Goal: Task Accomplishment & Management: Use online tool/utility

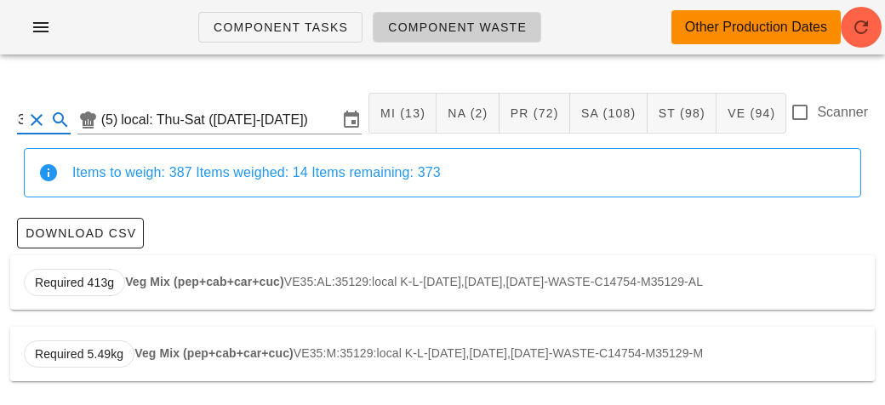
scroll to position [0, 21]
click at [396, 304] on div "Required 413g Veg Mix (pep+cab+car+cuc) VE35:AL:35129:local K-L-[DATE],[DATE],[…" at bounding box center [442, 282] width 865 height 54
type input "VE35:AL:35129:local"
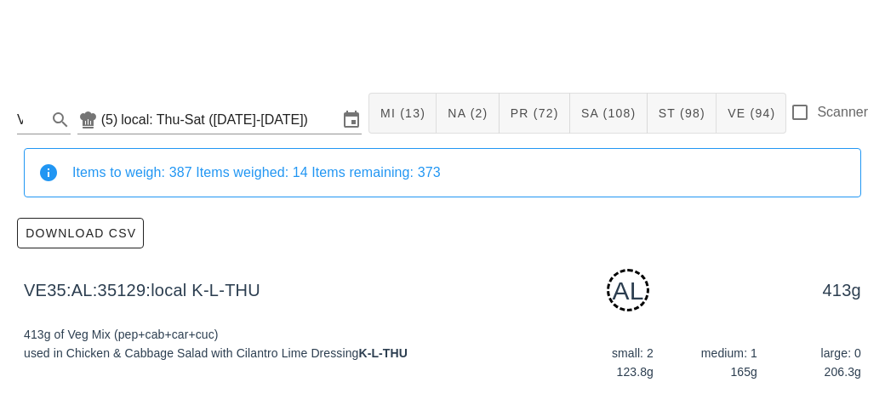
scroll to position [257, 0]
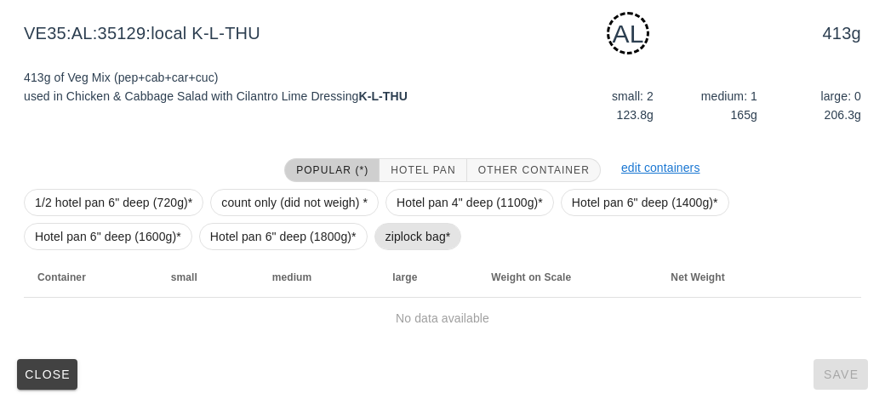
click at [435, 246] on span "ziplock bag*" at bounding box center [419, 237] width 66 height 26
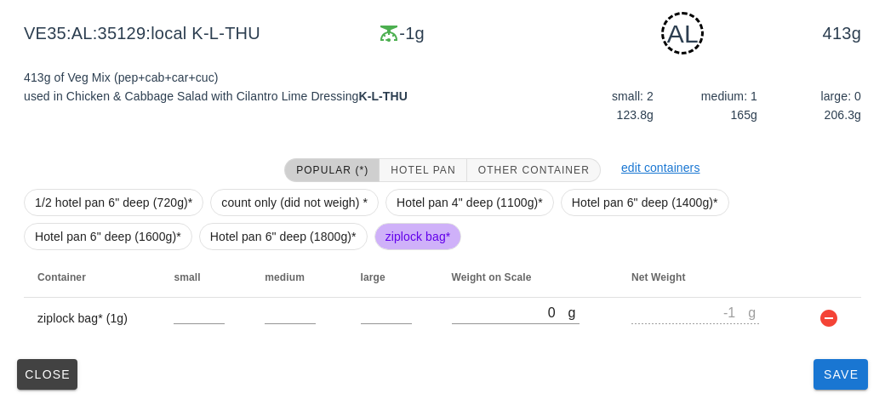
click at [435, 246] on span "ziplock bag*" at bounding box center [419, 237] width 66 height 26
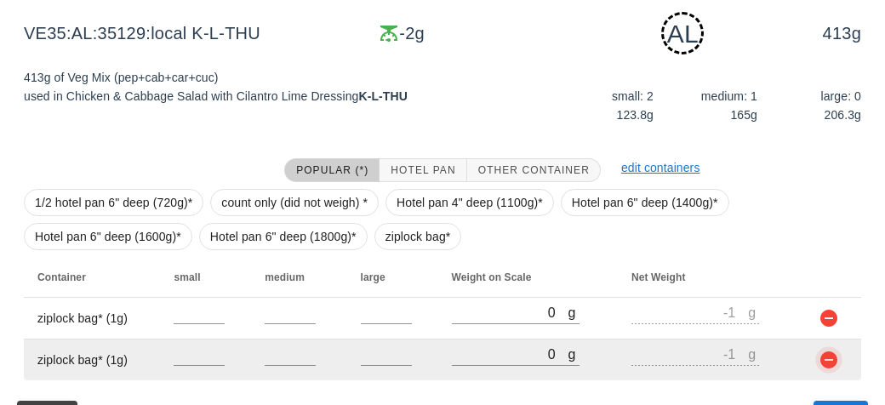
click at [837, 357] on button "button" at bounding box center [829, 360] width 20 height 20
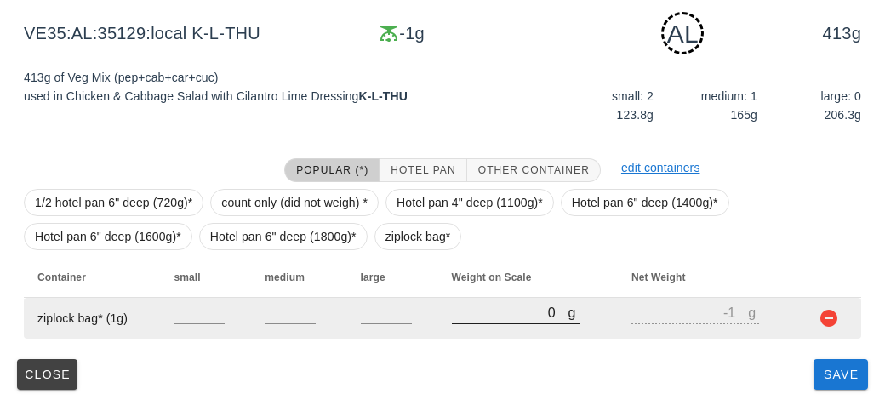
click at [540, 315] on input "0" at bounding box center [510, 312] width 117 height 22
type input "10"
type input "9"
type input "190"
type input "189"
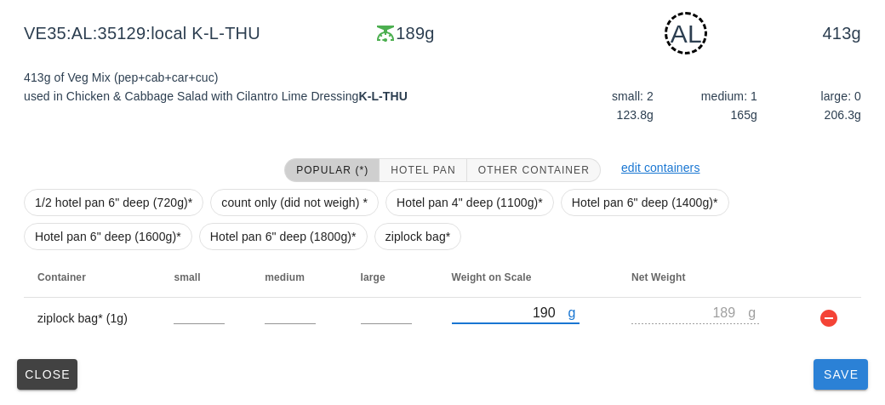
type input "190"
click at [835, 362] on button "Save" at bounding box center [841, 374] width 54 height 31
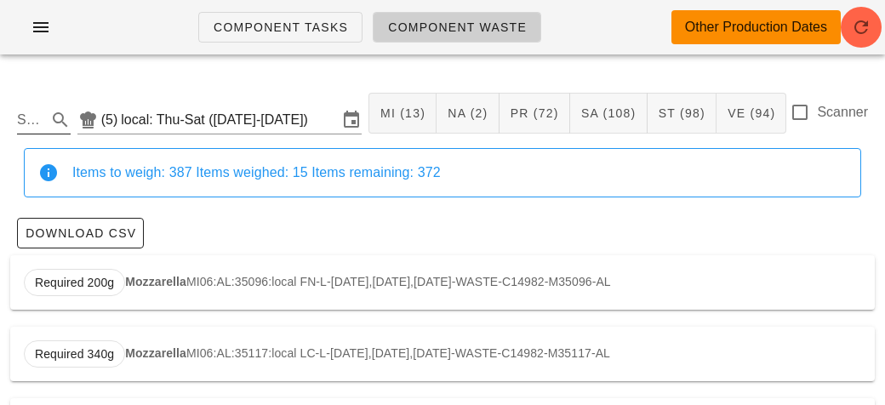
click at [28, 121] on input "Search" at bounding box center [30, 119] width 26 height 27
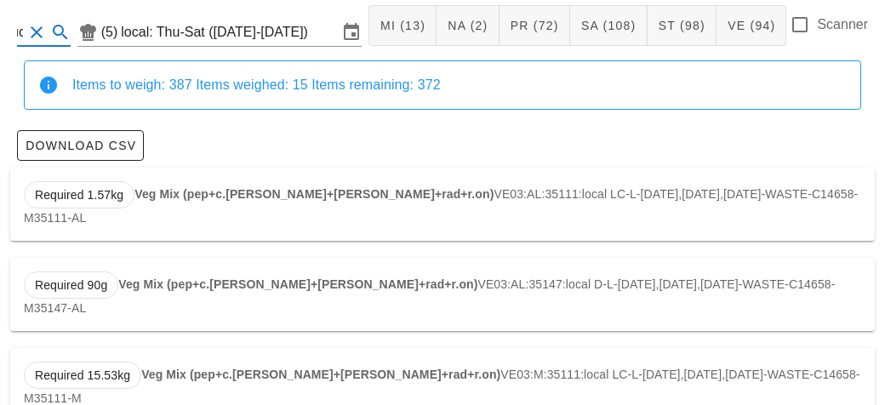
scroll to position [89, 0]
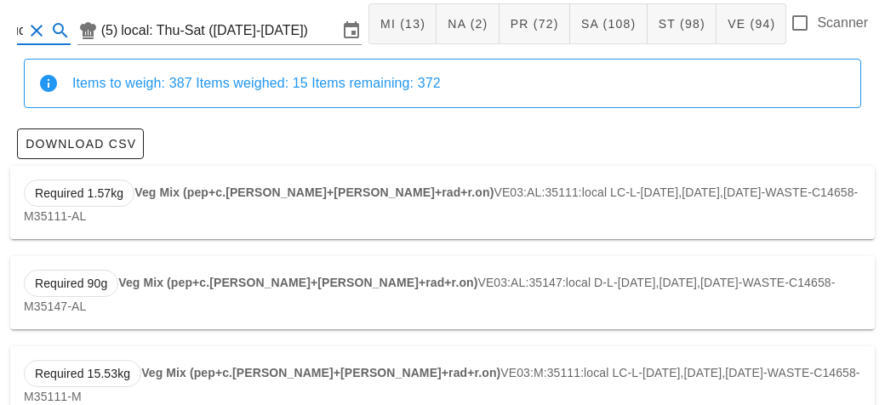
click at [348, 194] on div "Required 1.57kg Veg Mix (pep+c.[PERSON_NAME]+[PERSON_NAME]+rad+r.on) VE03:AL:35…" at bounding box center [442, 202] width 865 height 73
type input "VE03:AL:35111:local"
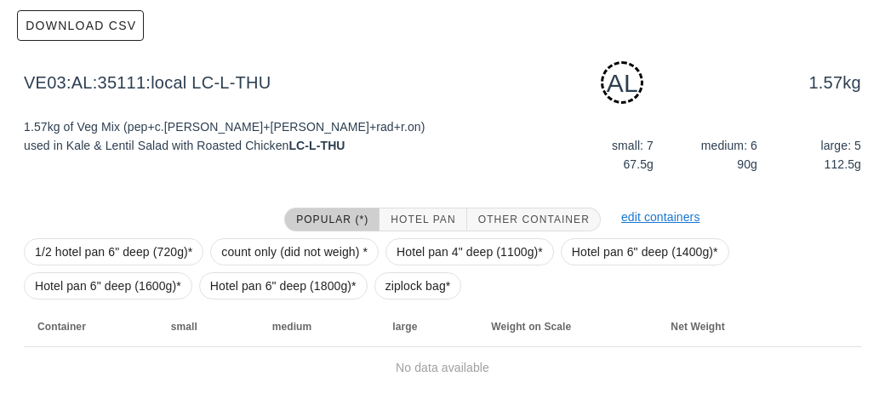
scroll to position [231, 0]
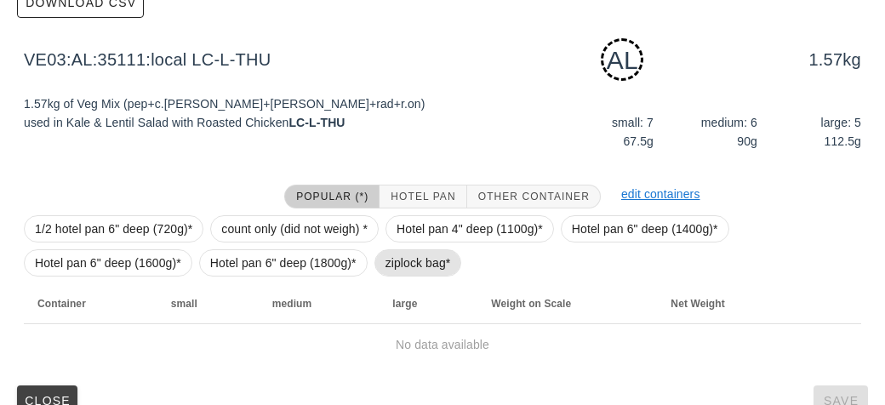
click at [435, 258] on span "ziplock bag*" at bounding box center [419, 263] width 66 height 26
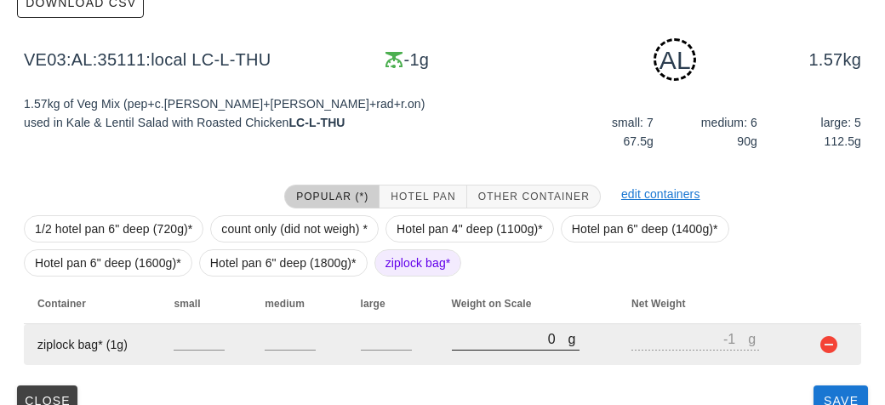
click at [536, 335] on input "0" at bounding box center [510, 339] width 117 height 22
type input "70"
type input "69"
type input "700"
type input "699"
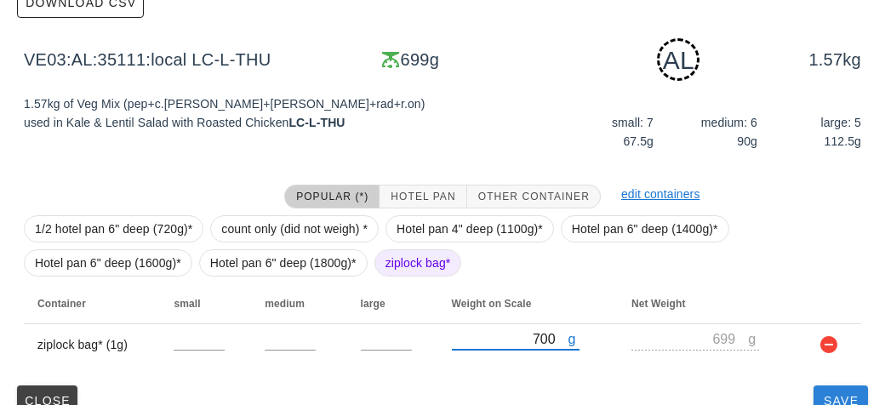
type input "700"
click at [849, 402] on span "Save" at bounding box center [840, 401] width 41 height 14
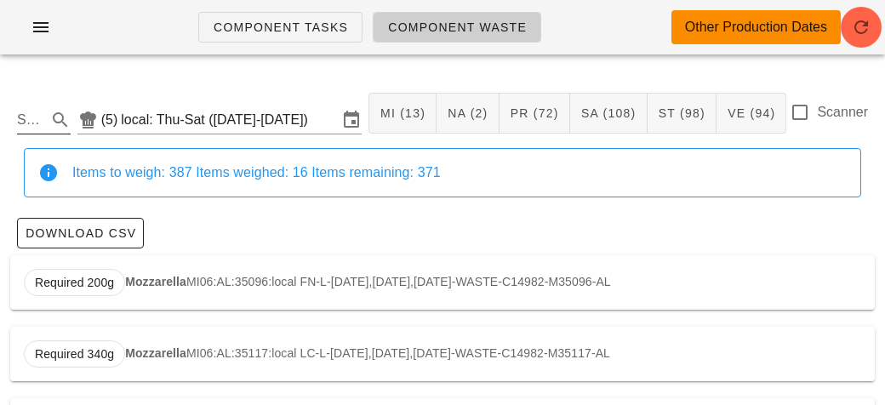
click at [28, 119] on input "Search" at bounding box center [30, 119] width 26 height 27
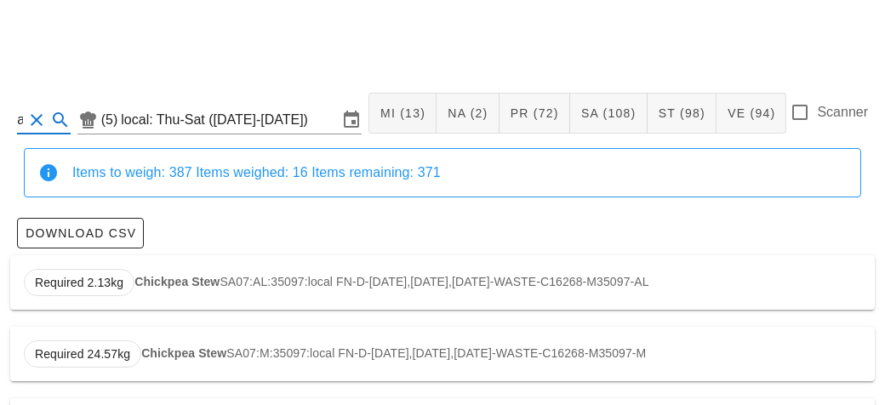
scroll to position [288, 0]
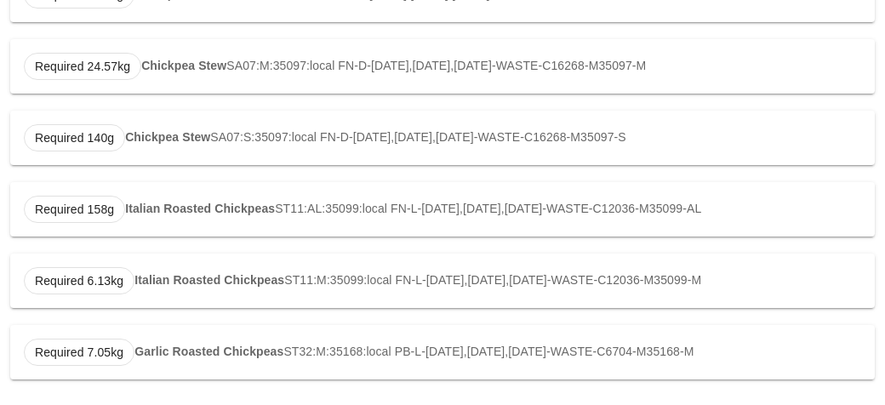
click at [237, 355] on strong "Garlic Roasted Chickpeas" at bounding box center [208, 352] width 149 height 14
type input "ST32:M:35168:local"
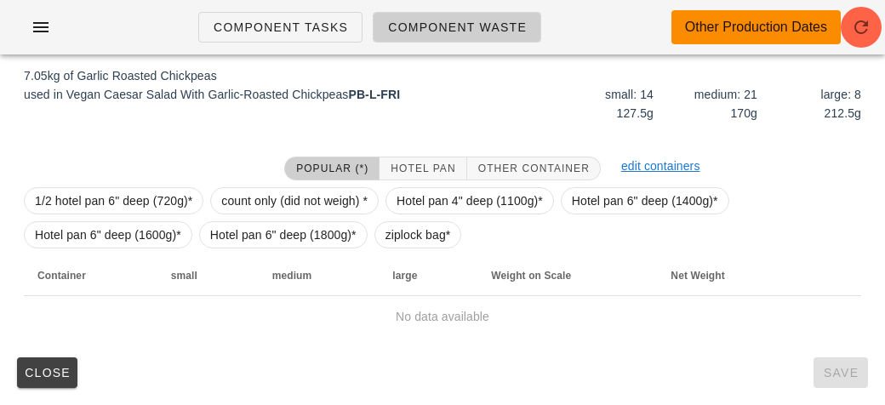
scroll to position [242, 0]
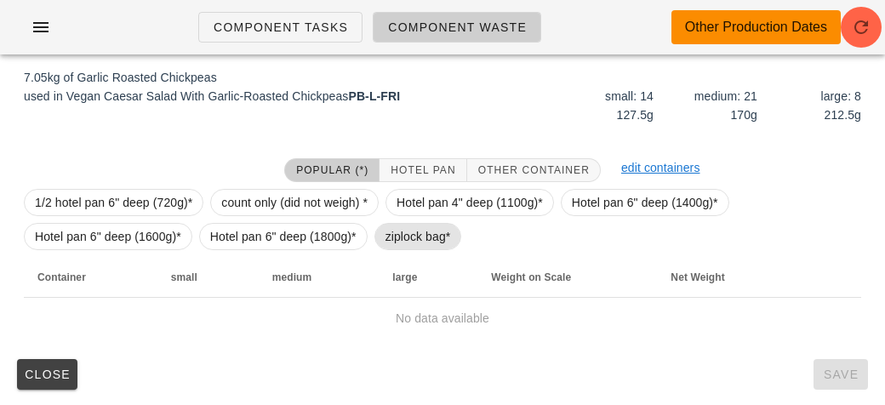
click at [416, 241] on span "ziplock bag*" at bounding box center [419, 237] width 66 height 26
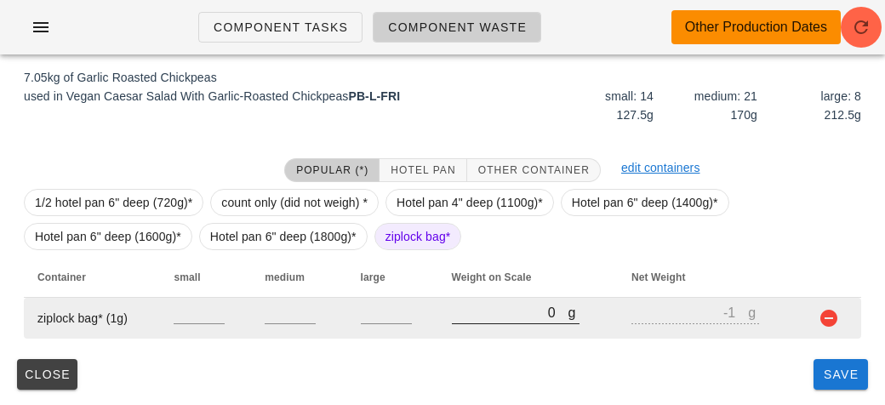
click at [532, 313] on input "0" at bounding box center [510, 312] width 117 height 22
type input "20"
type input "19"
type input "260"
type input "259"
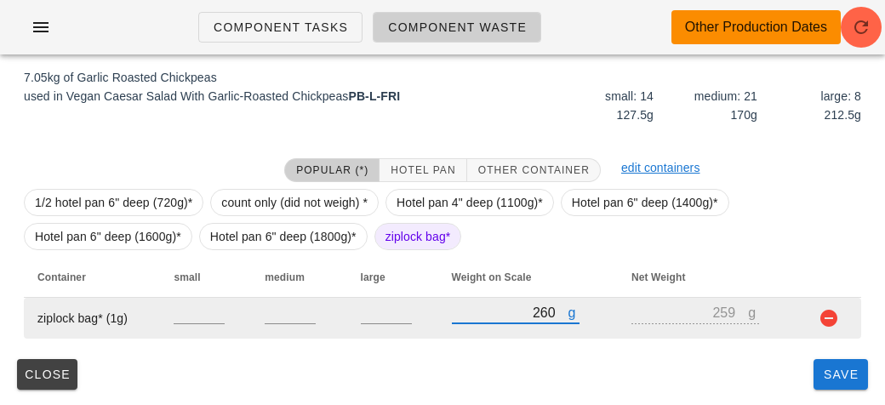
type input "2680"
type input "2679"
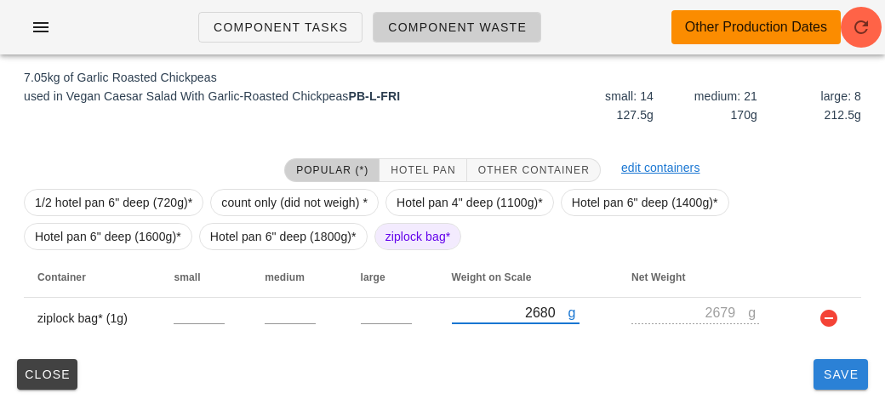
type input "2680"
click at [843, 374] on span "Save" at bounding box center [840, 375] width 41 height 14
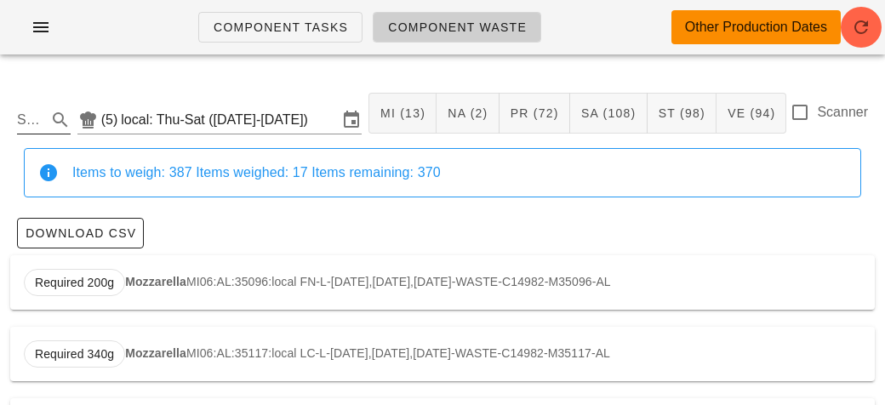
click at [32, 117] on input "Search" at bounding box center [30, 119] width 26 height 27
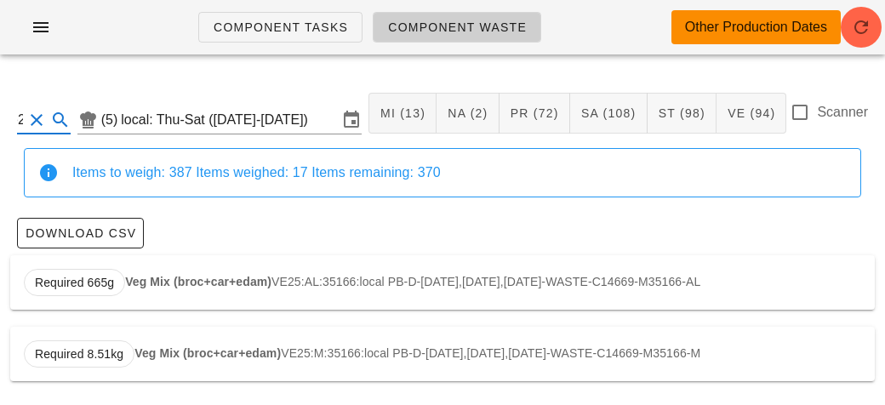
scroll to position [0, 21]
click at [232, 277] on strong "Veg Mix (broc+car+edam)" at bounding box center [198, 282] width 146 height 14
type input "VE25:AL:35166:local"
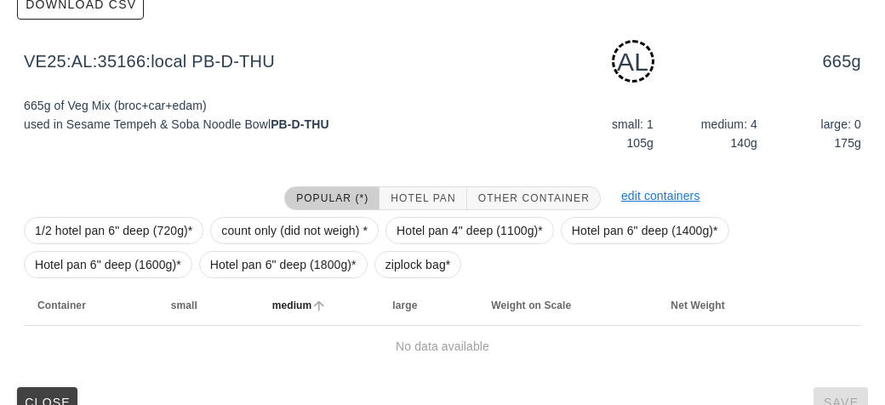
scroll to position [232, 0]
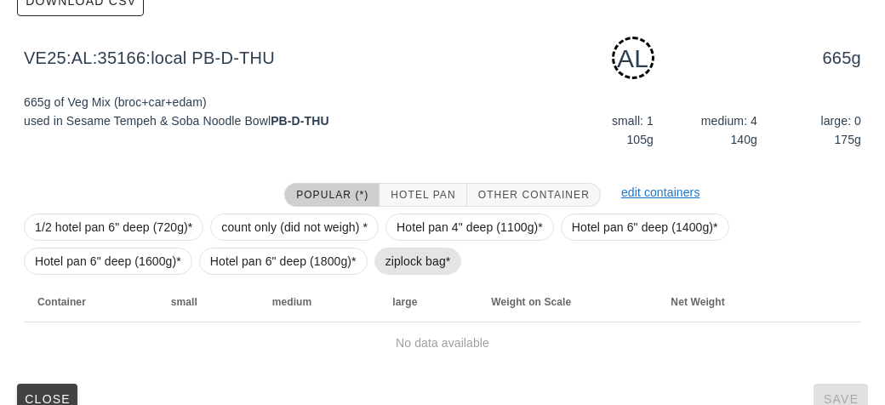
click at [404, 260] on span "ziplock bag*" at bounding box center [419, 262] width 66 height 26
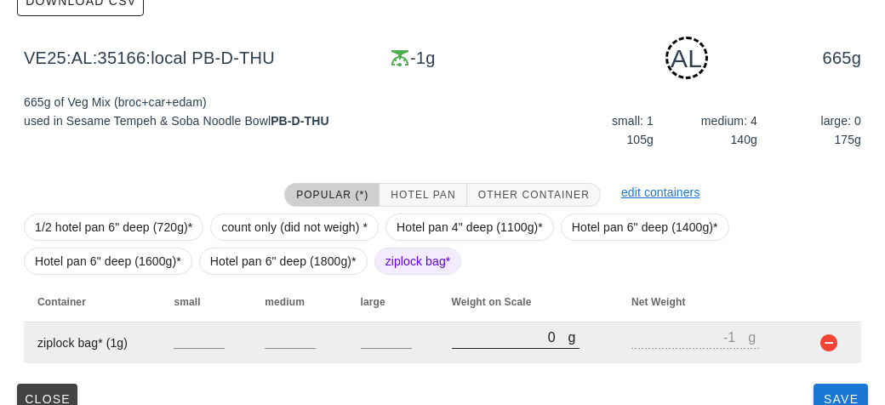
click at [500, 335] on input "0" at bounding box center [510, 337] width 117 height 22
type input "10"
type input "9"
type input "130"
type input "129"
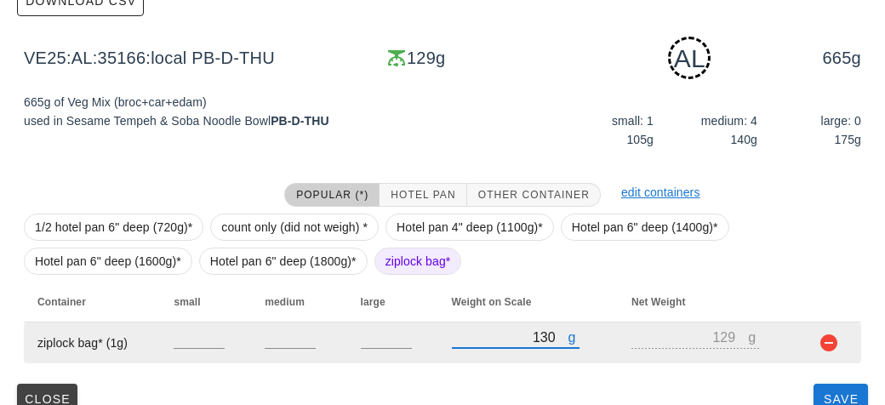
type input "1370"
type input "1369"
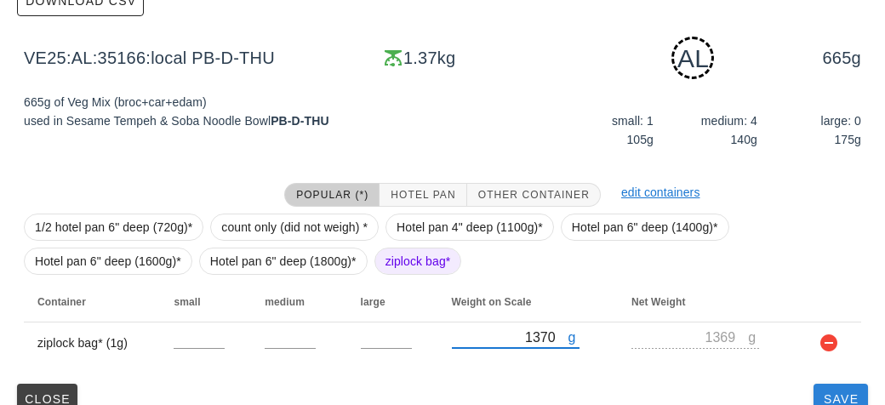
type input "1370"
click at [832, 389] on button "Save" at bounding box center [841, 399] width 54 height 31
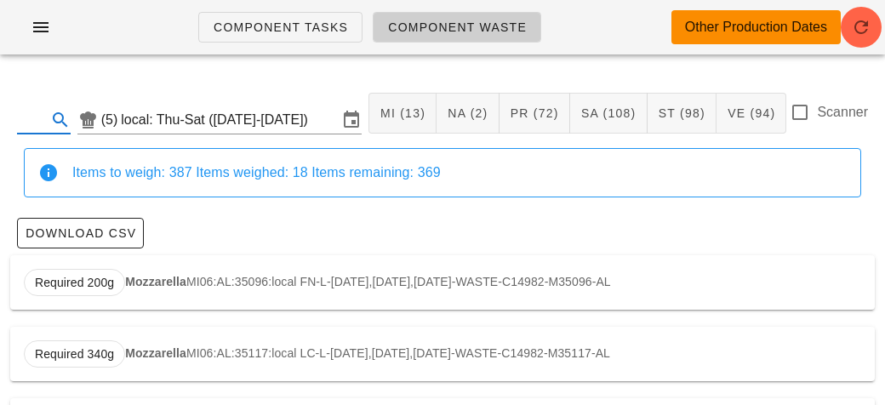
click at [38, 128] on input "text" at bounding box center [30, 119] width 26 height 27
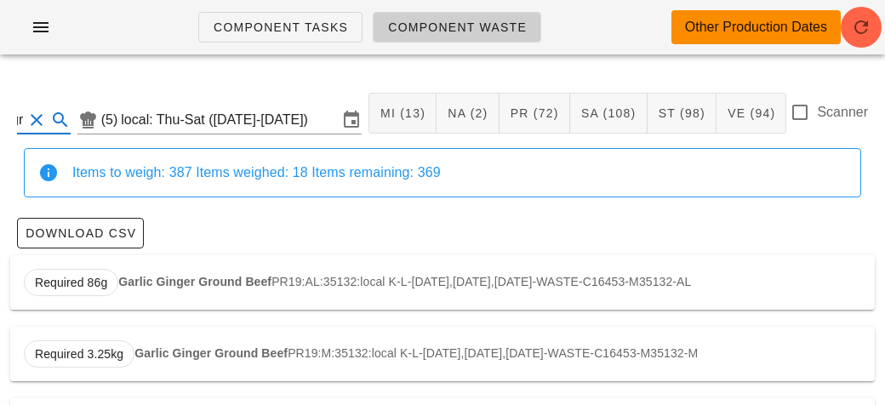
type input "g"
type input "="
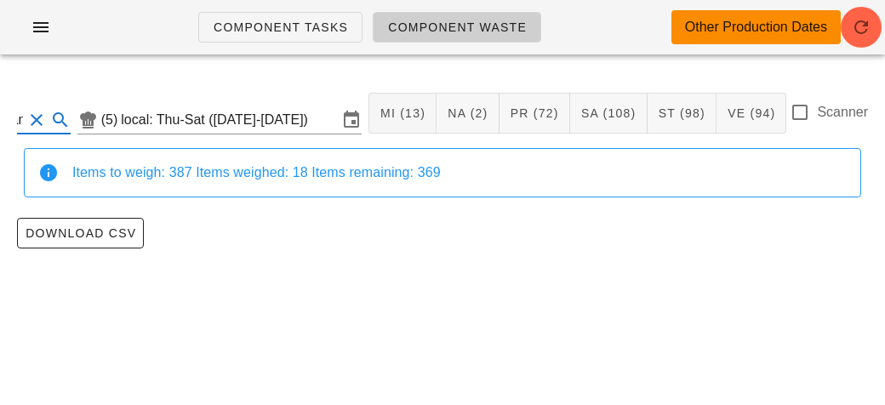
scroll to position [0, 45]
type input "="
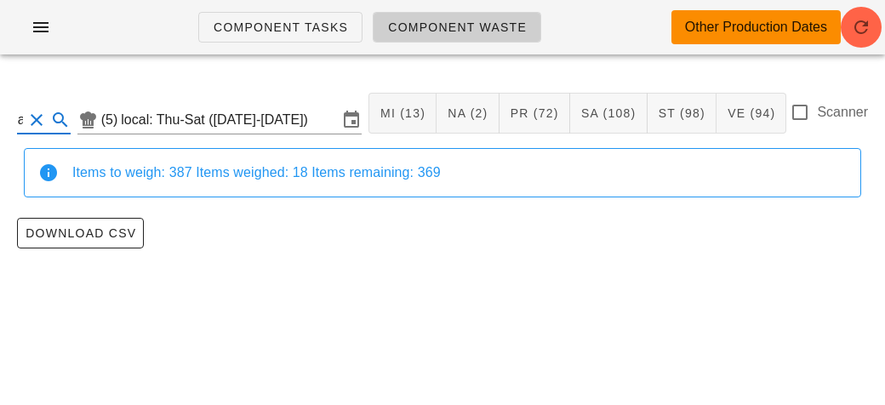
scroll to position [0, 22]
type input "="
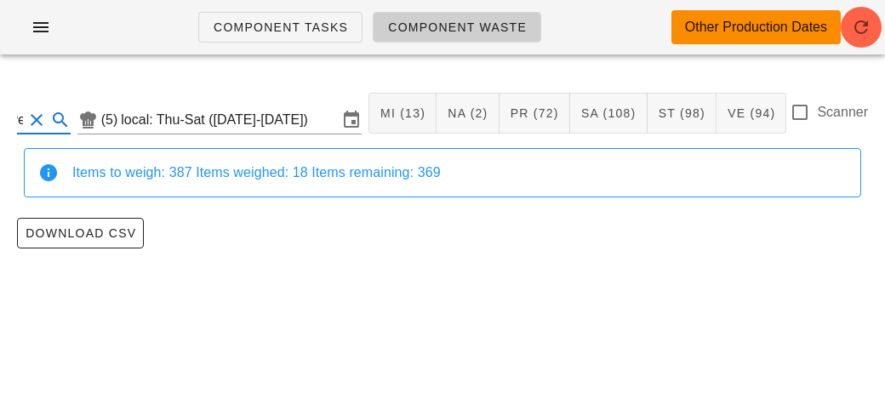
scroll to position [0, 14]
type input "v"
type input "="
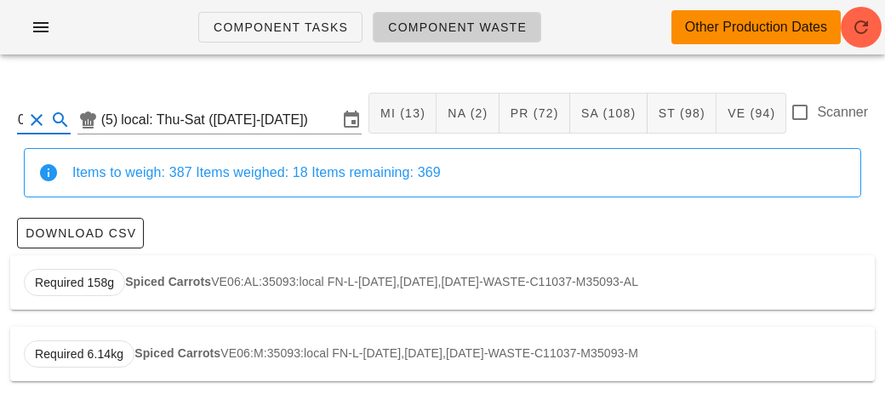
scroll to position [0, 21]
click at [390, 363] on div "Required 6.14kg Spiced Carrots VE06:M:35093:local FN-L-[DATE],[DATE],[DATE]-WAS…" at bounding box center [442, 354] width 865 height 54
type input "VE06:M:35093:local"
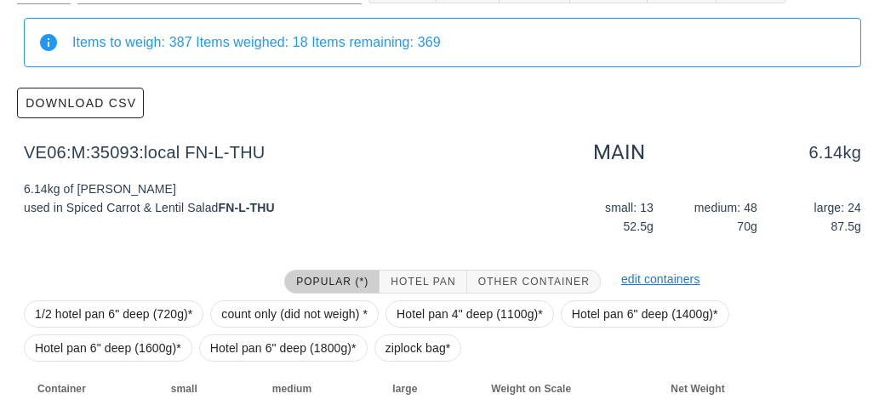
scroll to position [134, 0]
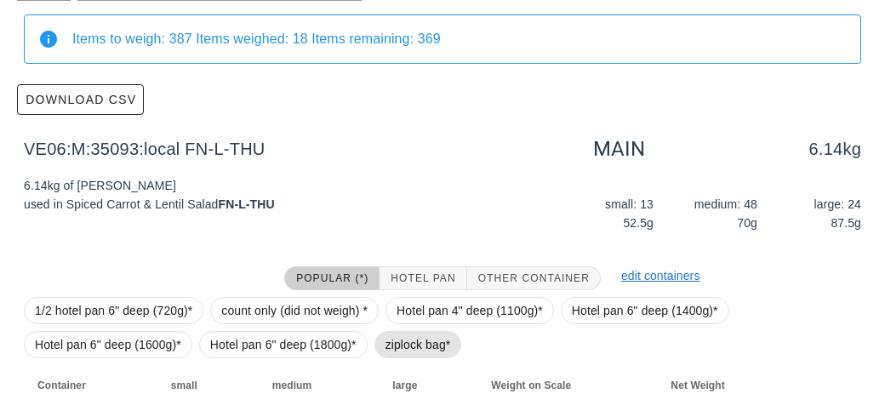
click at [424, 348] on span "ziplock bag*" at bounding box center [419, 345] width 66 height 26
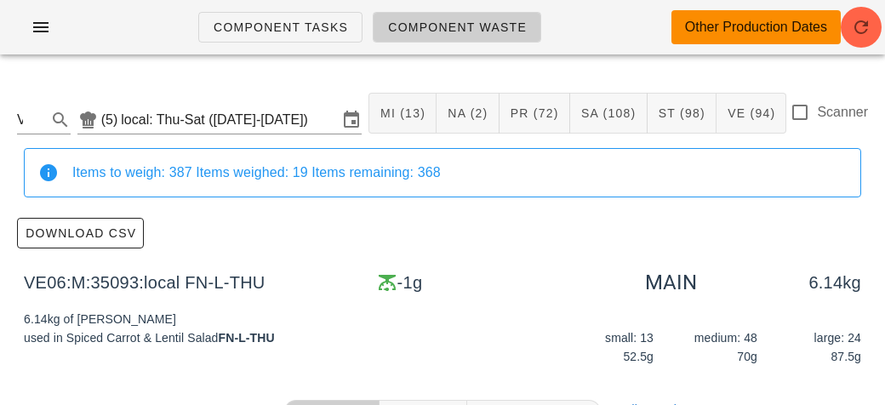
scroll to position [242, 0]
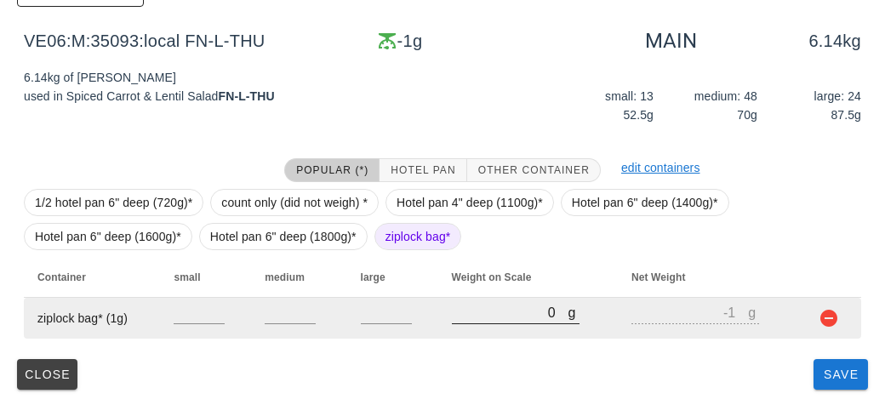
click at [541, 309] on input "0" at bounding box center [510, 312] width 117 height 22
type input "20"
type input "19"
type input "250"
type input "249"
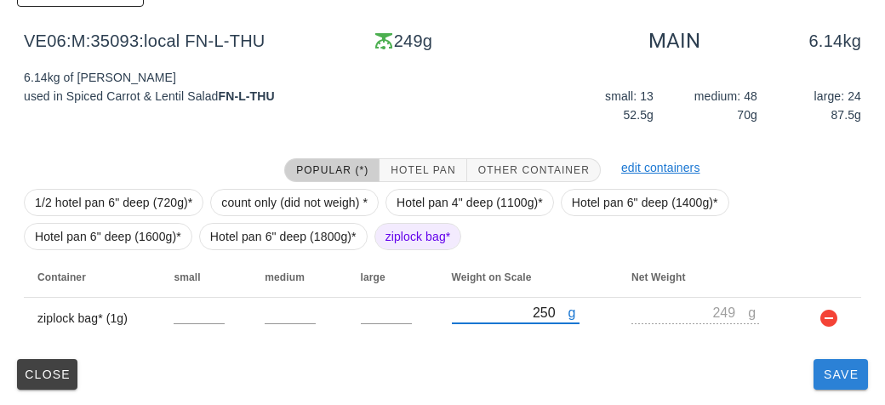
type input "250"
click at [844, 380] on button "Save" at bounding box center [841, 374] width 54 height 31
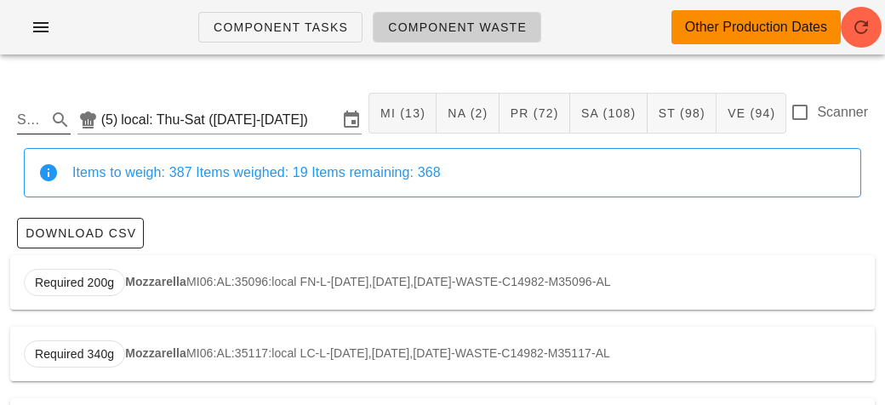
click at [42, 118] on input "Search" at bounding box center [30, 119] width 26 height 27
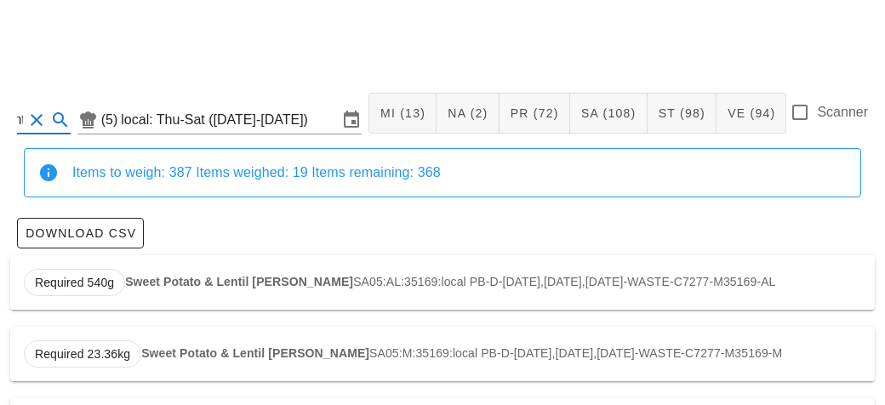
scroll to position [431, 0]
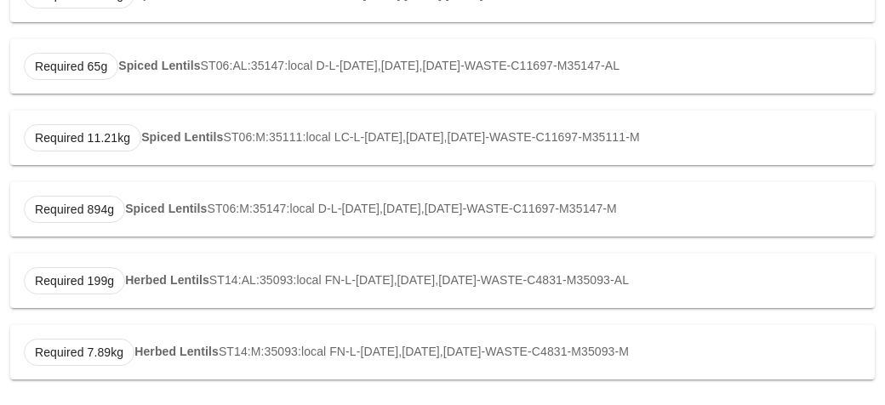
click at [325, 341] on div "Required 7.89kg Herbed Lentils ST14:M:35093:local FN-L-[DATE],[DATE],[DATE]-WAS…" at bounding box center [442, 352] width 865 height 54
type input "ST14:M:35093:local"
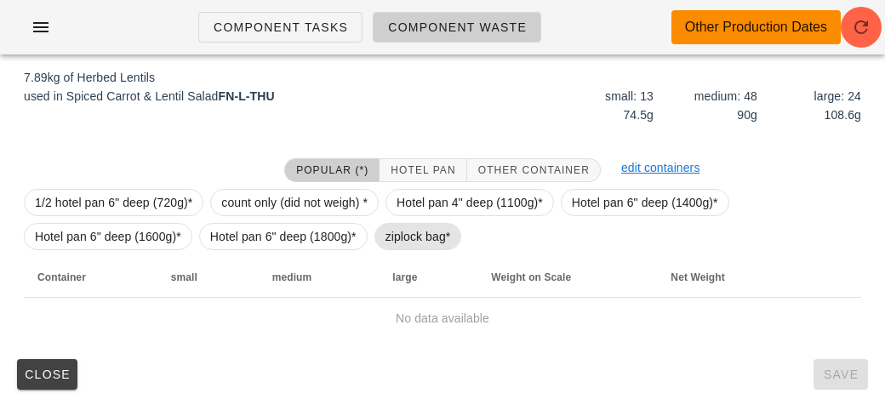
click at [431, 237] on span "ziplock bag*" at bounding box center [419, 237] width 66 height 26
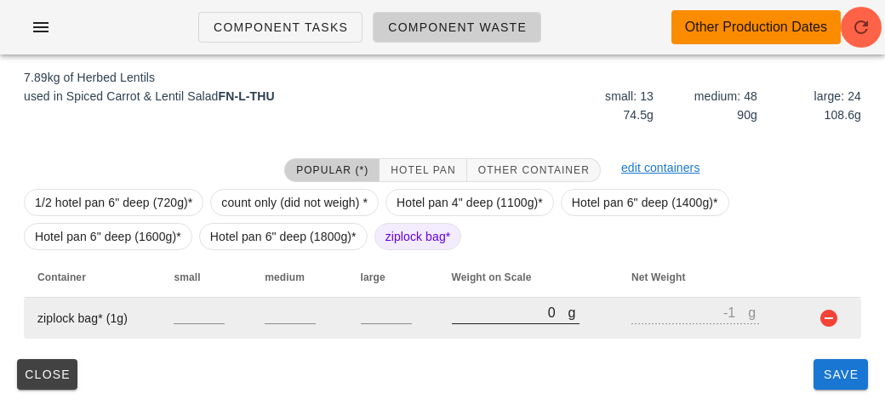
click at [539, 304] on input "0" at bounding box center [510, 312] width 117 height 22
type input "10"
type input "9"
type input "150"
type input "149"
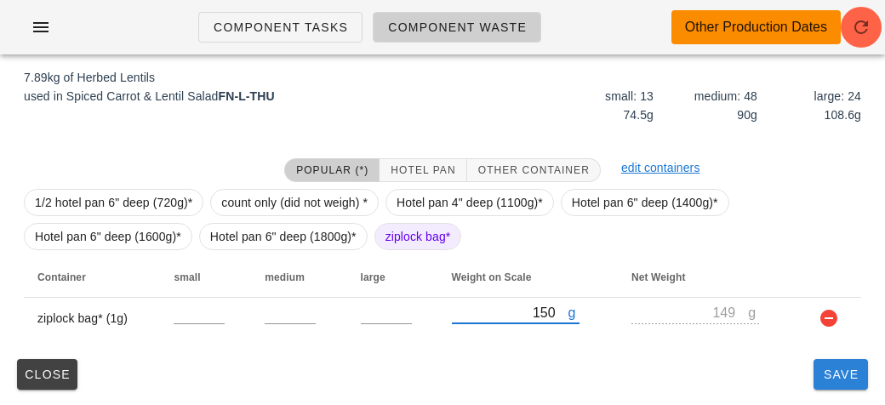
type input "150"
click at [826, 369] on span "Save" at bounding box center [840, 375] width 41 height 14
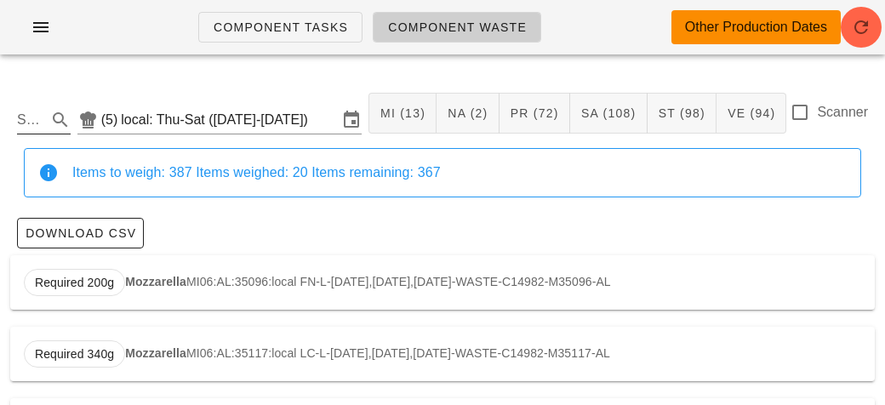
click at [27, 118] on input "Search" at bounding box center [30, 119] width 26 height 27
click at [278, 283] on div "Required 913g Braised Beef PR01:AL:35097:local FN-D-[DATE],[DATE],[DATE]-WASTE-…" at bounding box center [442, 282] width 865 height 54
type input "PR01:AL:35097:local"
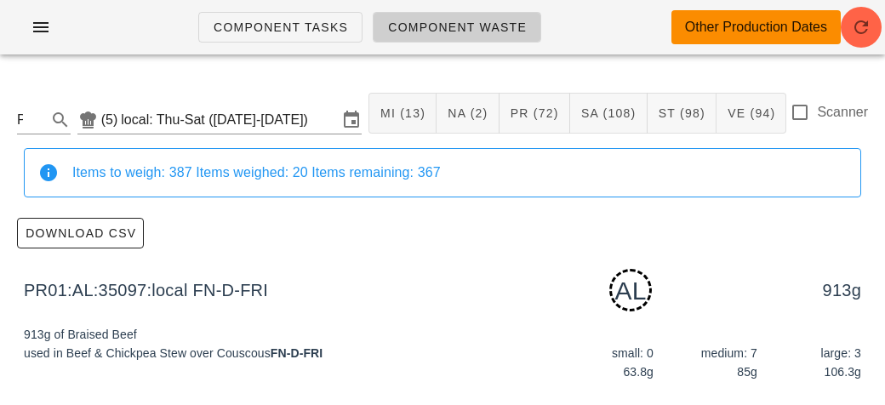
scroll to position [257, 0]
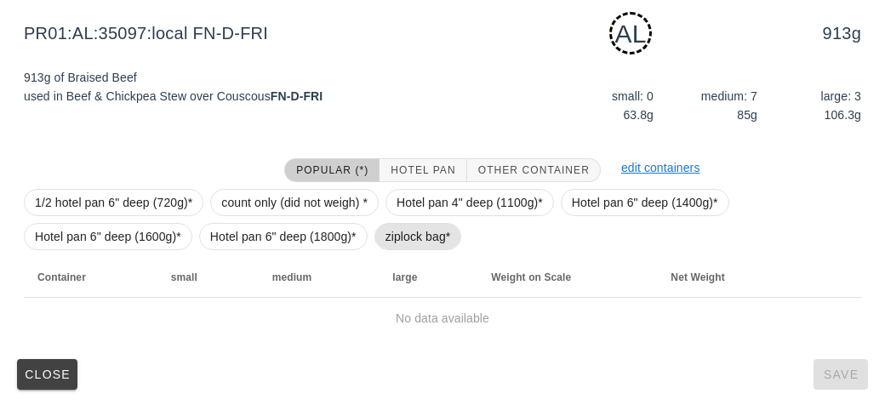
click at [427, 230] on span "ziplock bag*" at bounding box center [419, 237] width 66 height 26
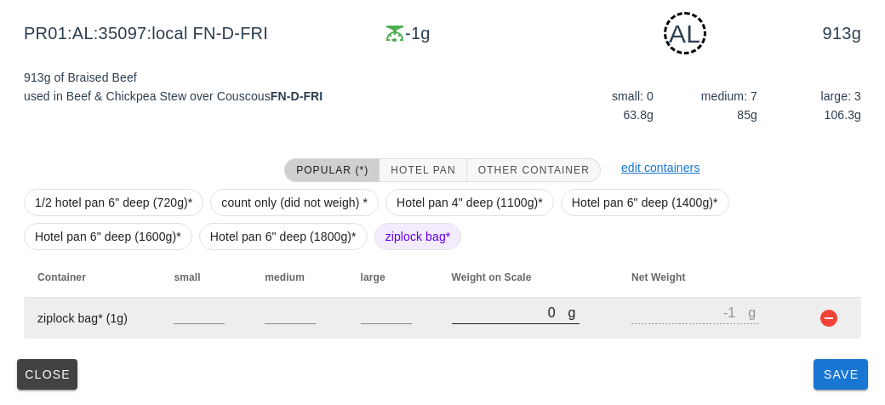
click at [500, 306] on input "0" at bounding box center [510, 312] width 117 height 22
type input "20"
type input "19"
type input "240"
type input "239"
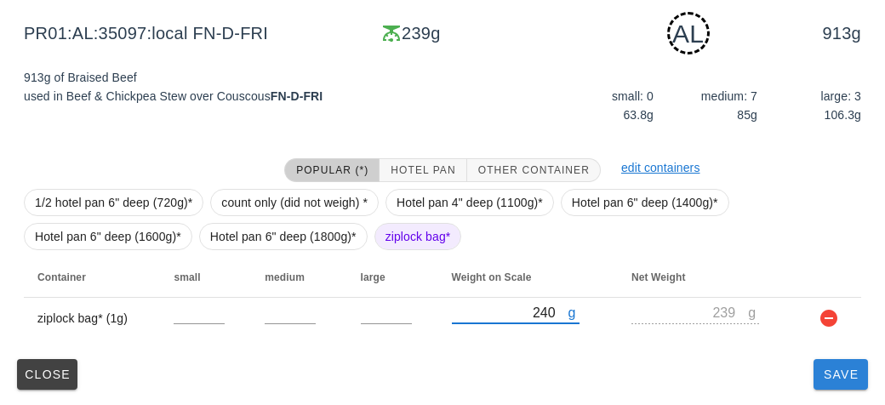
type input "240"
click at [831, 371] on span "Save" at bounding box center [840, 375] width 41 height 14
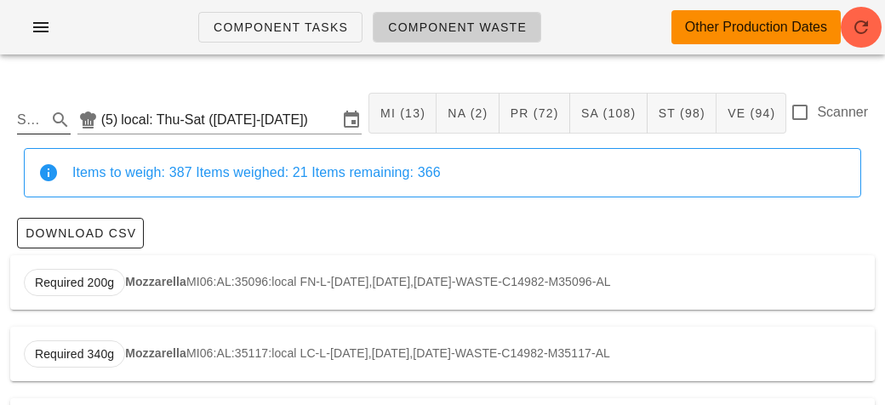
click at [23, 121] on input "Search" at bounding box center [30, 119] width 26 height 27
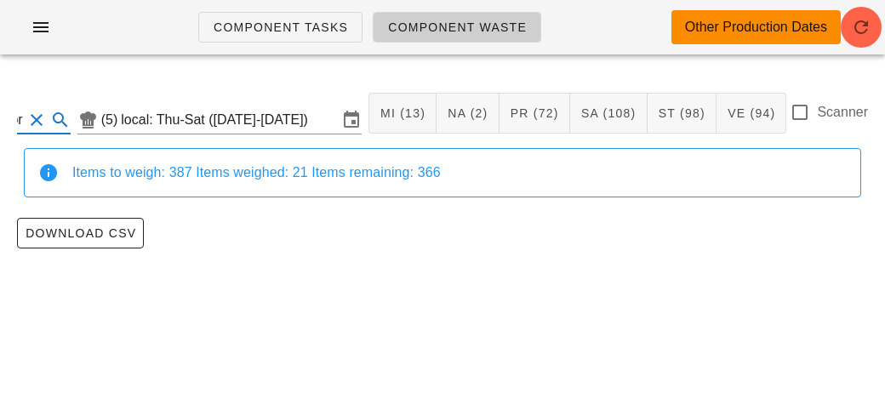
scroll to position [0, 8]
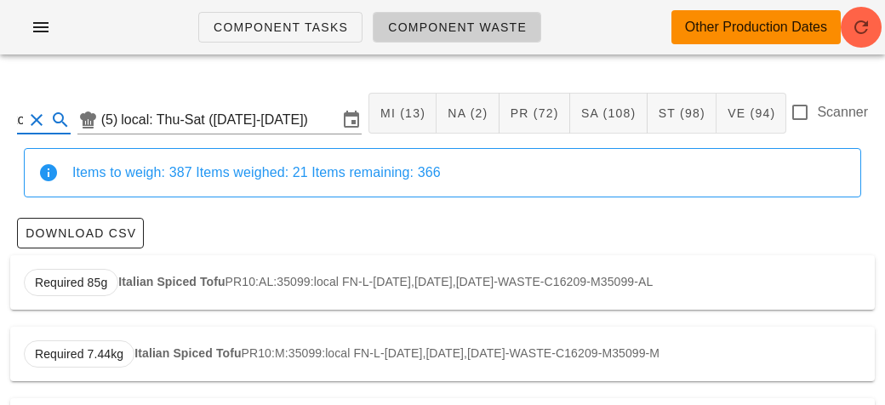
click at [246, 297] on div "Required 85g Italian Spiced Tofu PR10:AL:35099:local FN-L-[DATE],[DATE],[DATE]-…" at bounding box center [442, 282] width 865 height 54
type input "PR10:AL:35099:local"
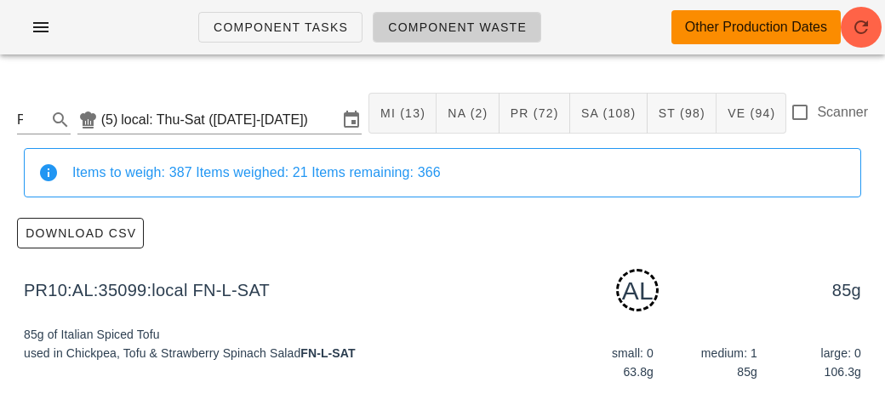
scroll to position [257, 0]
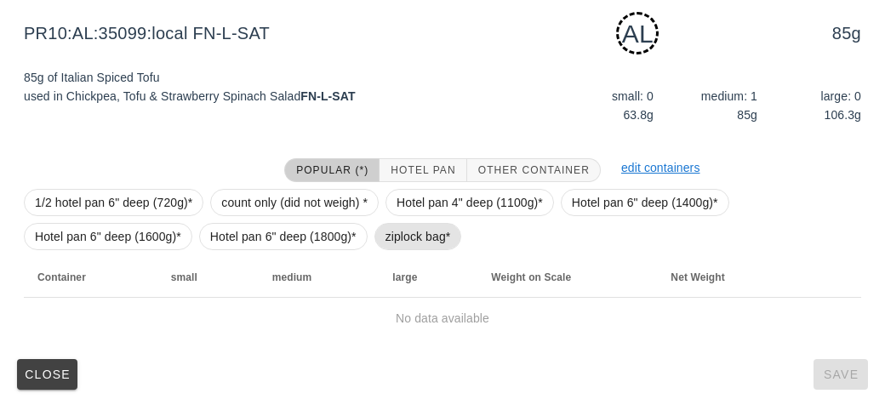
click at [428, 245] on span "ziplock bag*" at bounding box center [419, 237] width 66 height 26
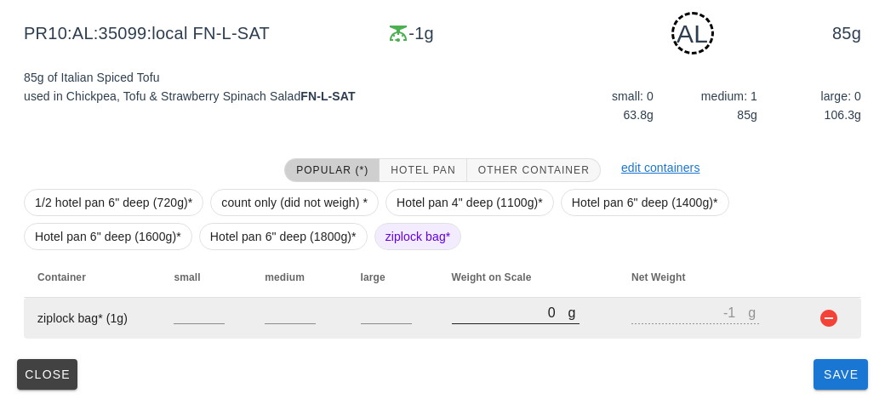
click at [542, 311] on input "0" at bounding box center [510, 312] width 117 height 22
type input "10"
type input "9"
type input "100"
type input "99"
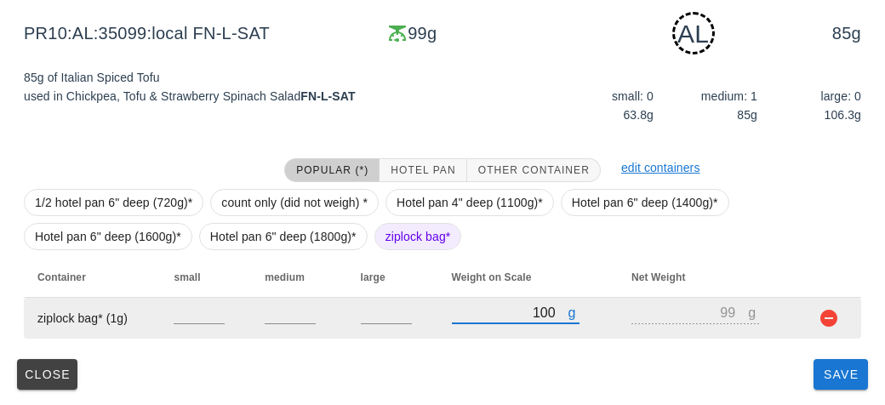
type input "1040"
type input "1039"
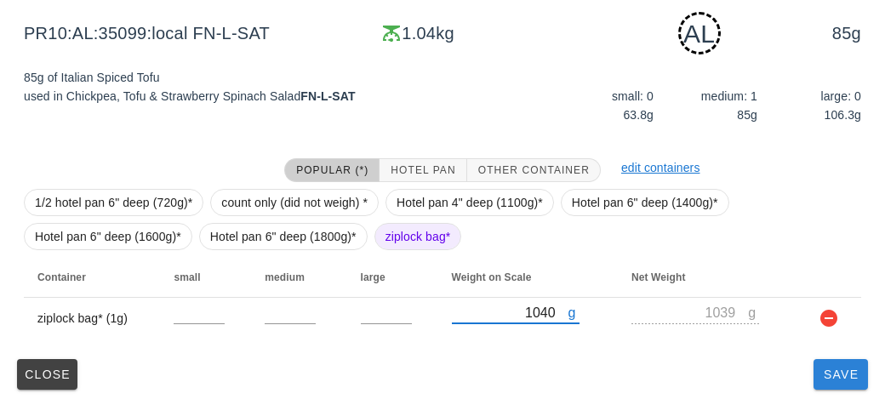
type input "1040"
click at [835, 372] on span "Save" at bounding box center [840, 375] width 41 height 14
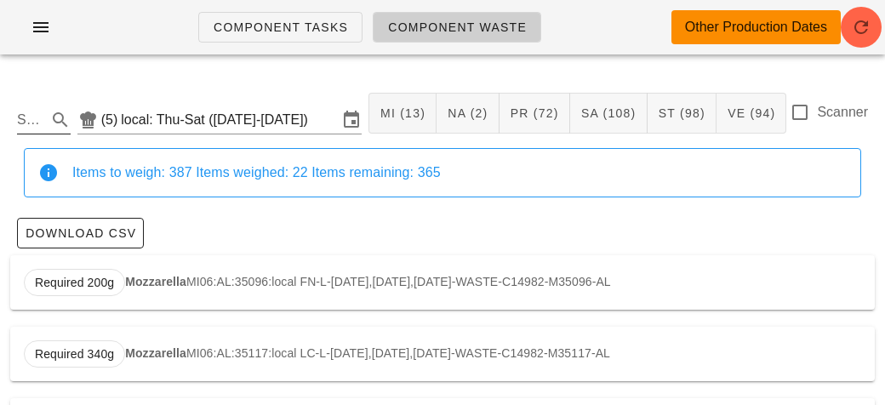
click at [39, 117] on input "Search" at bounding box center [30, 119] width 26 height 27
click at [338, 283] on div "Required 145g Black Bean Mix ST10:AL:35165:local PB-L-[DATE],[DATE],[DATE]-WAST…" at bounding box center [442, 282] width 865 height 54
type input "ST10:AL:35165:local"
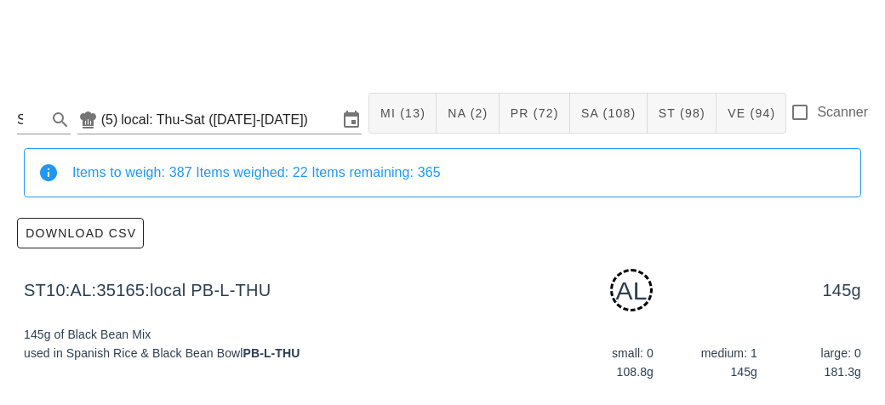
scroll to position [257, 0]
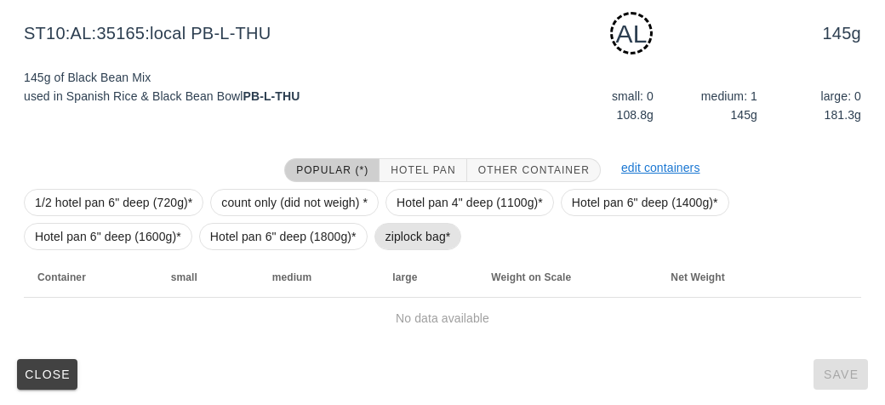
click at [426, 235] on span "ziplock bag*" at bounding box center [419, 237] width 66 height 26
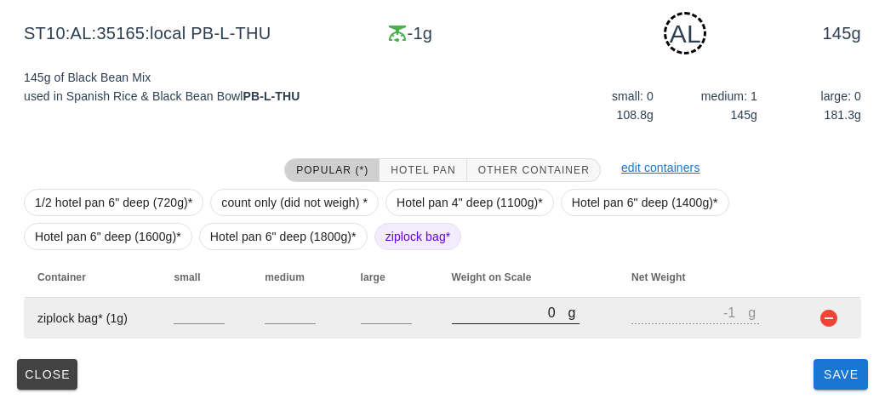
click at [548, 307] on input "0" at bounding box center [510, 312] width 117 height 22
type input "10"
type input "9"
type input "110"
type input "109"
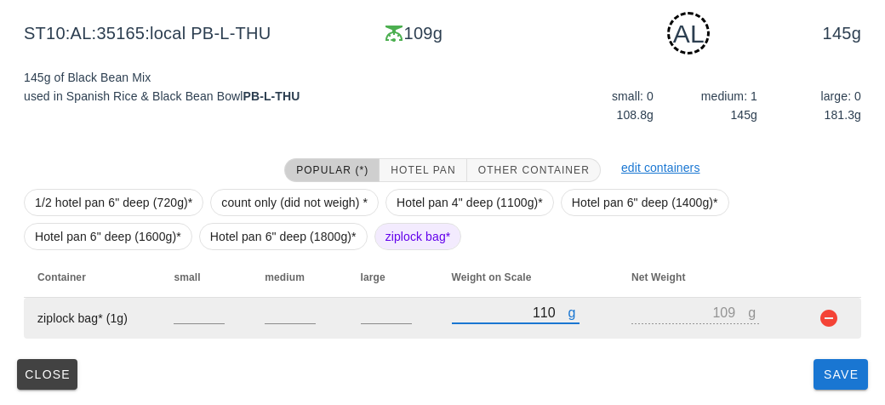
type input "1150"
type input "1149"
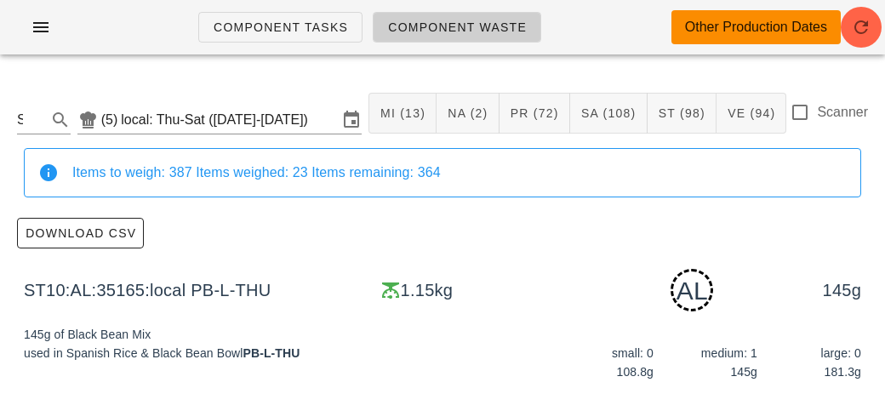
scroll to position [335, 0]
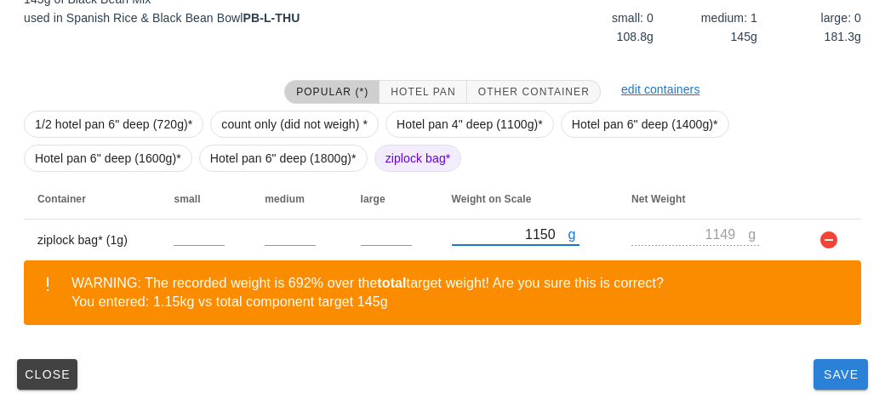
type input "1150"
click at [837, 368] on span "Save" at bounding box center [840, 375] width 41 height 14
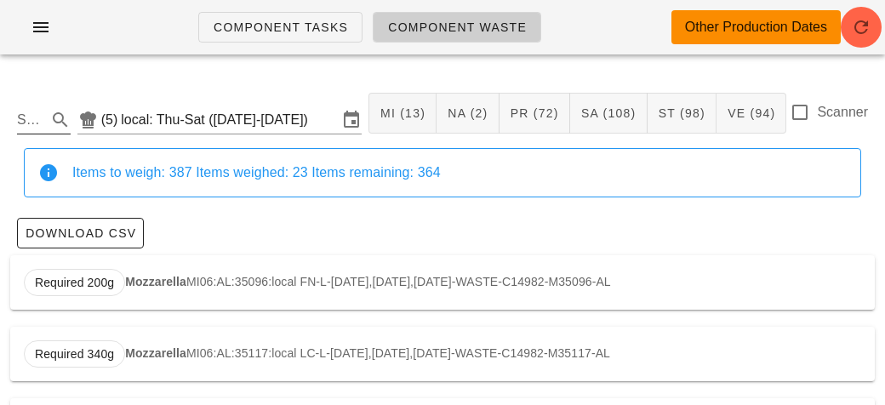
click at [36, 127] on input "Search" at bounding box center [30, 119] width 26 height 27
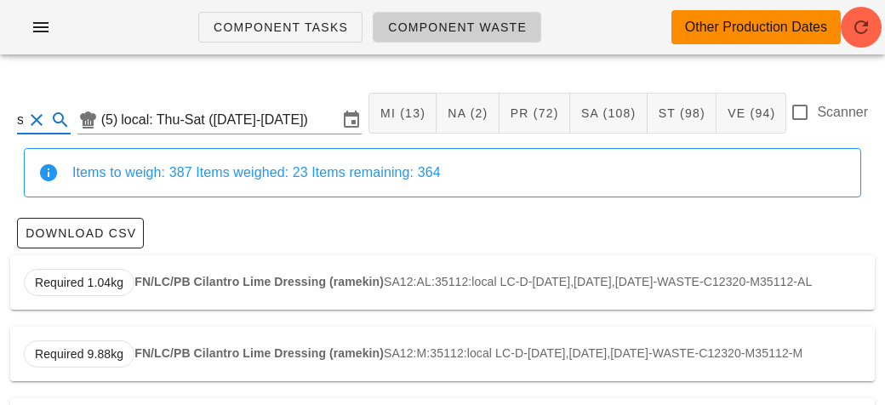
scroll to position [0, 21]
type input "s"
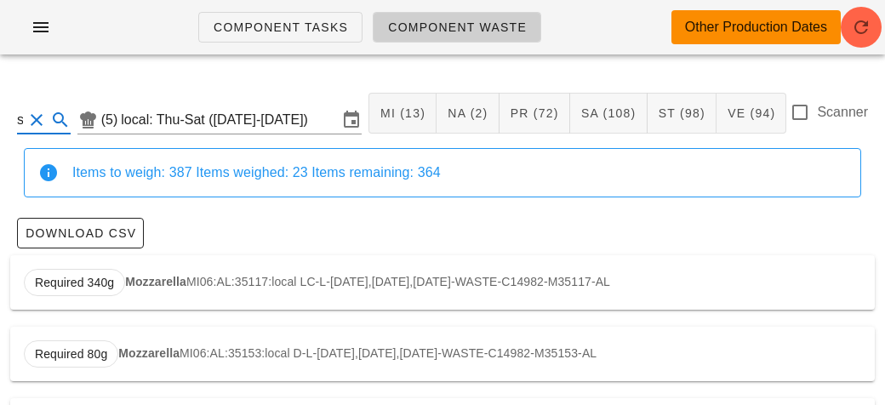
scroll to position [0, 6]
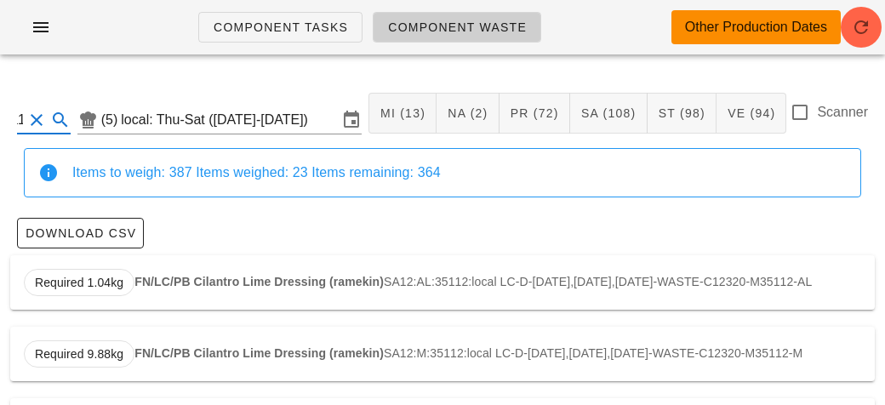
scroll to position [0, 21]
click at [553, 310] on div "Required 1.04kg FN/LC/PB Cilantro Lime Dressing (ramekin) SA12:AL:35112:local L…" at bounding box center [442, 282] width 865 height 54
type input "SA12:AL:35112:local"
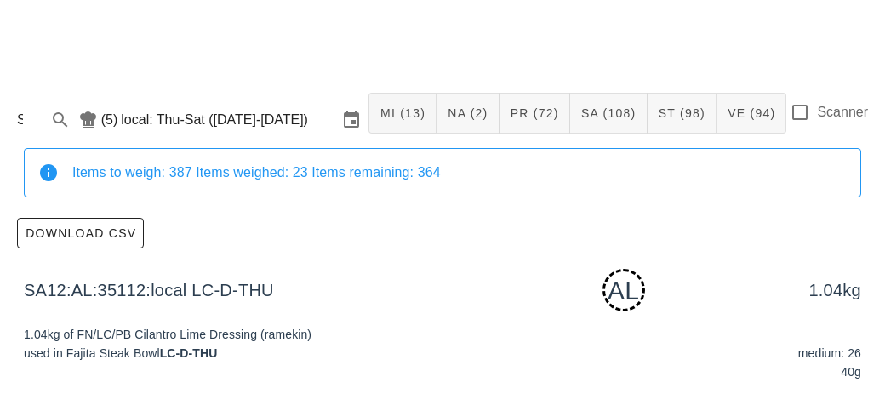
scroll to position [257, 0]
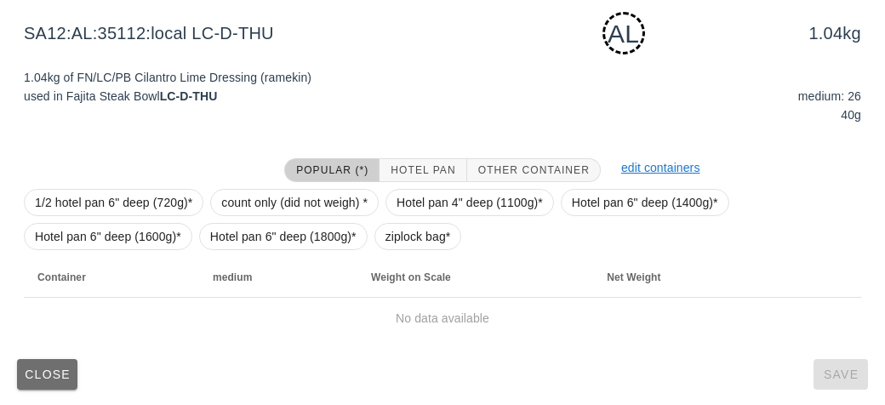
click at [42, 383] on button "Close" at bounding box center [47, 374] width 60 height 31
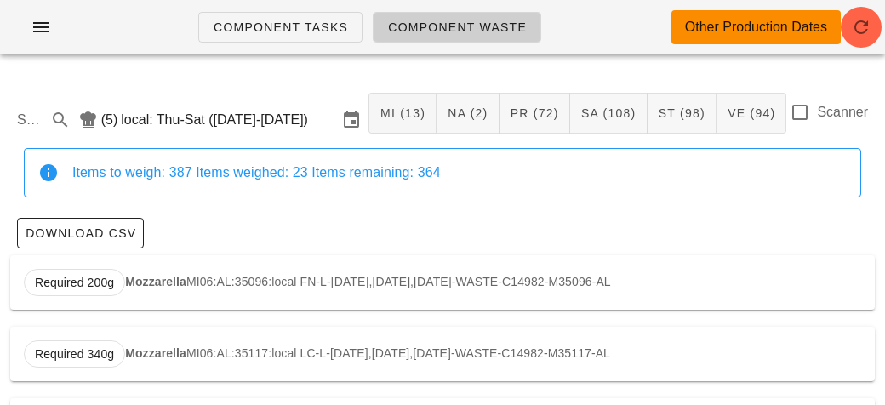
click at [33, 123] on input "Search" at bounding box center [30, 119] width 26 height 27
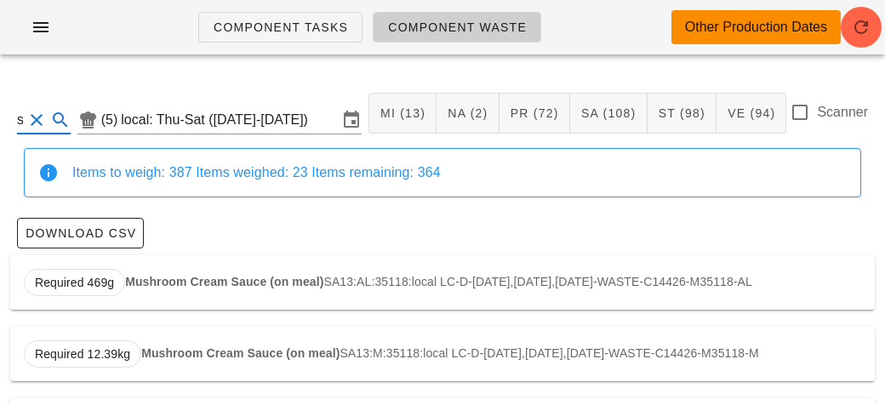
scroll to position [0, 21]
click at [359, 296] on div "Required 469g Mushroom Cream Sauce (on meal) SA13:AL:35118:local LC-D-[DATE],[D…" at bounding box center [442, 282] width 865 height 54
type input "SA13:AL:35118:local"
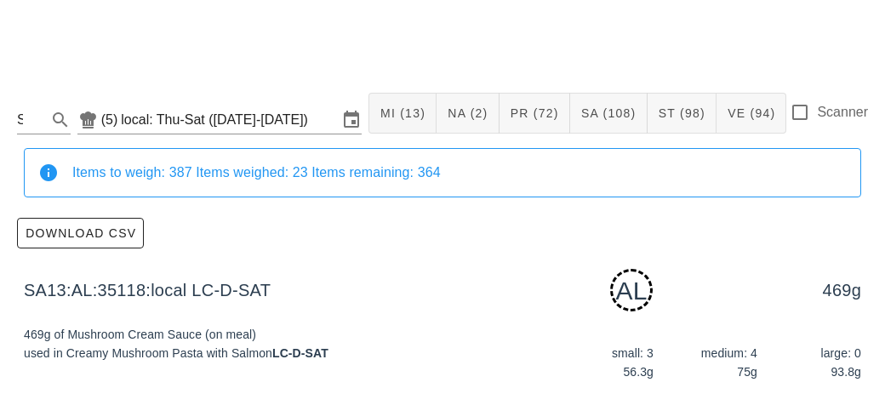
scroll to position [257, 0]
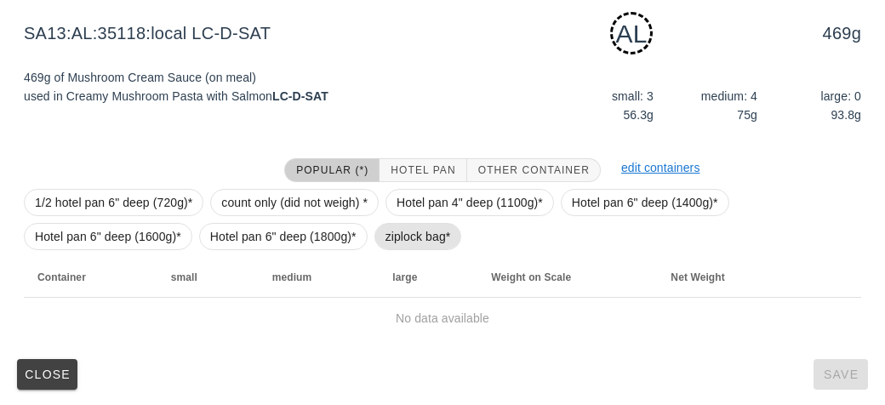
click at [412, 227] on span "ziplock bag*" at bounding box center [419, 237] width 66 height 26
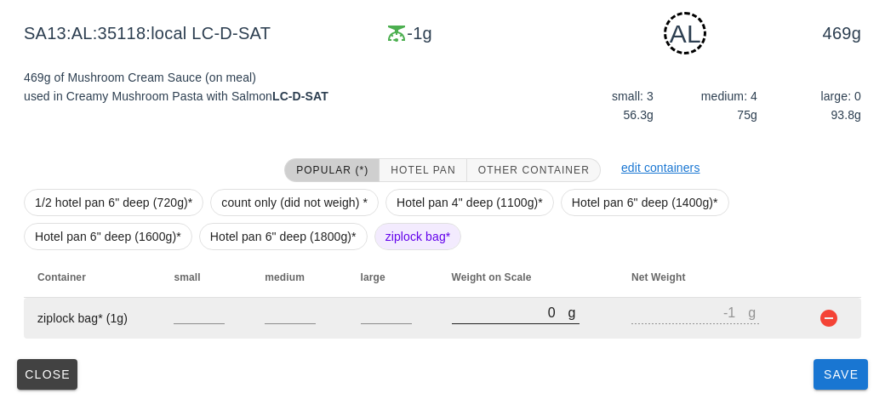
click at [536, 310] on input "0" at bounding box center [510, 312] width 117 height 22
type input "80"
type input "79"
type input "890"
type input "889"
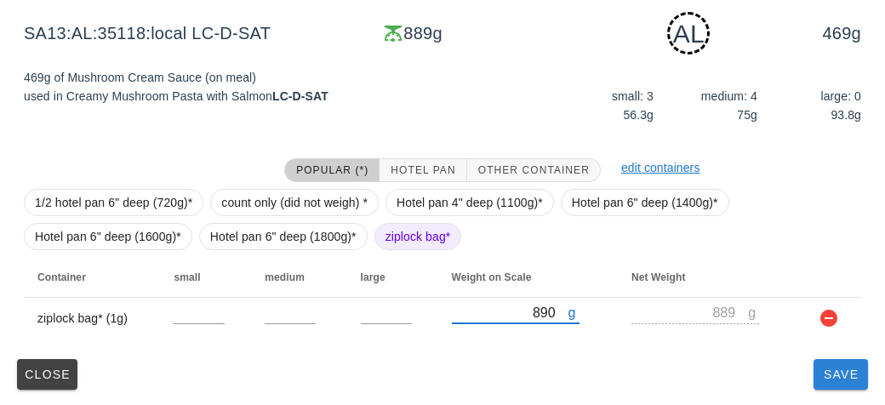
type input "890"
click at [851, 368] on span "Save" at bounding box center [840, 375] width 41 height 14
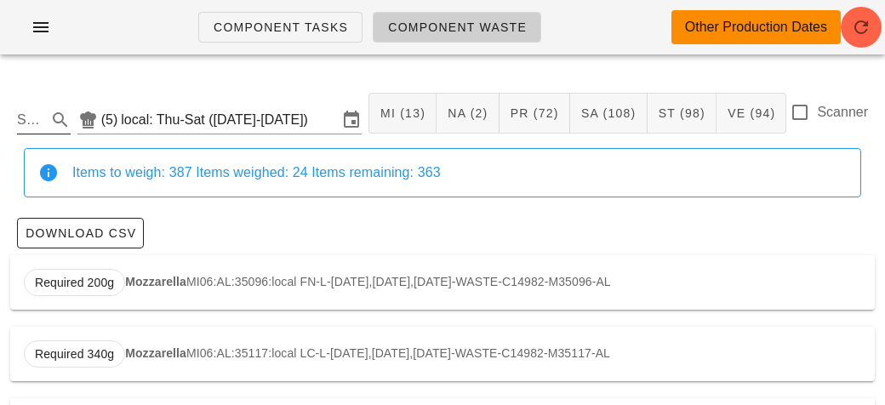
click at [50, 122] on div at bounding box center [59, 120] width 24 height 20
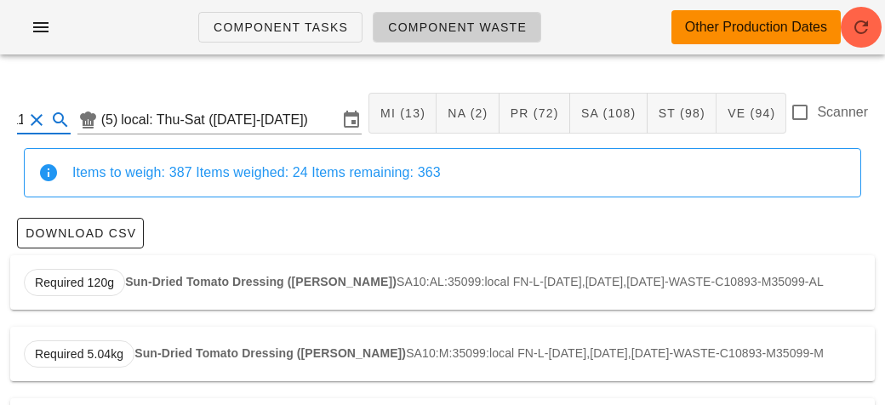
scroll to position [0, 21]
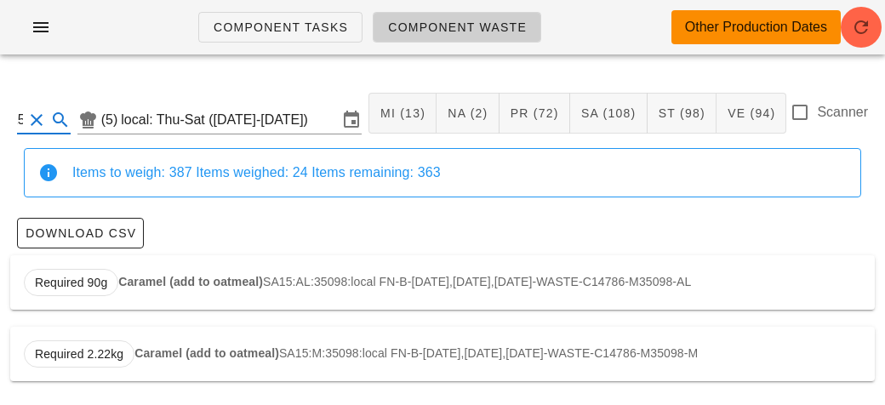
click at [315, 297] on div "Required 90g Caramel (add to oatmeal) SA15:AL:35098:local FN-B-[DATE],[DATE],[D…" at bounding box center [442, 282] width 865 height 54
type input "SA15:AL:35098:local"
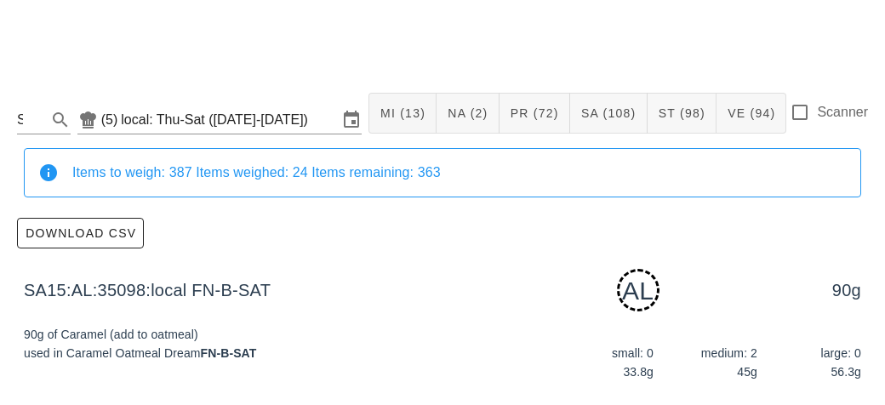
scroll to position [257, 0]
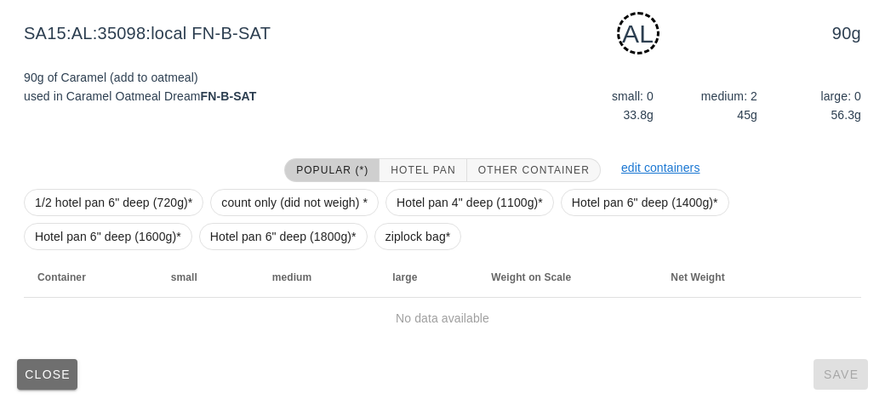
click at [66, 359] on button "Close" at bounding box center [47, 374] width 60 height 31
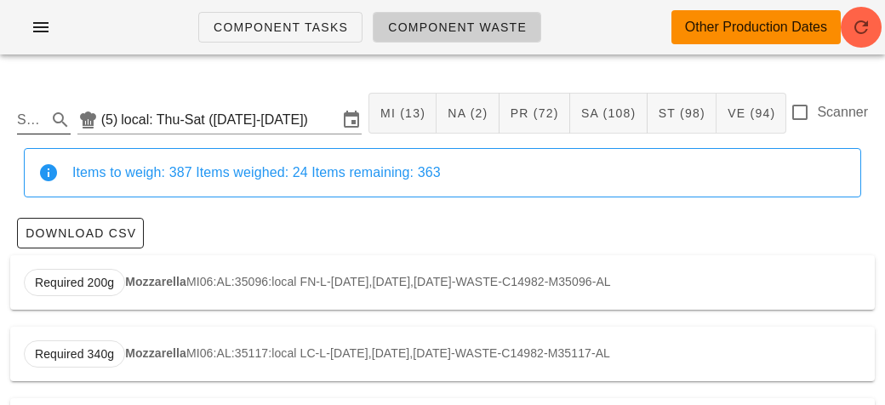
click at [27, 120] on input "Search" at bounding box center [30, 119] width 26 height 27
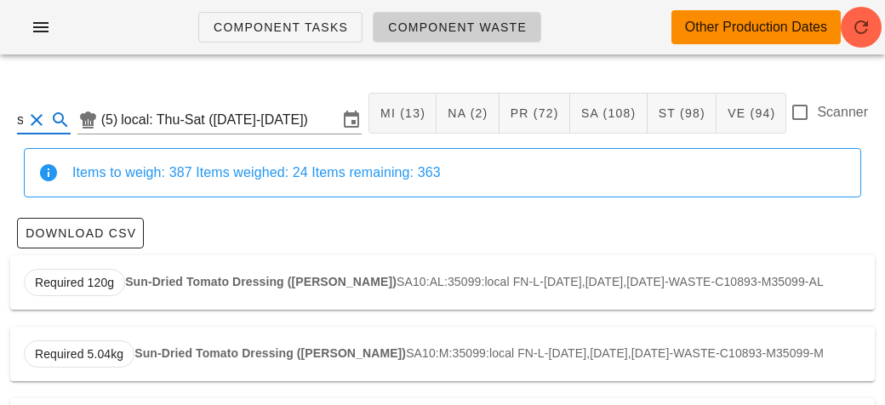
scroll to position [0, 14]
type input "s"
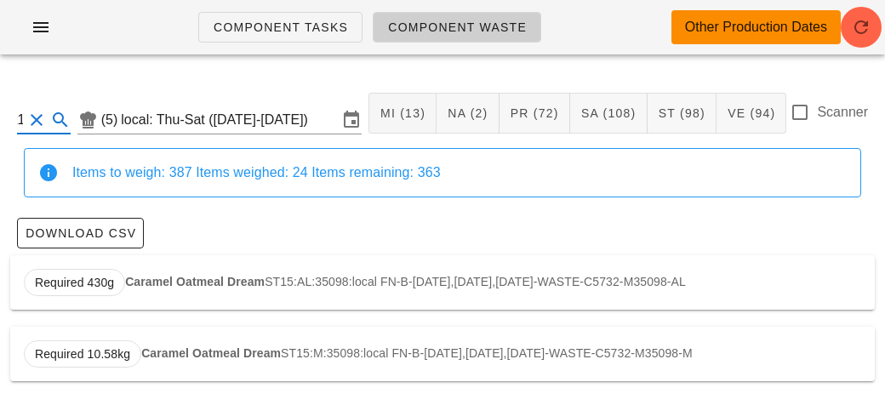
scroll to position [0, 18]
click at [445, 331] on div "Required 10.58kg Caramel Oatmeal Dream ST15:M:35098:local FN-B-[DATE],[DATE],[D…" at bounding box center [442, 354] width 865 height 54
type input "ST15:M:35098:local"
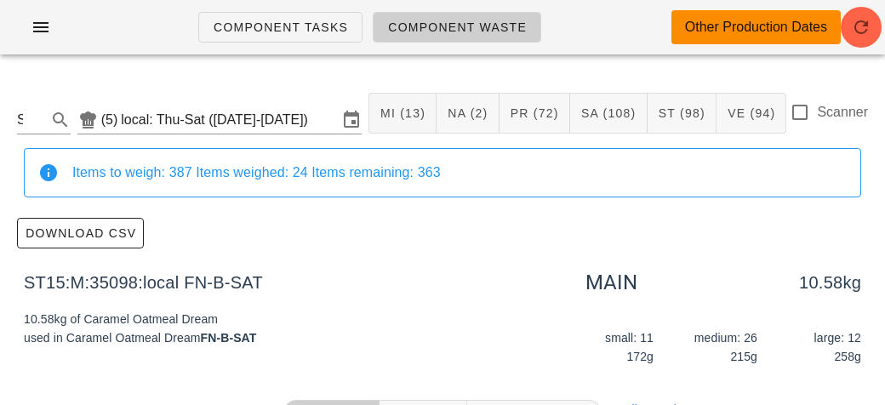
scroll to position [242, 0]
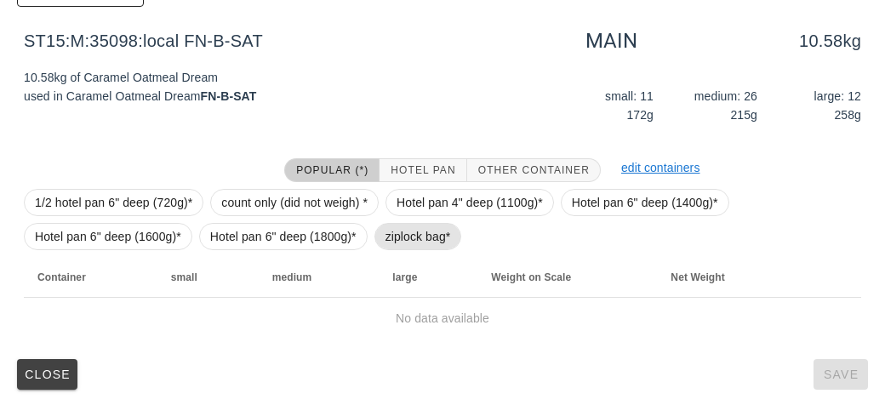
click at [431, 238] on span "ziplock bag*" at bounding box center [419, 237] width 66 height 26
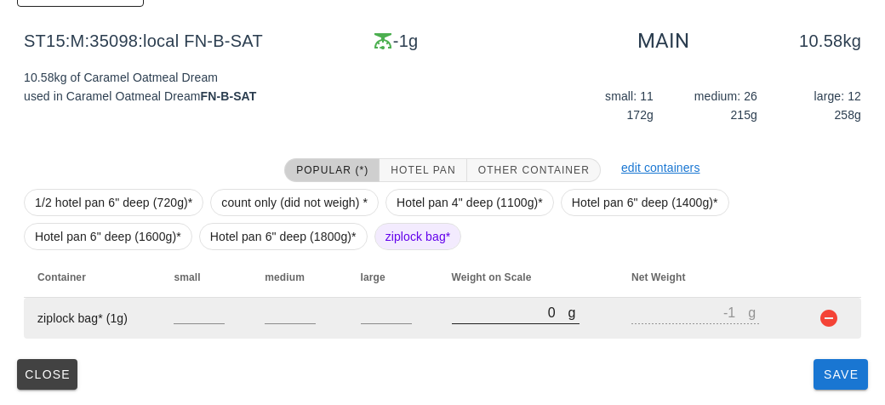
click at [521, 307] on input "0" at bounding box center [510, 312] width 117 height 22
type input "10"
type input "9"
type input "180"
type input "179"
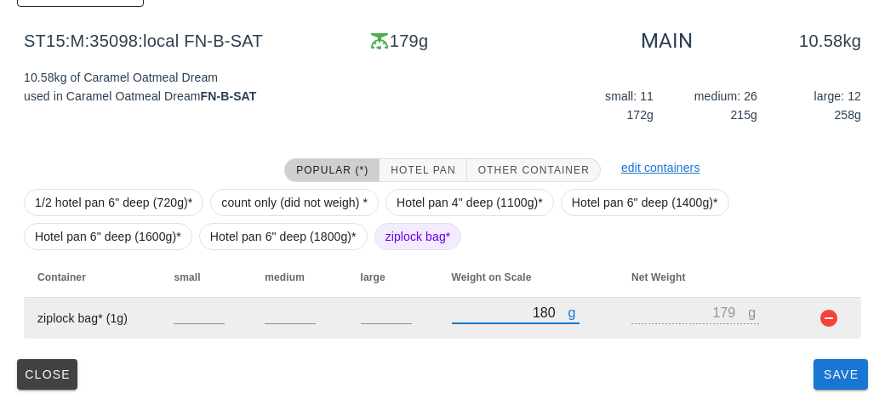
type input "1830"
type input "1829"
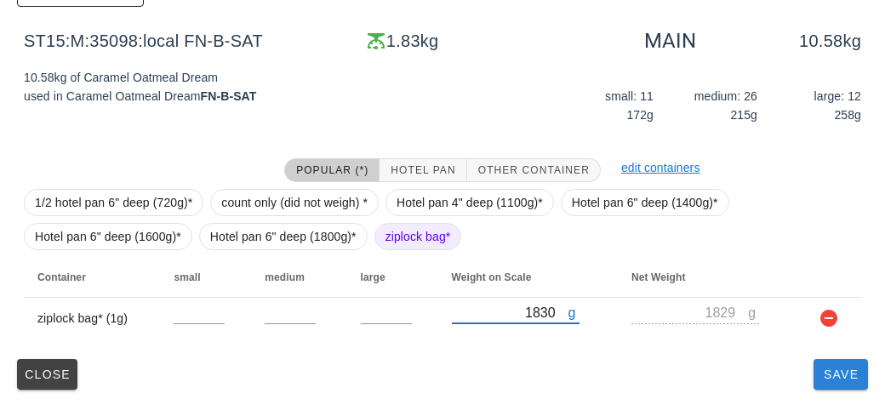
type input "1830"
click at [856, 360] on button "Save" at bounding box center [841, 374] width 54 height 31
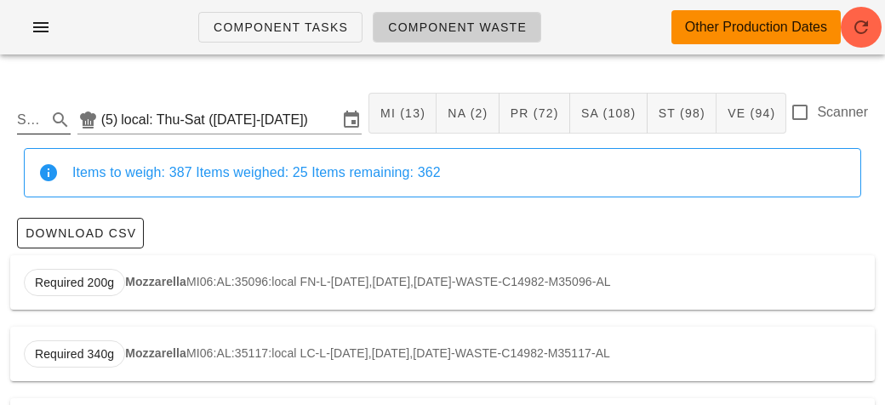
click at [29, 117] on input "Search" at bounding box center [30, 119] width 26 height 27
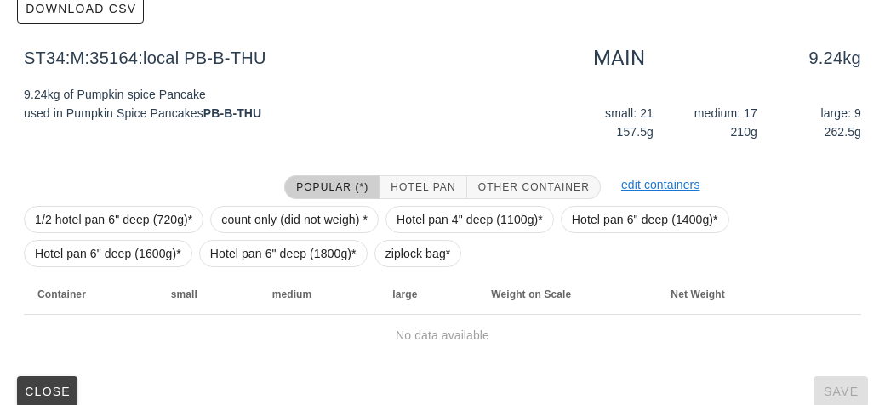
scroll to position [242, 0]
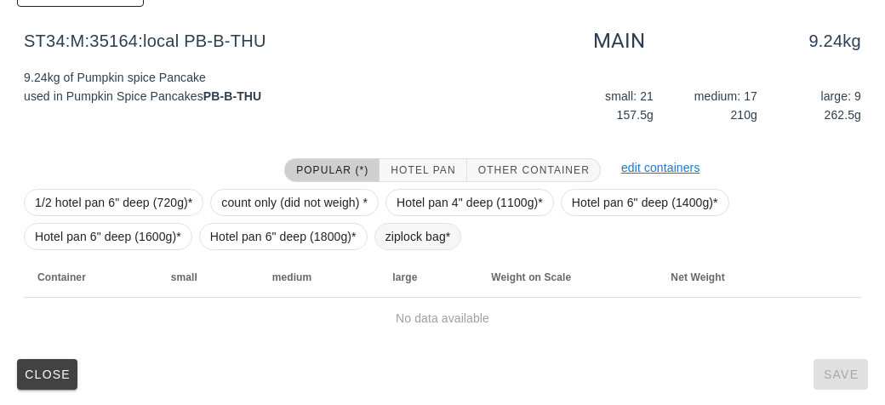
type input "panca"
click at [419, 235] on span "ziplock bag*" at bounding box center [419, 237] width 66 height 26
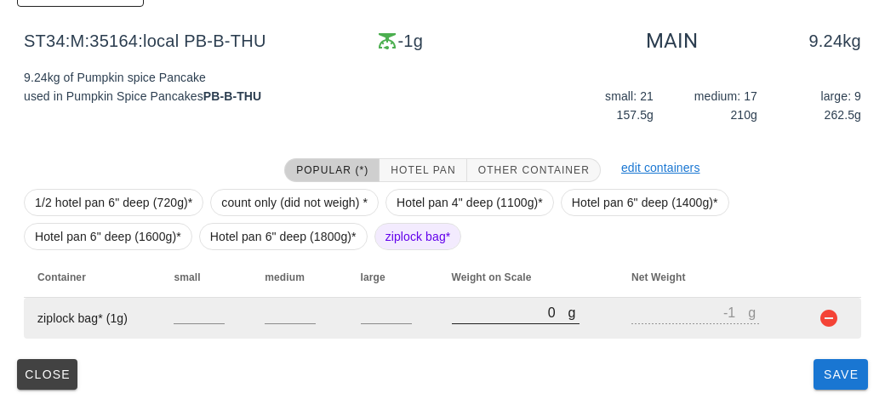
click at [538, 311] on input "0" at bounding box center [510, 312] width 117 height 22
type input "40"
type input "39"
type input "430"
type input "429"
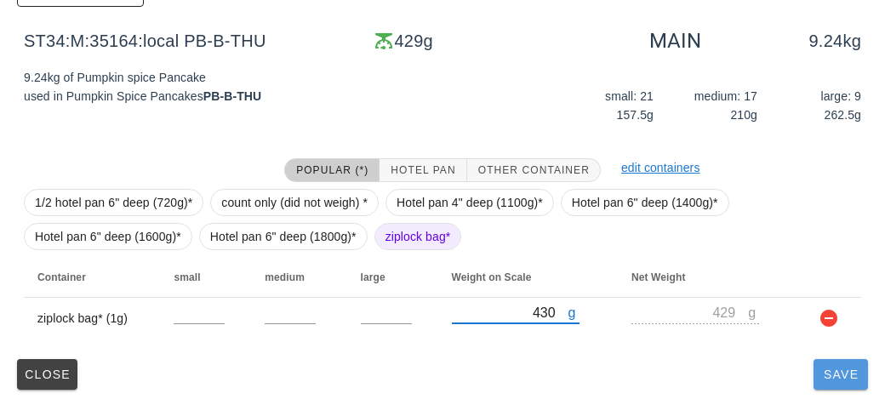
click at [850, 368] on span "Save" at bounding box center [840, 375] width 41 height 14
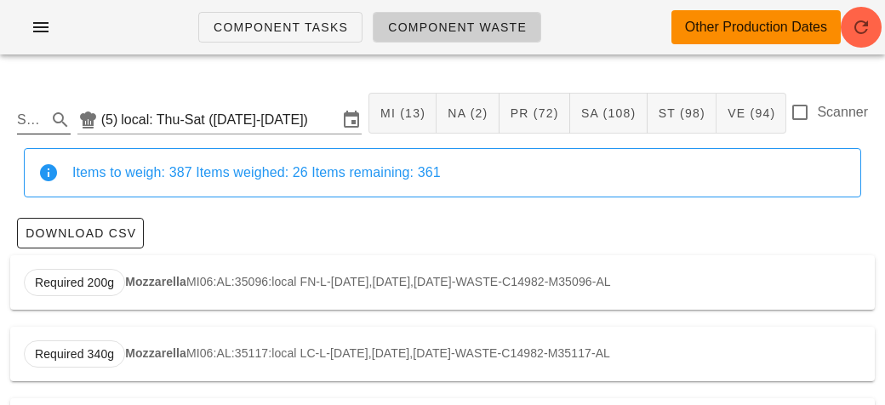
click at [32, 123] on input "Search" at bounding box center [30, 119] width 26 height 27
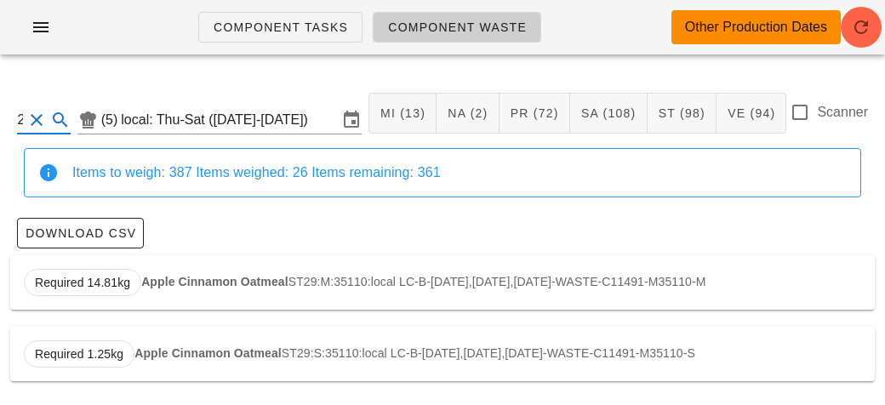
scroll to position [0, 18]
click at [329, 334] on div "Required 1.25kg Apple Cinnamon Oatmeal ST29:S:35110:local LC-B-[DATE],[DATE],[D…" at bounding box center [442, 354] width 865 height 54
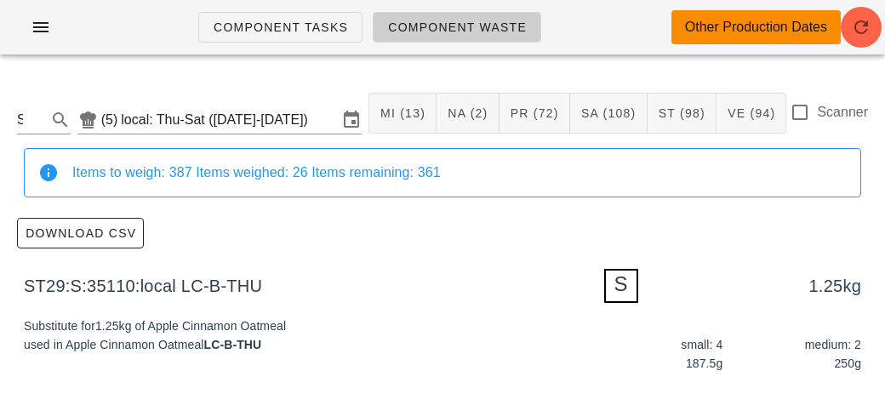
scroll to position [249, 0]
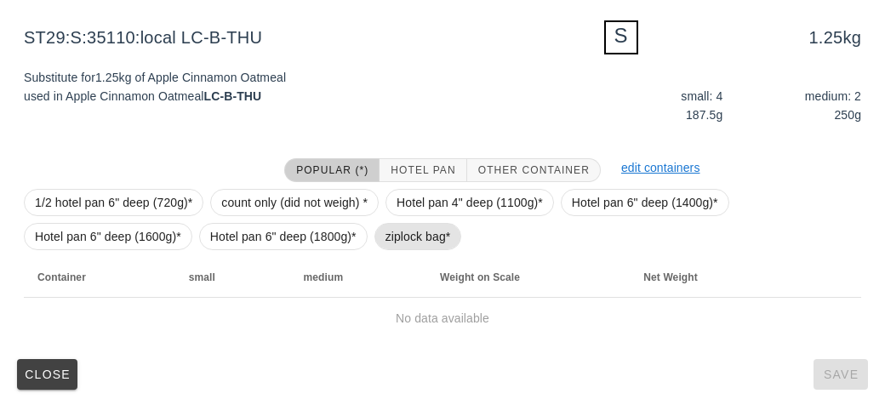
click at [405, 248] on span "ziplock bag*" at bounding box center [419, 237] width 66 height 26
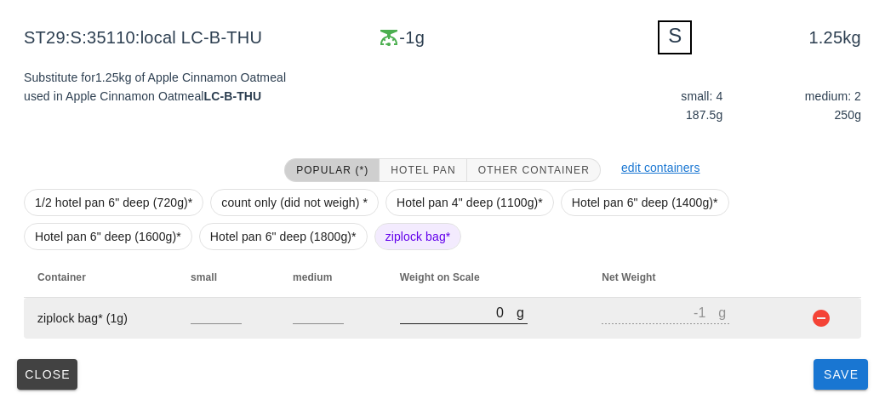
click at [489, 312] on input "0" at bounding box center [458, 312] width 117 height 22
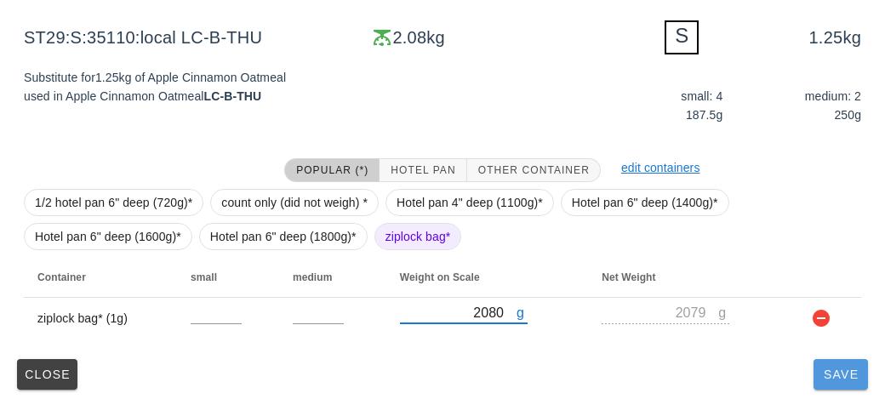
click at [860, 371] on span "Save" at bounding box center [840, 375] width 41 height 14
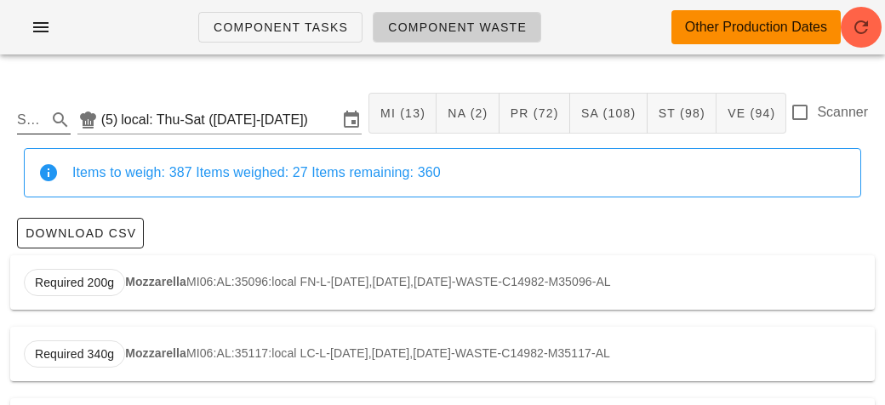
click at [32, 123] on input "Search" at bounding box center [30, 119] width 26 height 27
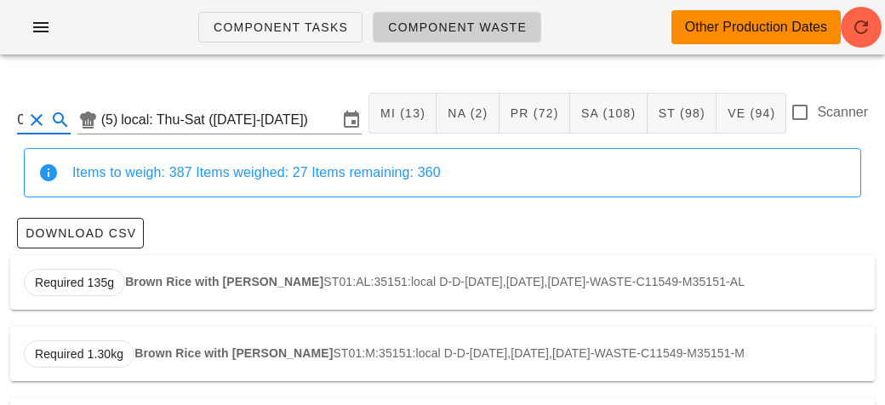
scroll to position [0, 18]
click at [302, 359] on div "Required 10.41kg Strawberry Parfait ST08:M:35116:local LC-B-[DATE],[DATE],[DATE…" at bounding box center [442, 354] width 865 height 54
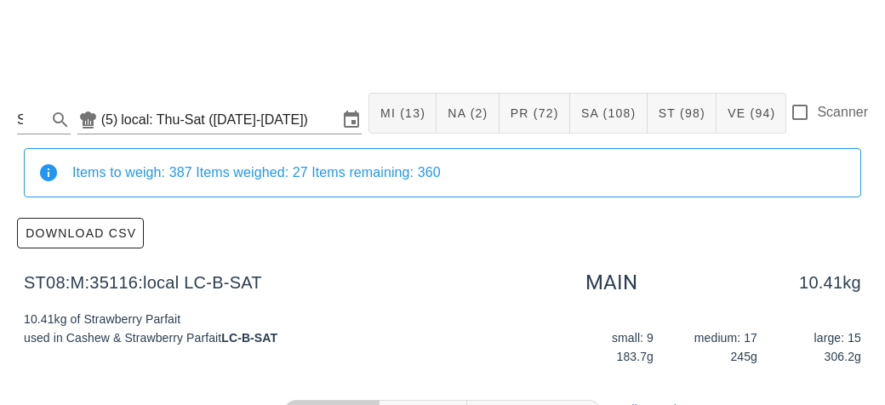
scroll to position [242, 0]
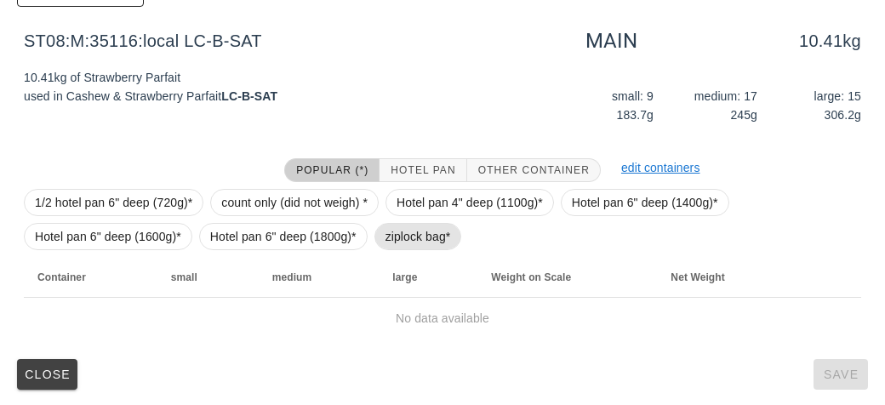
click at [443, 237] on span "ziplock bag*" at bounding box center [419, 237] width 66 height 26
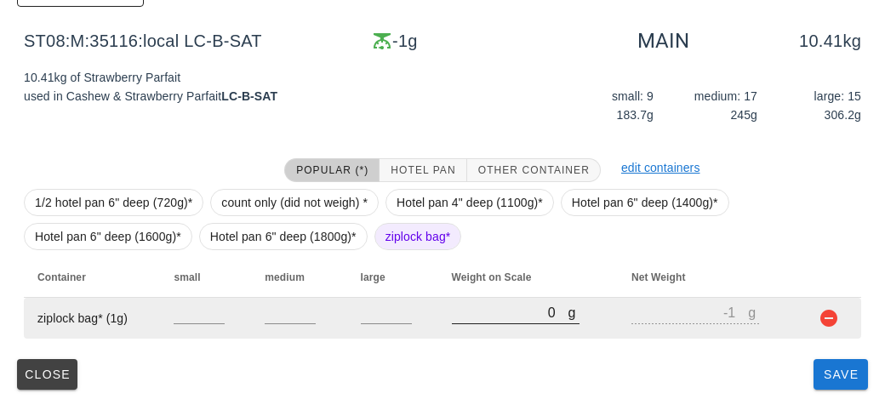
click at [518, 310] on input "0" at bounding box center [510, 312] width 117 height 22
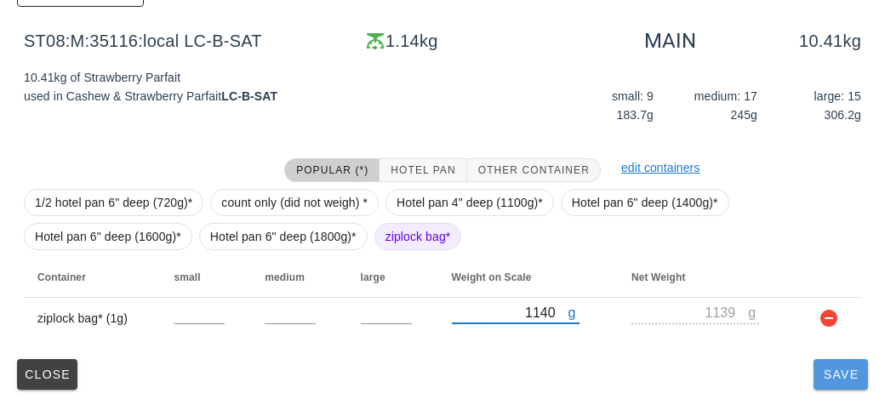
click at [836, 370] on span "Save" at bounding box center [840, 375] width 41 height 14
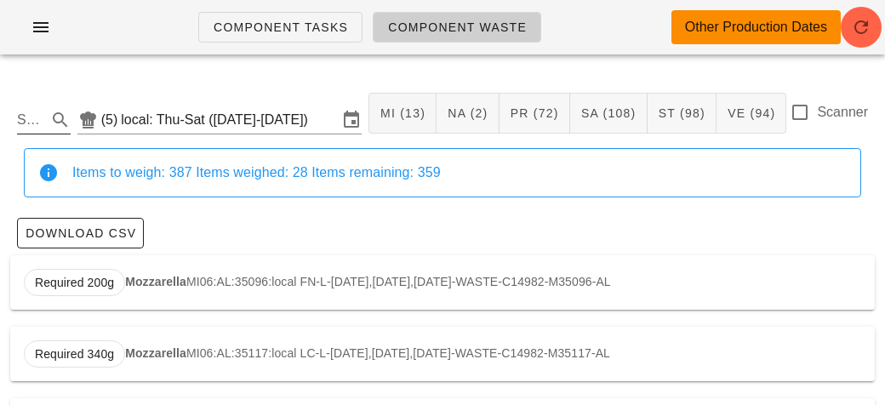
click at [24, 119] on input "Search" at bounding box center [30, 119] width 26 height 27
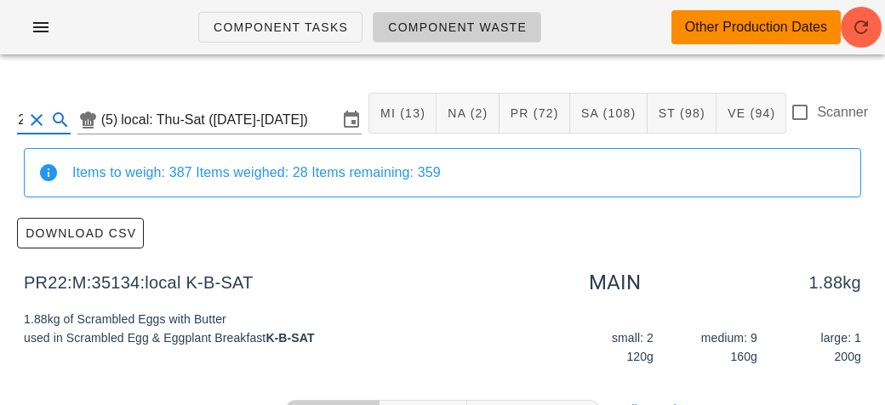
scroll to position [242, 0]
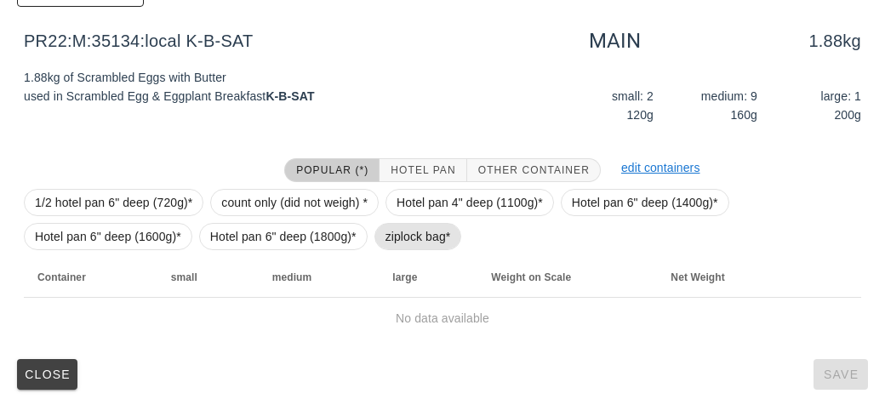
click at [427, 234] on span "ziplock bag*" at bounding box center [419, 237] width 66 height 26
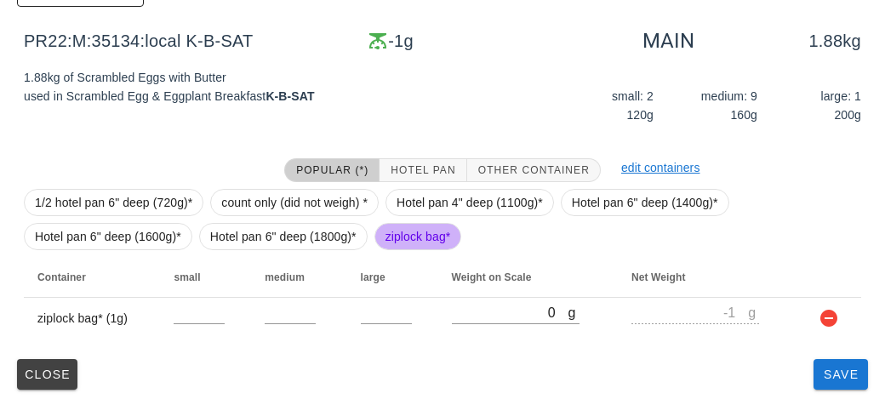
scroll to position [0, 0]
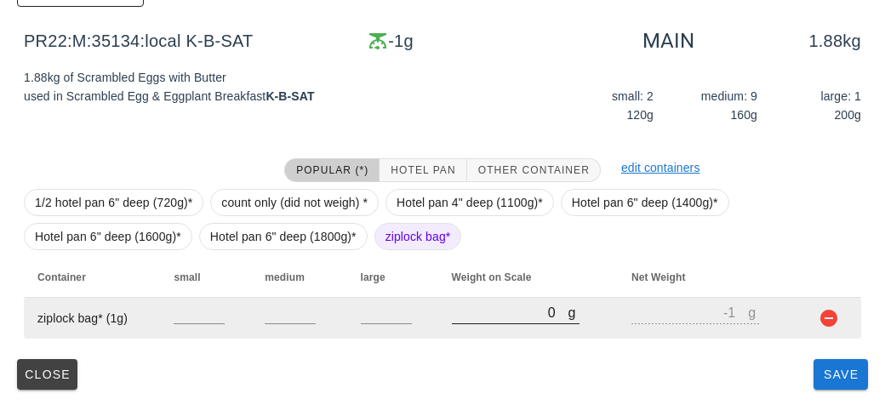
click at [491, 308] on input "0" at bounding box center [510, 312] width 117 height 22
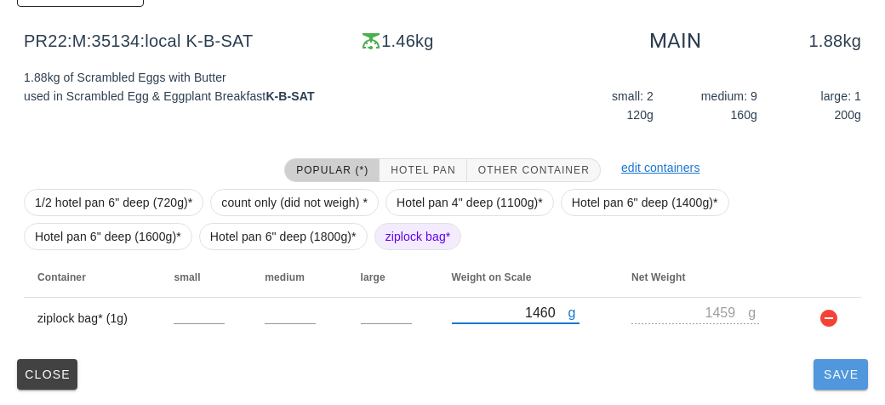
click at [841, 363] on button "Save" at bounding box center [841, 374] width 54 height 31
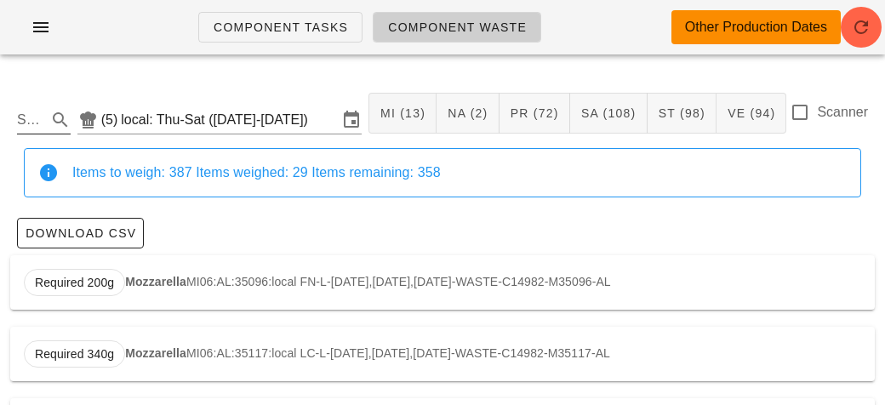
click at [36, 123] on input "Search" at bounding box center [30, 119] width 26 height 27
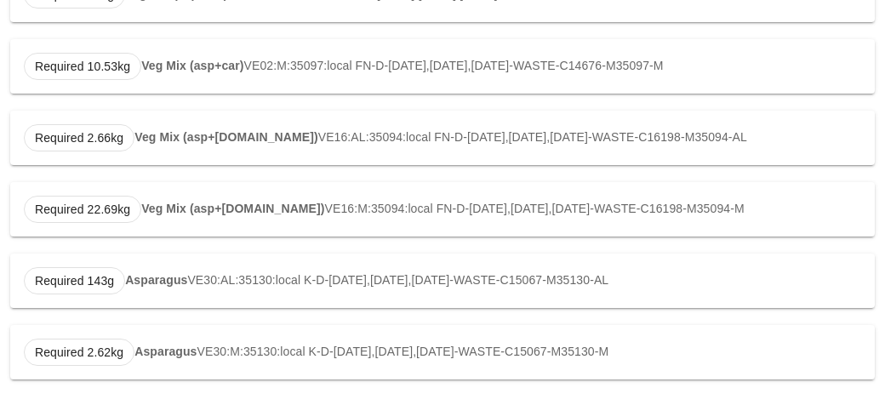
click at [328, 294] on div "Required 143g Asparagus VE30:AL:35130:local K-D-[DATE],[DATE],[DATE]-WASTE-C150…" at bounding box center [442, 281] width 865 height 54
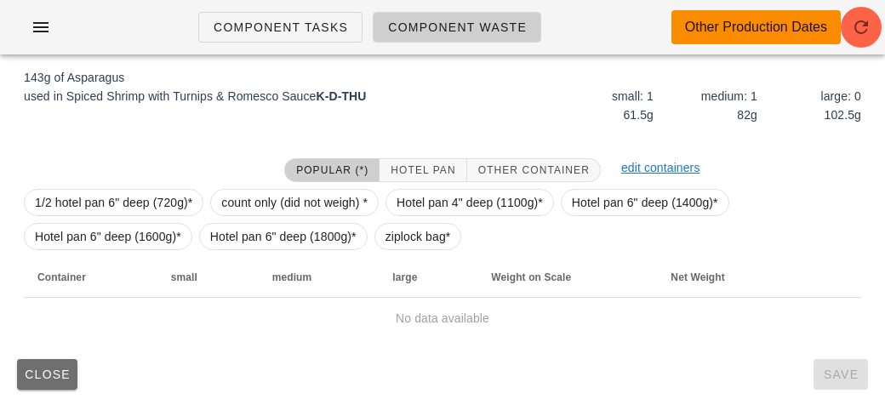
click at [60, 380] on button "Close" at bounding box center [47, 374] width 60 height 31
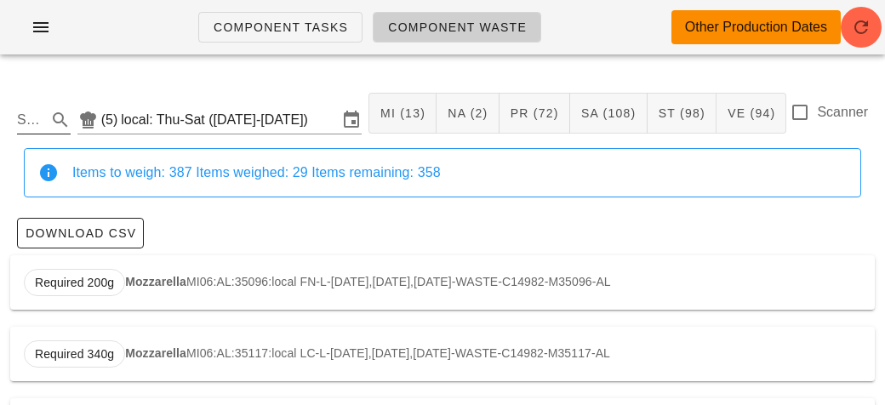
click at [40, 116] on input "Search" at bounding box center [30, 119] width 26 height 27
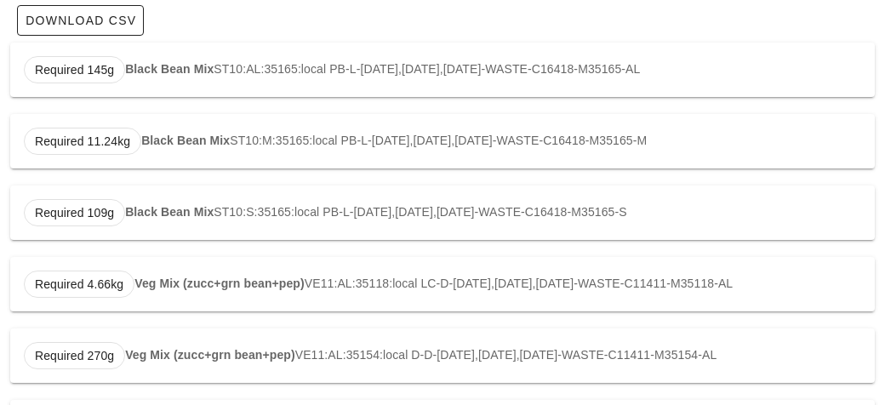
scroll to position [214, 0]
click at [330, 275] on div "Required 4.66kg Veg Mix (zucc+grn bean+pep) VE11:AL:35118:local LC-D-[DATE],[DA…" at bounding box center [442, 283] width 865 height 54
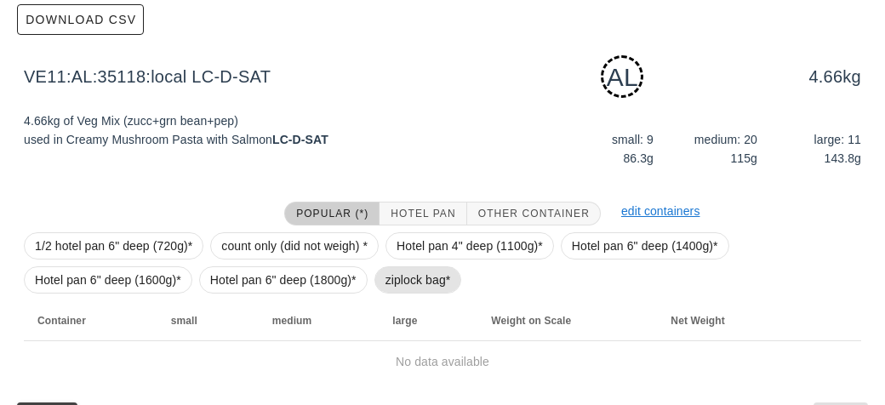
click at [440, 273] on span "ziplock bag*" at bounding box center [419, 280] width 66 height 26
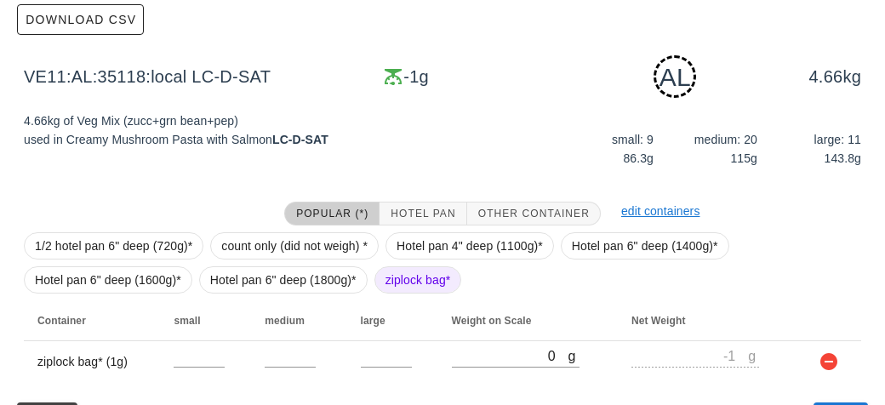
scroll to position [257, 0]
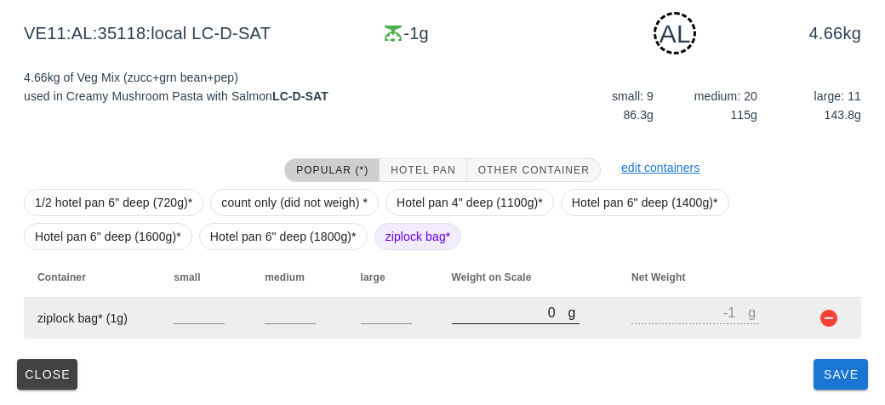
click at [547, 310] on input "0" at bounding box center [510, 312] width 117 height 22
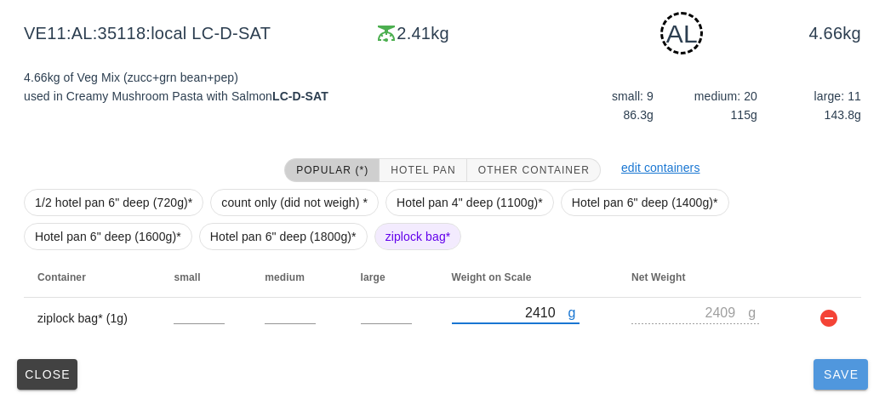
click at [843, 363] on button "Save" at bounding box center [841, 374] width 54 height 31
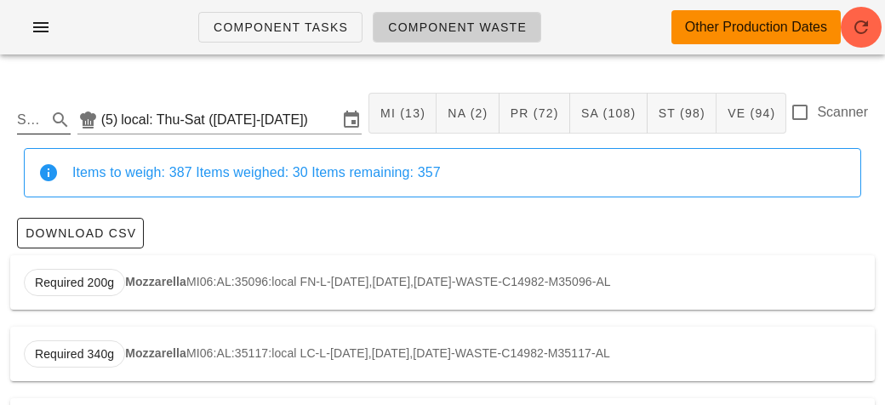
click at [31, 113] on input "Search" at bounding box center [30, 119] width 26 height 27
click at [420, 336] on div "Required 13.93kg Couscous ST04:M:35097:local FN-D-[DATE],[DATE],[DATE]-WASTE-C5…" at bounding box center [442, 354] width 865 height 54
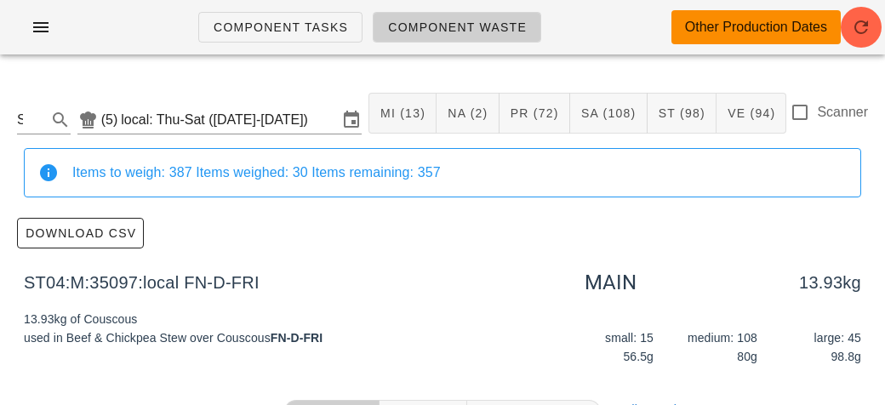
scroll to position [242, 0]
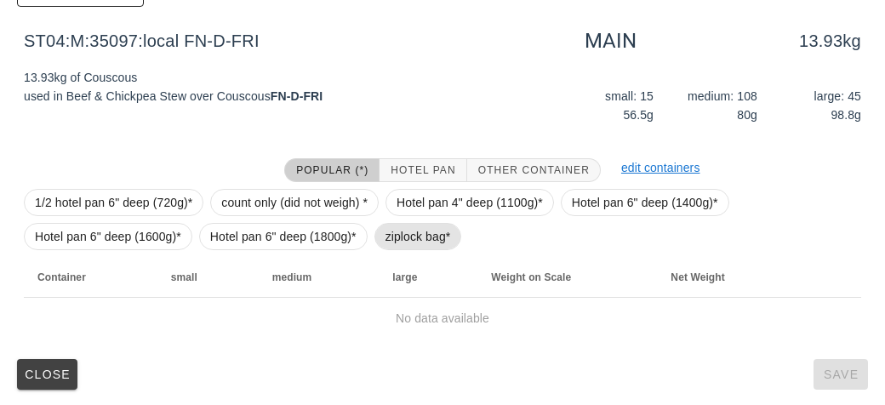
click at [426, 226] on span "ziplock bag*" at bounding box center [419, 237] width 66 height 26
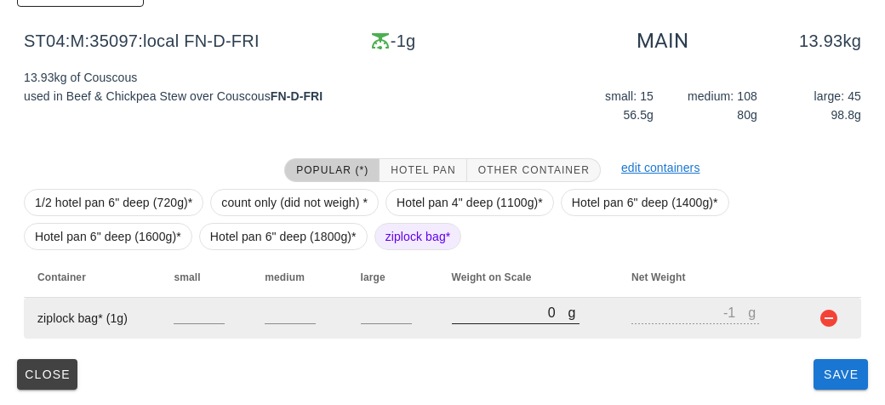
click at [523, 306] on input "0" at bounding box center [510, 312] width 117 height 22
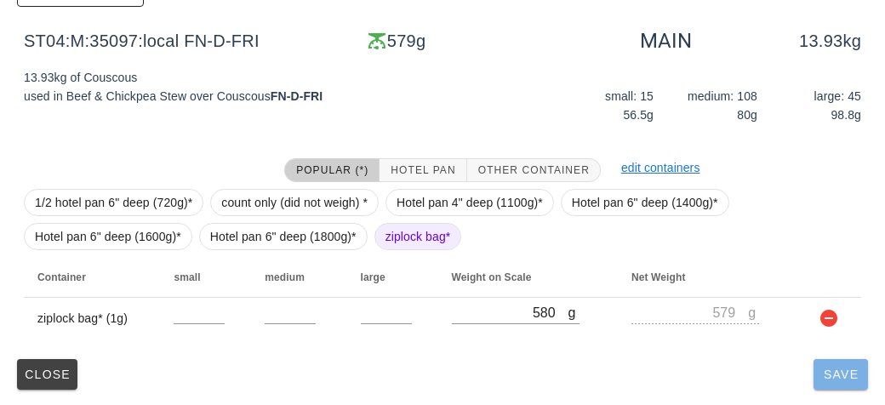
click at [837, 369] on span "Save" at bounding box center [840, 375] width 41 height 14
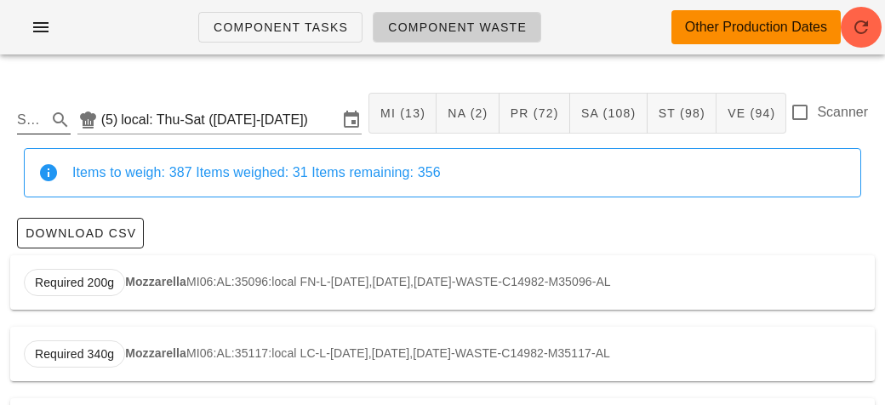
click at [24, 111] on input "Search" at bounding box center [30, 119] width 26 height 27
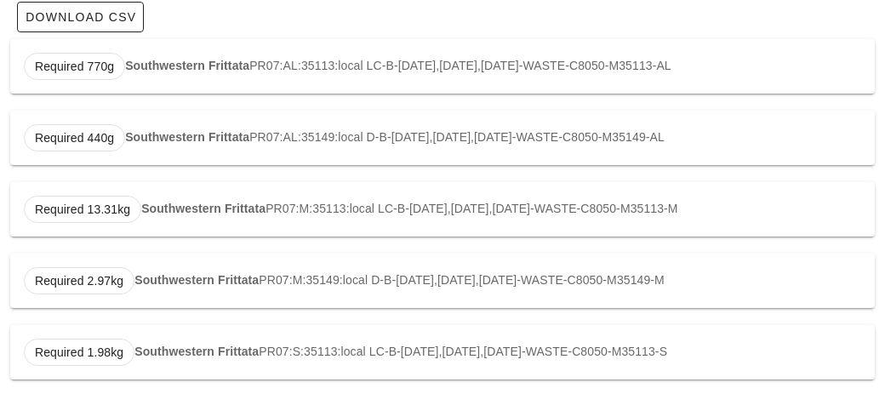
click at [369, 344] on div "Required 1.98kg Southwestern Frittata PR07:S:35113:local LC-B-[DATE],[DATE],[DA…" at bounding box center [442, 352] width 865 height 54
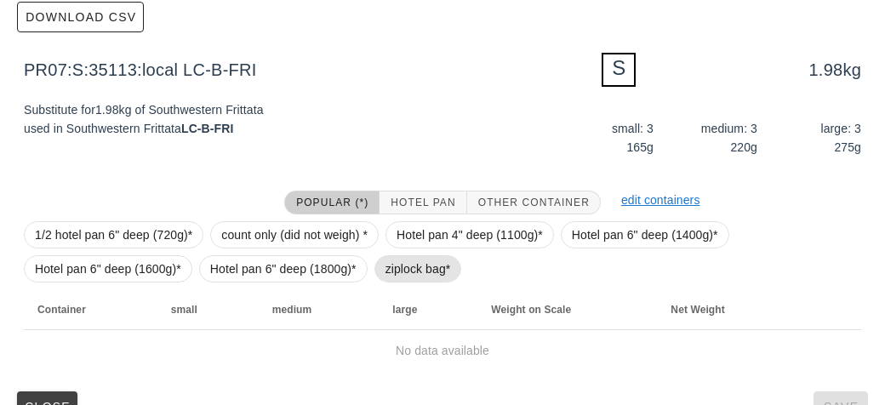
click at [420, 275] on span "ziplock bag*" at bounding box center [419, 269] width 66 height 26
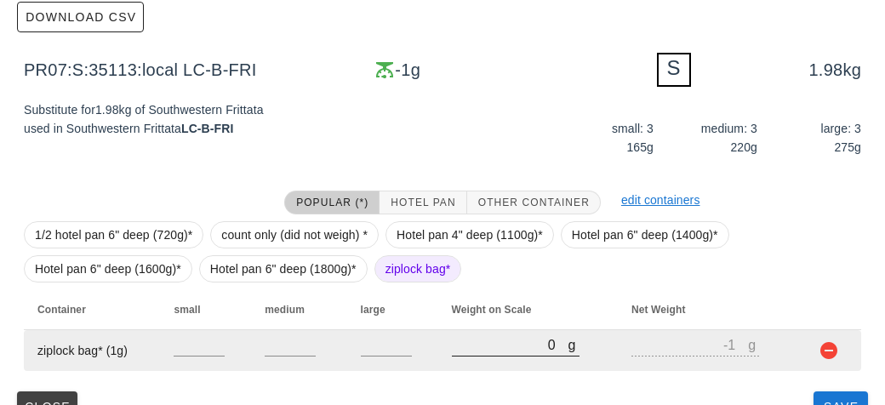
click at [495, 336] on input "0" at bounding box center [510, 345] width 117 height 22
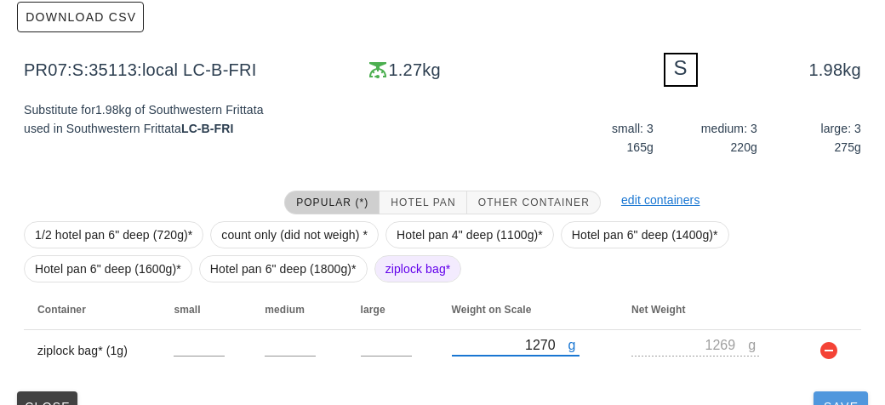
click at [842, 393] on button "Save" at bounding box center [841, 407] width 54 height 31
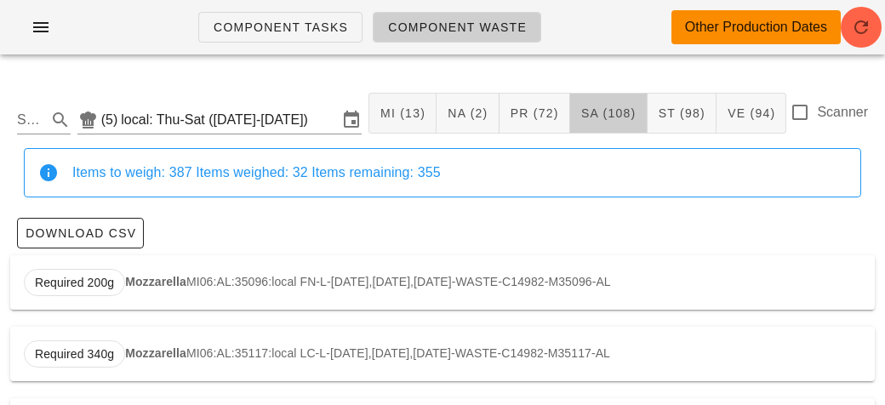
click at [620, 116] on span "SA (108)" at bounding box center [608, 113] width 56 height 14
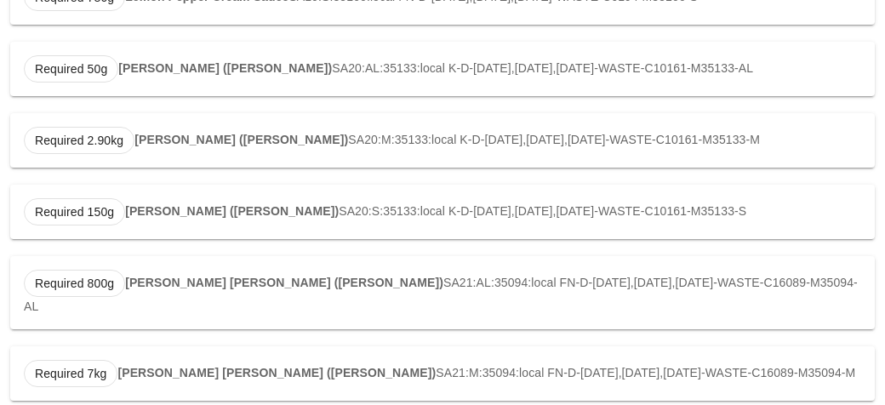
scroll to position [4930, 0]
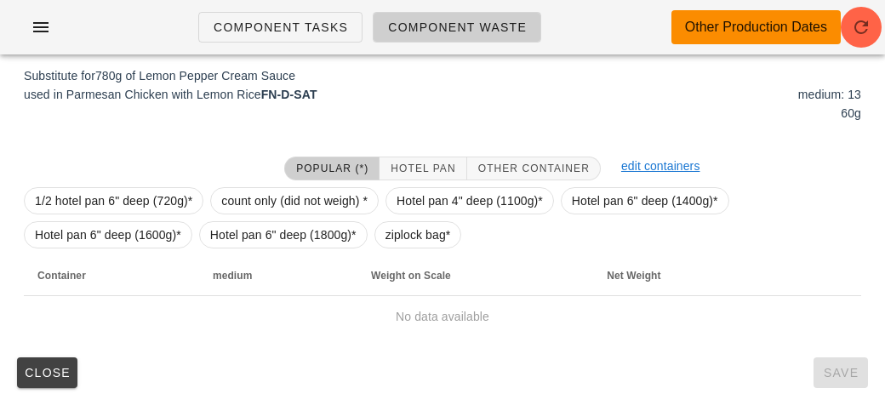
scroll to position [306, 0]
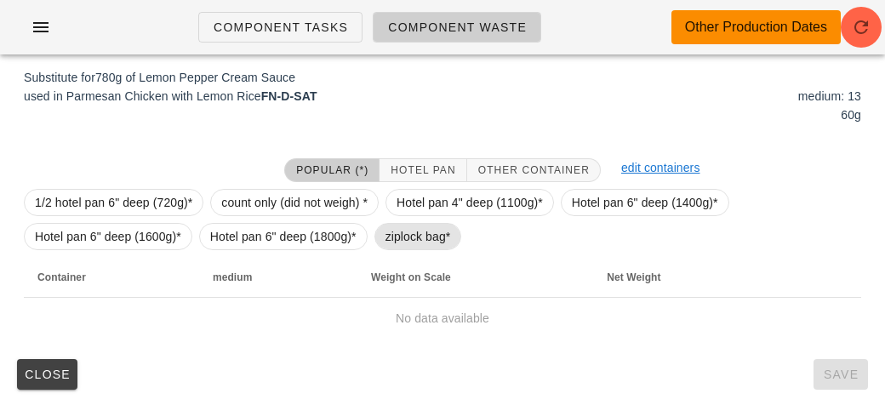
click at [423, 243] on span "ziplock bag*" at bounding box center [419, 237] width 66 height 26
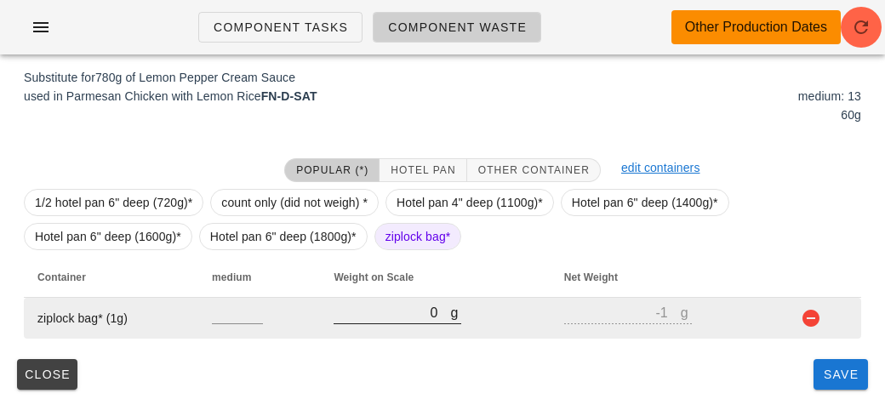
click at [427, 311] on input "0" at bounding box center [392, 312] width 117 height 22
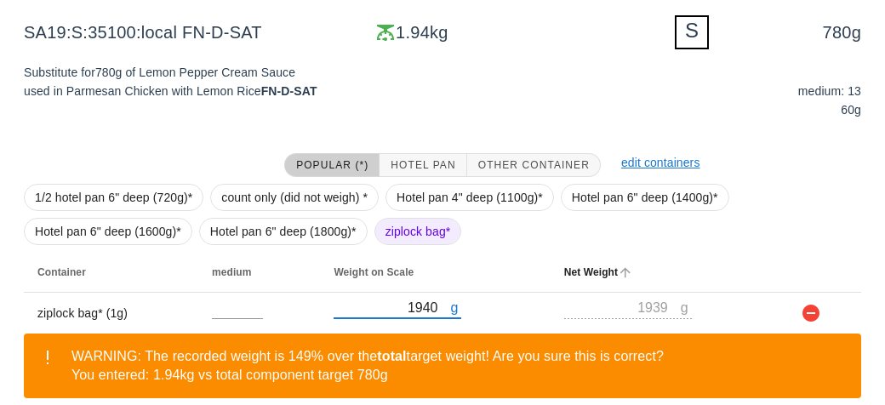
scroll to position [385, 0]
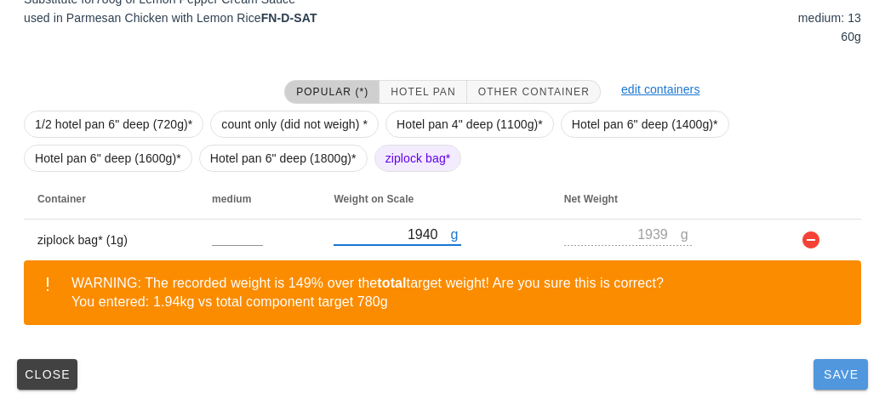
click at [830, 370] on span "Save" at bounding box center [840, 375] width 41 height 14
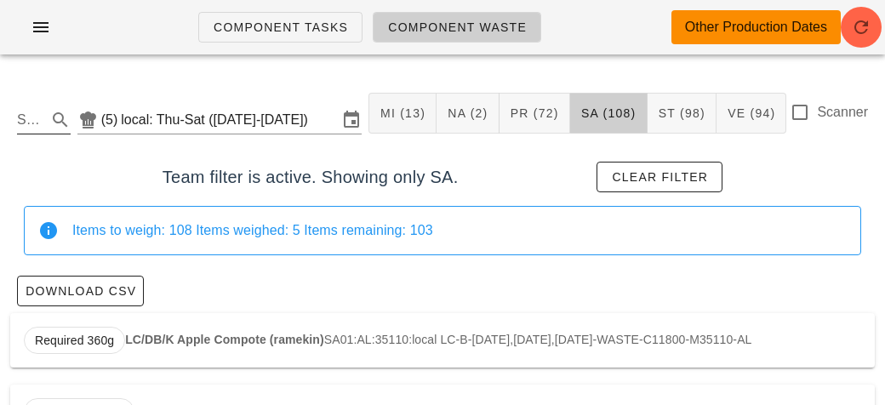
click at [48, 116] on div at bounding box center [59, 120] width 24 height 20
click at [595, 105] on button "SA (108)" at bounding box center [608, 113] width 77 height 41
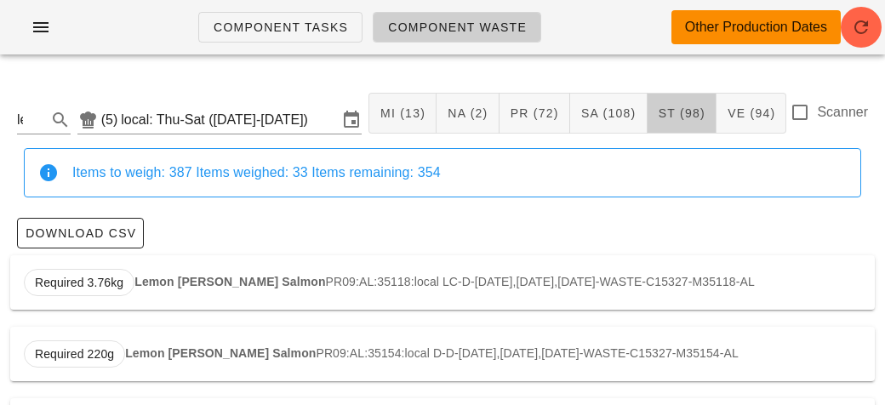
click at [668, 128] on button "ST (98)" at bounding box center [682, 113] width 69 height 41
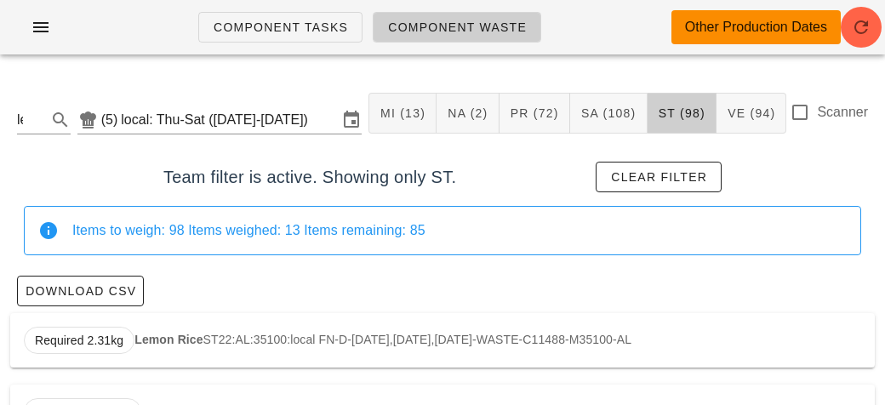
click at [372, 333] on div "Required 2.31kg Lemon Rice ST22:AL:35100:local FN-D-[DATE],[DATE],[DATE]-WASTE-…" at bounding box center [442, 340] width 865 height 54
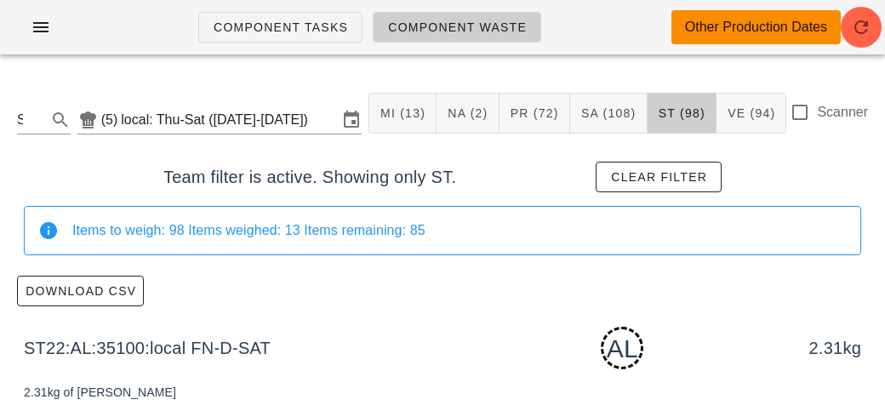
click at [372, 333] on div "ST22:AL:35100:local FN-D-SAT AL 2.31kg" at bounding box center [442, 348] width 865 height 70
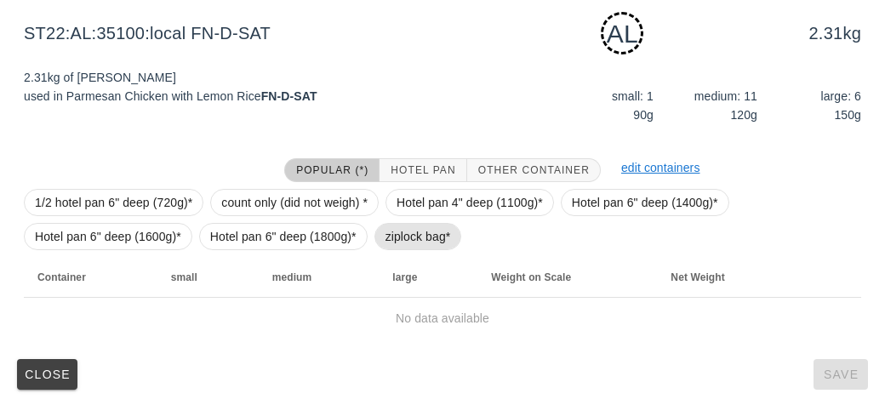
click at [420, 232] on span "ziplock bag*" at bounding box center [419, 237] width 66 height 26
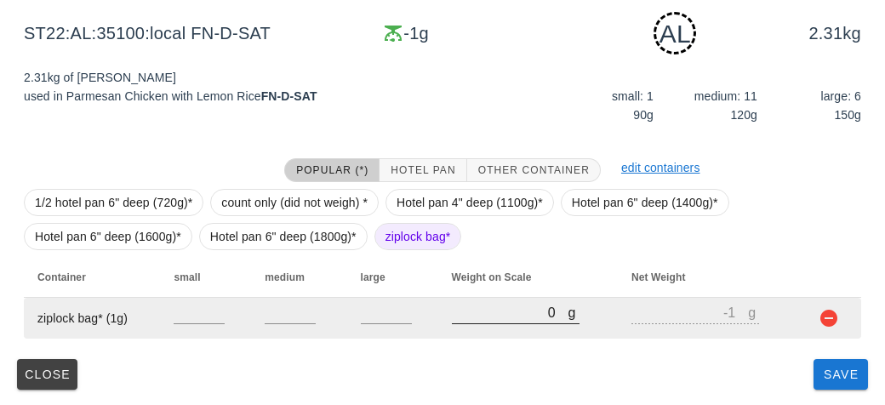
click at [488, 308] on input "0" at bounding box center [510, 312] width 117 height 22
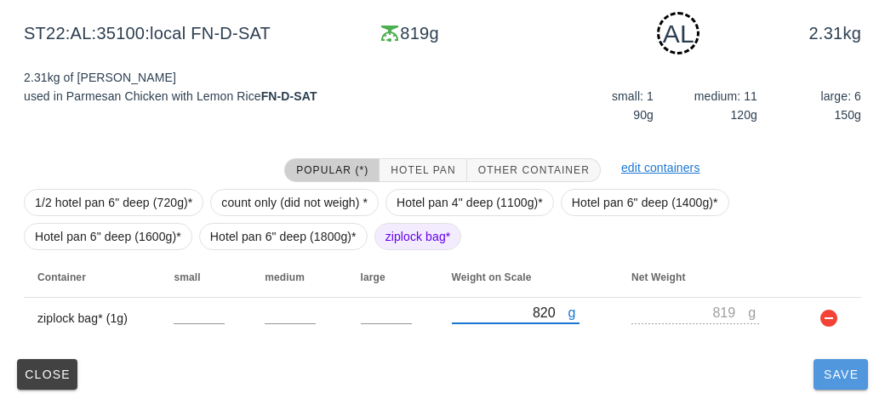
click at [854, 370] on span "Save" at bounding box center [840, 375] width 41 height 14
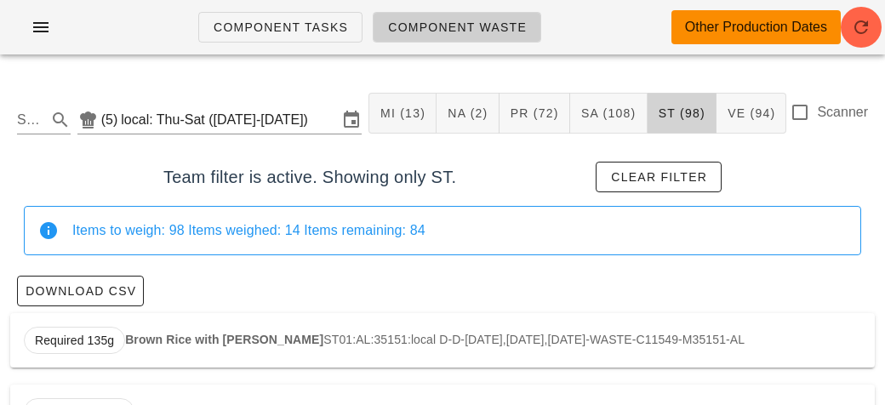
click at [677, 127] on button "ST (98)" at bounding box center [682, 113] width 69 height 41
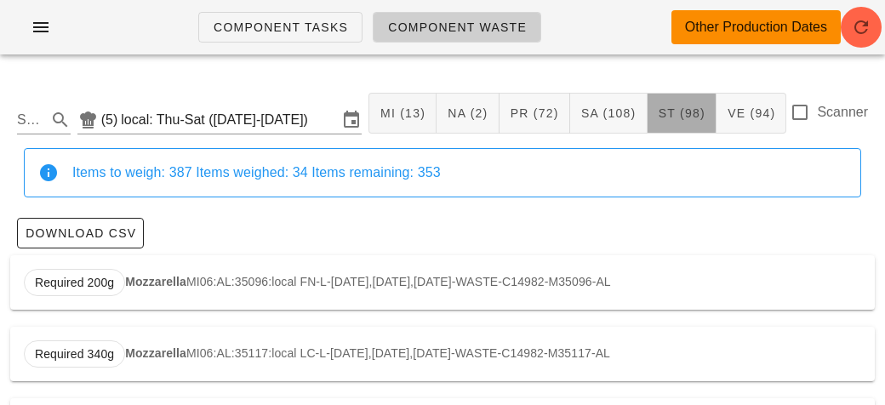
click at [677, 127] on button "ST (98)" at bounding box center [682, 113] width 69 height 41
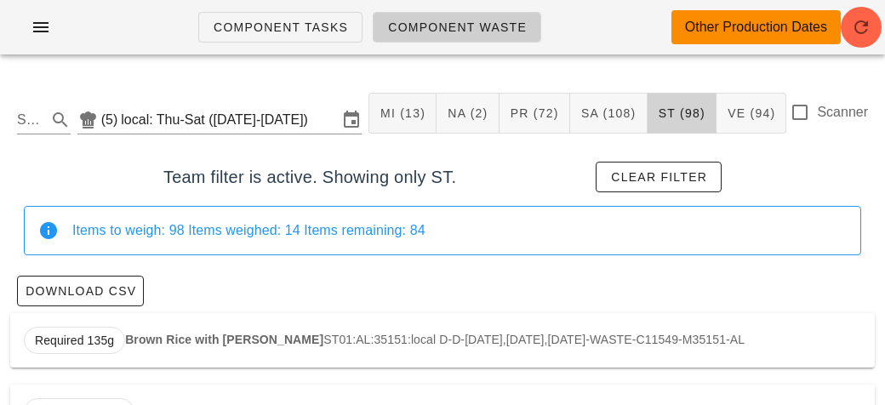
click at [677, 127] on button "ST (98)" at bounding box center [682, 113] width 69 height 41
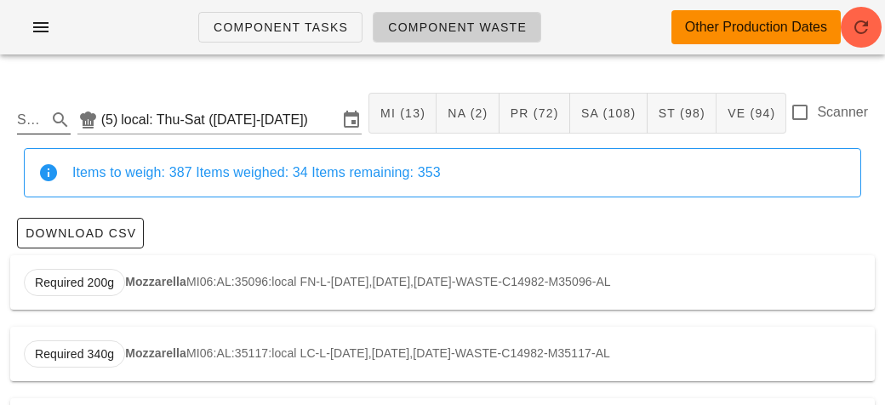
click at [31, 115] on input "Search" at bounding box center [30, 119] width 26 height 27
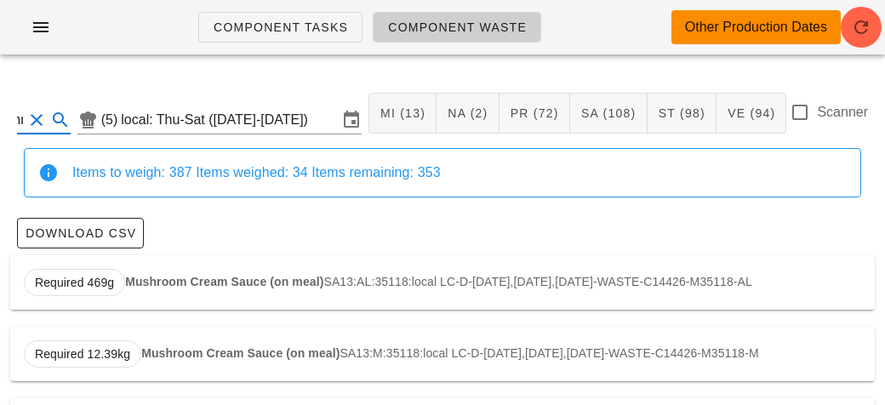
scroll to position [0, 37]
click at [411, 346] on div "Required 12.39kg Mushroom Cream Sauce (on meal) SA13:M:35118:local LC-D-[DATE],…" at bounding box center [442, 354] width 865 height 54
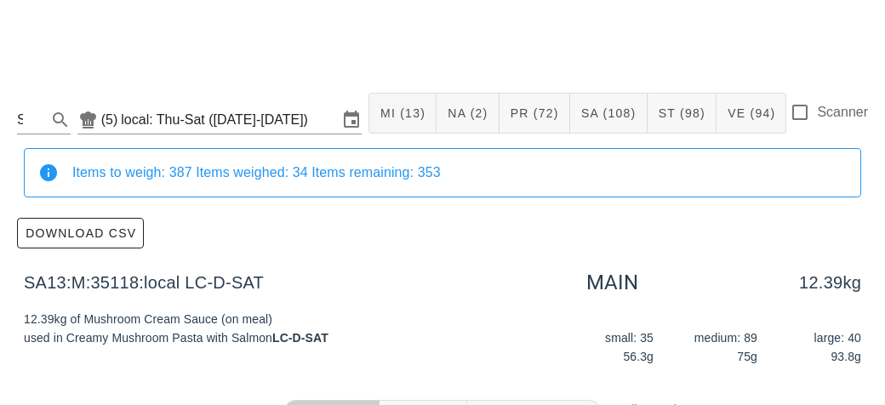
scroll to position [242, 0]
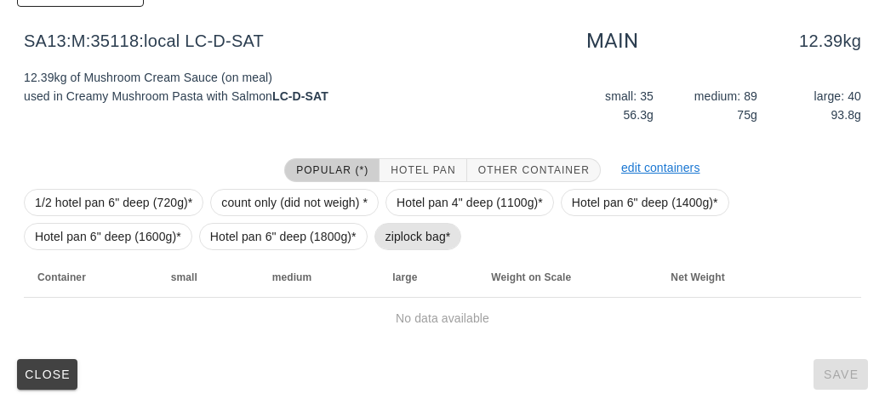
click at [404, 242] on span "ziplock bag*" at bounding box center [419, 237] width 66 height 26
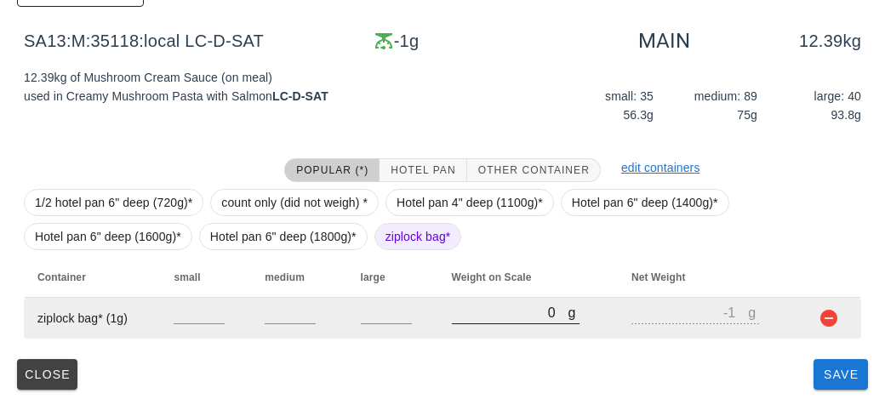
click at [507, 310] on input "0" at bounding box center [510, 312] width 117 height 22
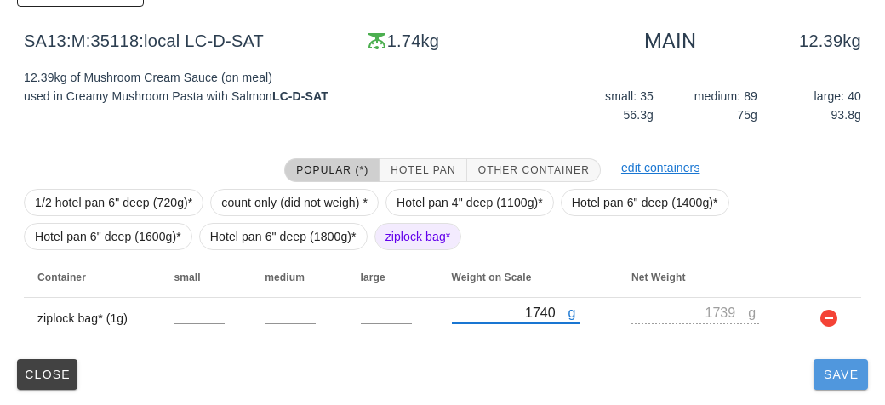
click at [845, 369] on span "Save" at bounding box center [840, 375] width 41 height 14
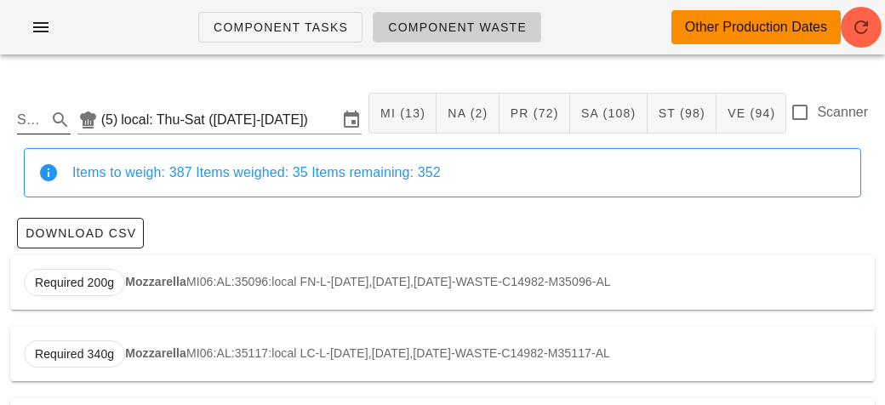
click at [43, 127] on input "Search" at bounding box center [30, 119] width 26 height 27
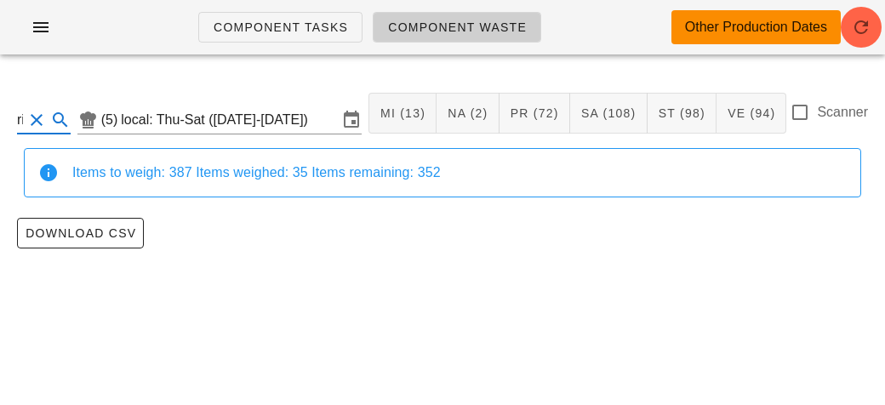
scroll to position [0, 6]
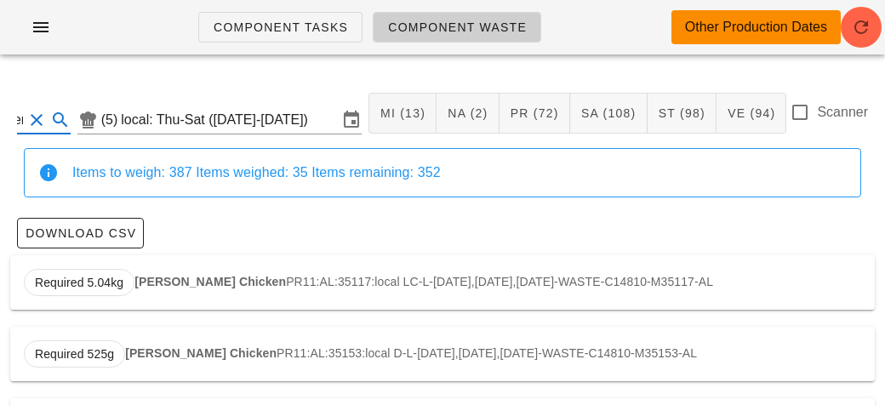
scroll to position [0, 19]
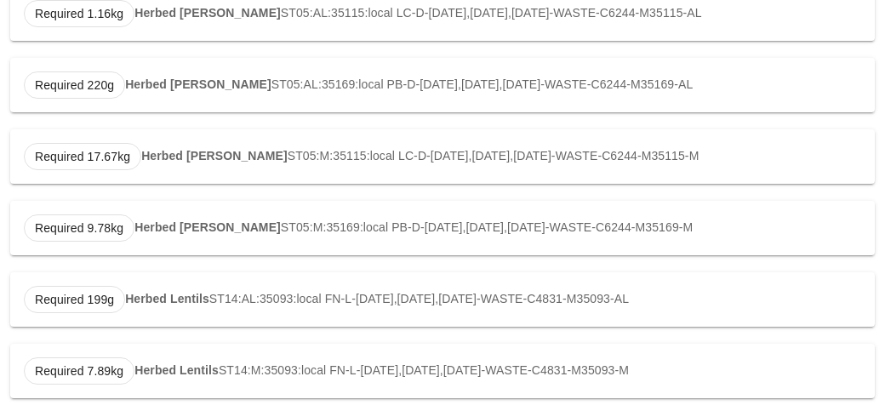
click at [225, 298] on div "Required 199g Herbed Lentils ST14:AL:35093:local FN-L-[DATE],[DATE],[DATE]-WAST…" at bounding box center [442, 299] width 865 height 54
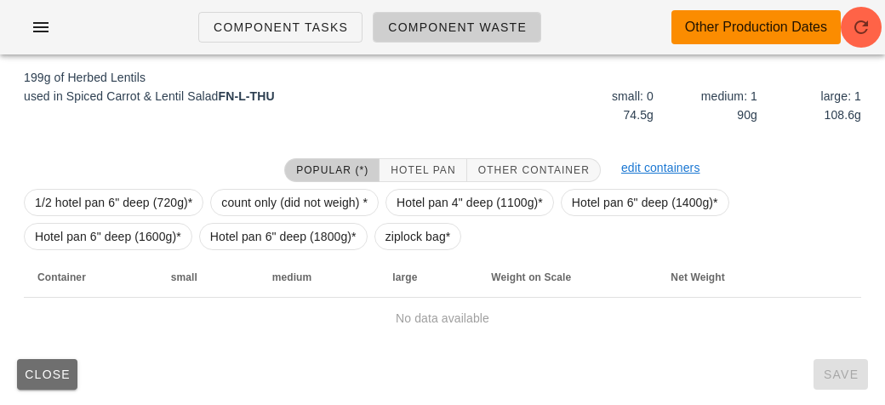
click at [72, 363] on button "Close" at bounding box center [47, 374] width 60 height 31
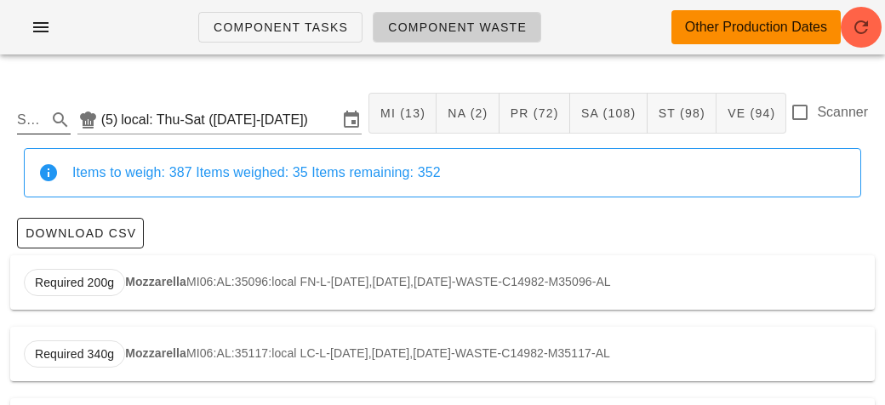
click at [29, 117] on input "Search" at bounding box center [30, 119] width 26 height 27
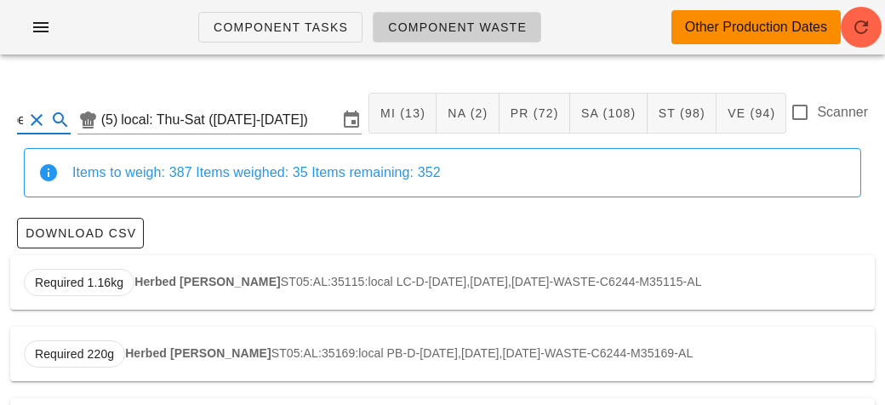
scroll to position [0, 34]
click at [304, 295] on div "Required 1.16kg Herbed Jasmine Rice ST05:AL:35115:local LC-D-[DATE],[DATE],[DAT…" at bounding box center [442, 282] width 865 height 54
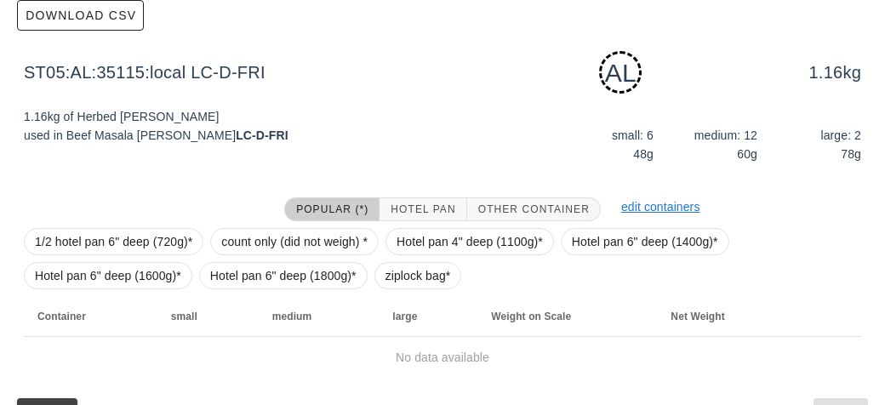
scroll to position [257, 0]
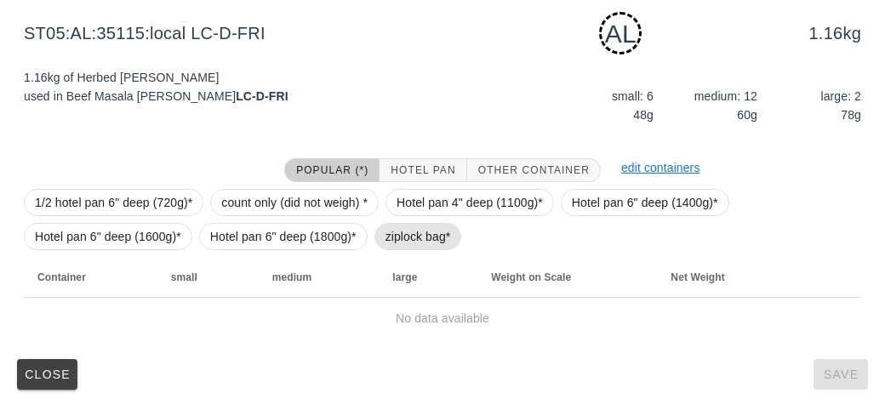
click at [415, 243] on span "ziplock bag*" at bounding box center [419, 237] width 66 height 26
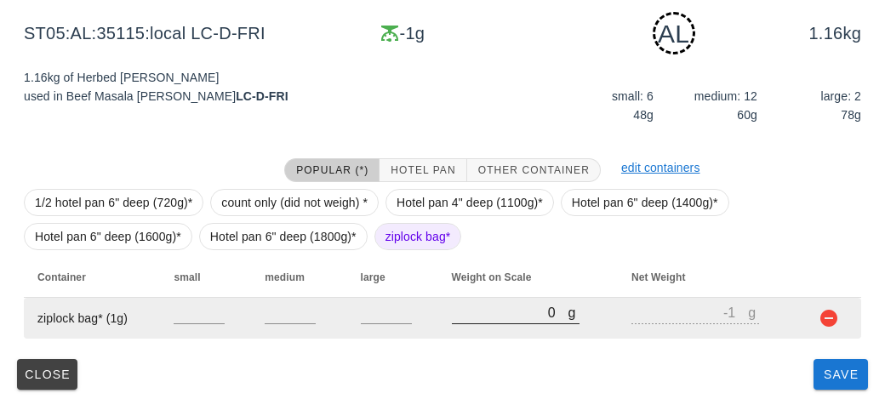
click at [515, 318] on input "0" at bounding box center [510, 312] width 117 height 22
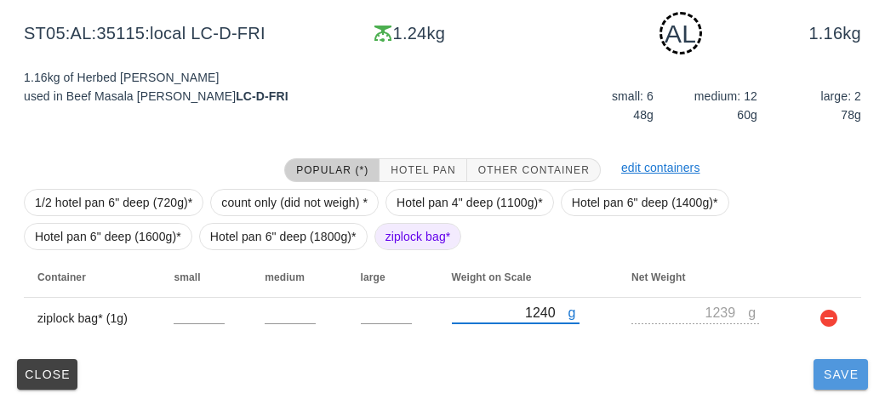
click at [832, 379] on span "Save" at bounding box center [840, 375] width 41 height 14
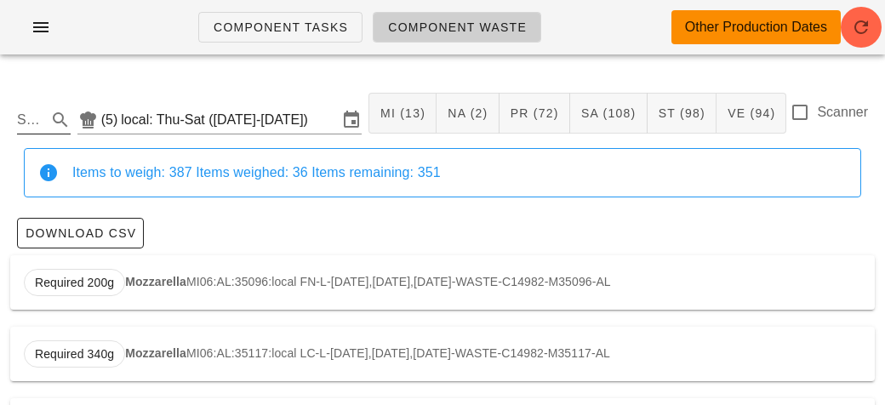
click at [20, 116] on input "Search" at bounding box center [30, 119] width 26 height 27
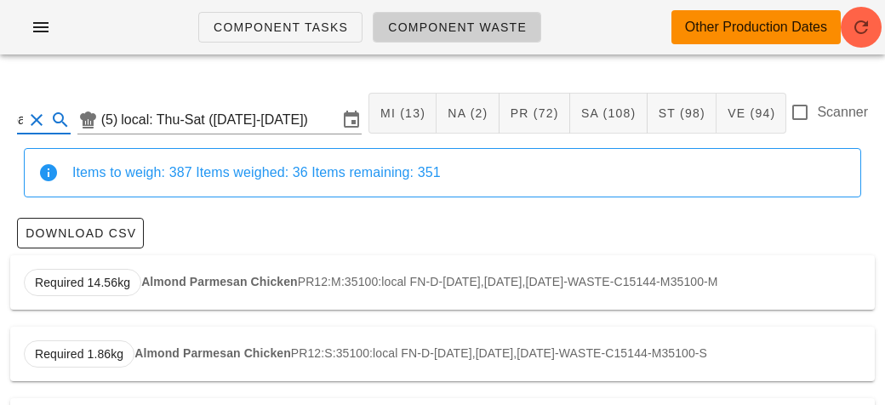
scroll to position [0, 11]
click at [352, 352] on div "Required 1.86kg Almond Parmesan Chicken PR12:S:35100:local FN-D-[DATE],[DATE],[…" at bounding box center [442, 354] width 865 height 54
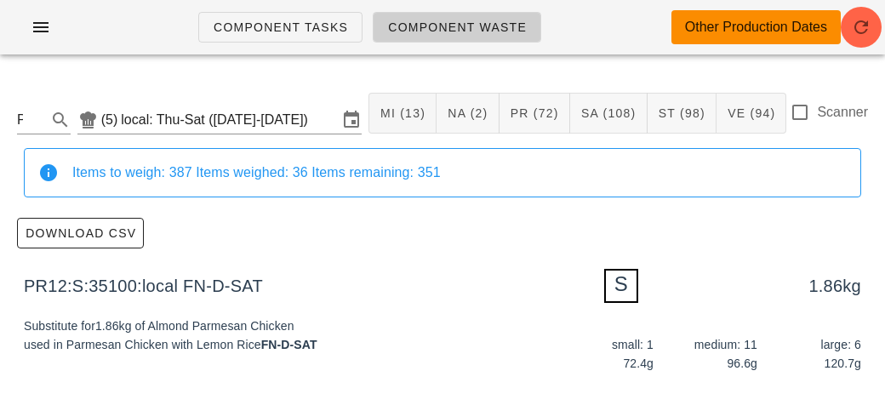
scroll to position [249, 0]
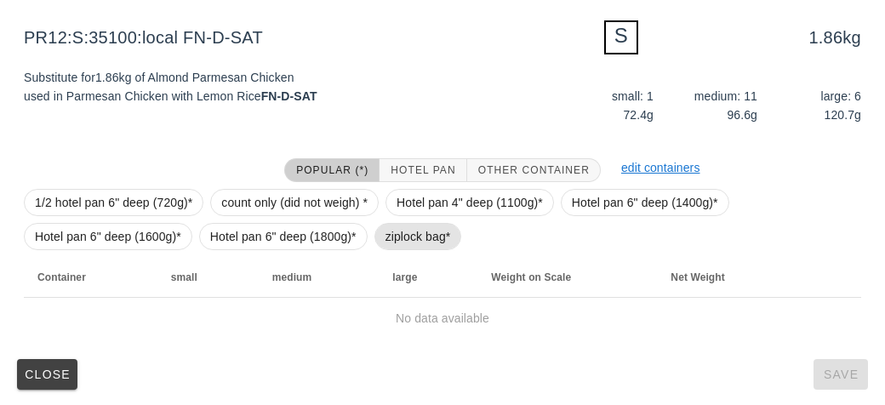
click at [434, 233] on span "ziplock bag*" at bounding box center [419, 237] width 66 height 26
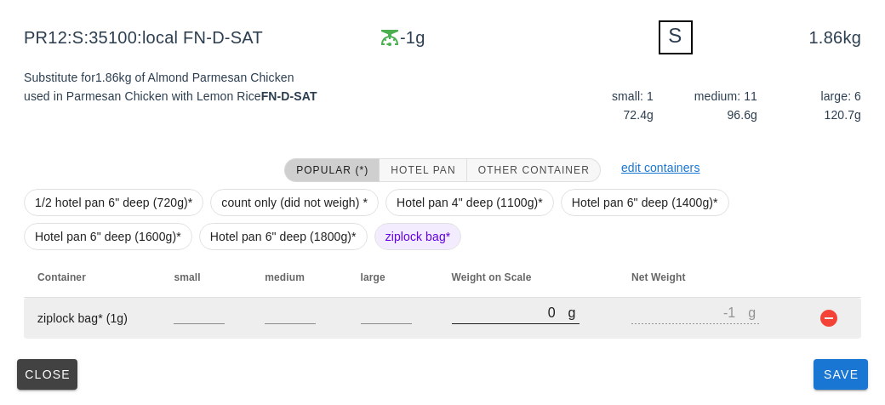
click at [495, 309] on input "0" at bounding box center [510, 312] width 117 height 22
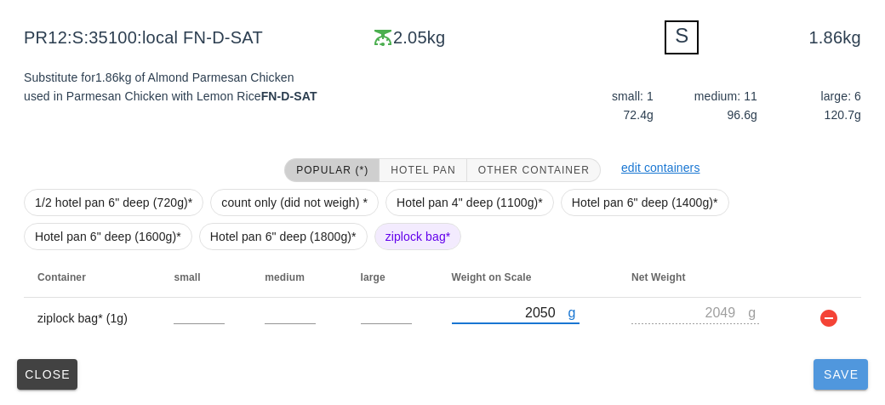
click at [849, 380] on span "Save" at bounding box center [840, 375] width 41 height 14
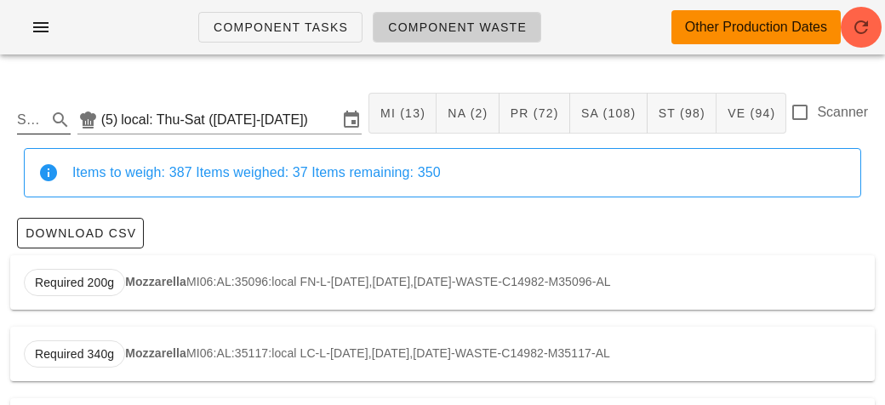
click at [54, 111] on icon at bounding box center [60, 120] width 20 height 20
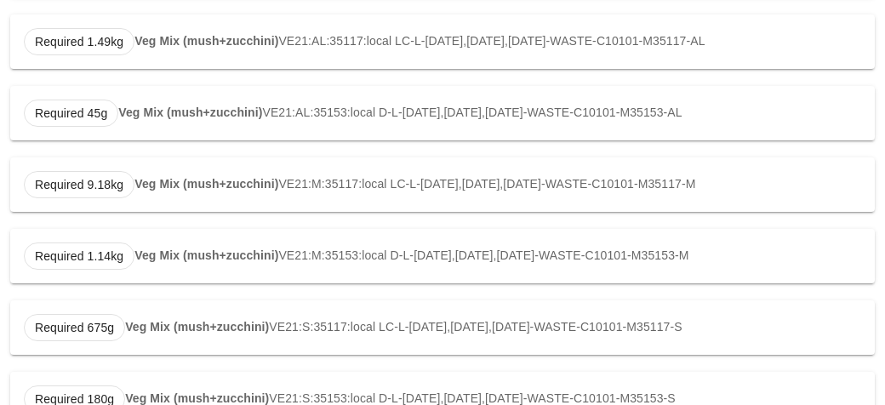
scroll to position [645, 0]
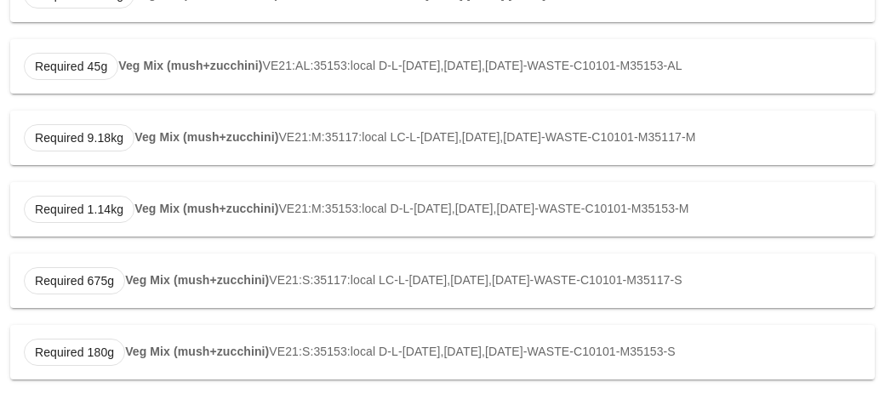
click at [241, 363] on div "Required 180g Veg Mix (mush+zucchini) VE21:S:35153:local D-L-[DATE],[DATE],[DAT…" at bounding box center [442, 352] width 865 height 54
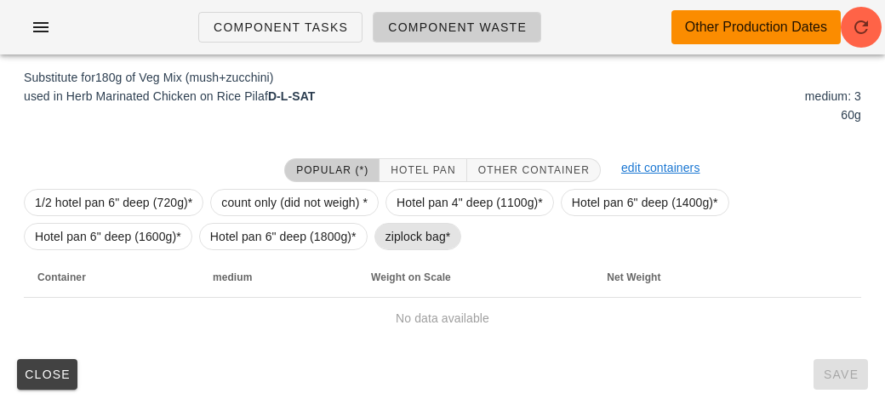
click at [413, 235] on span "ziplock bag*" at bounding box center [419, 237] width 66 height 26
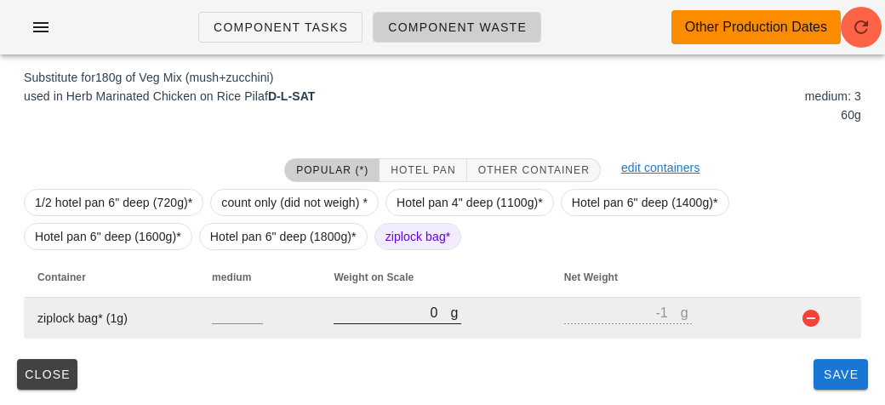
click at [428, 304] on input "0" at bounding box center [392, 312] width 117 height 22
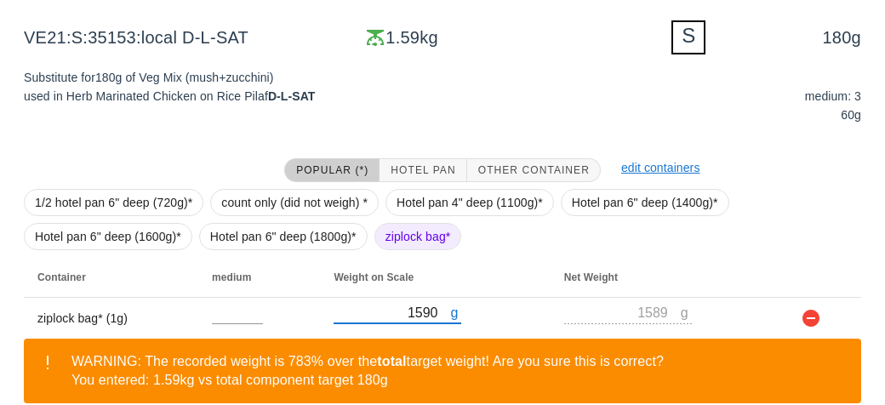
scroll to position [327, 0]
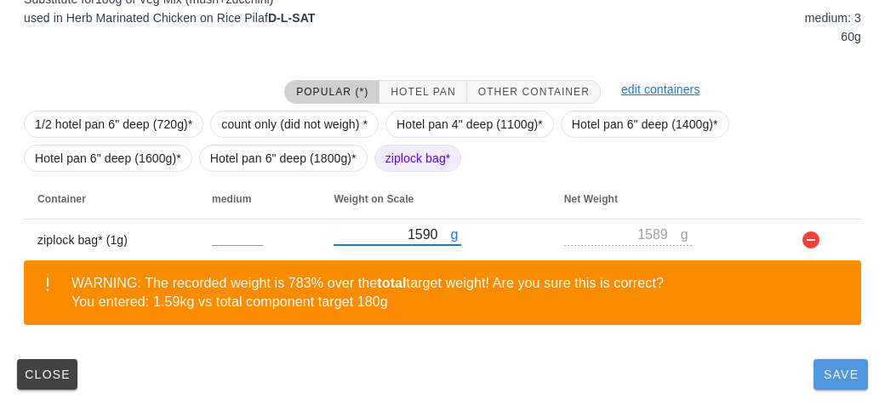
click at [848, 374] on span "Save" at bounding box center [840, 375] width 41 height 14
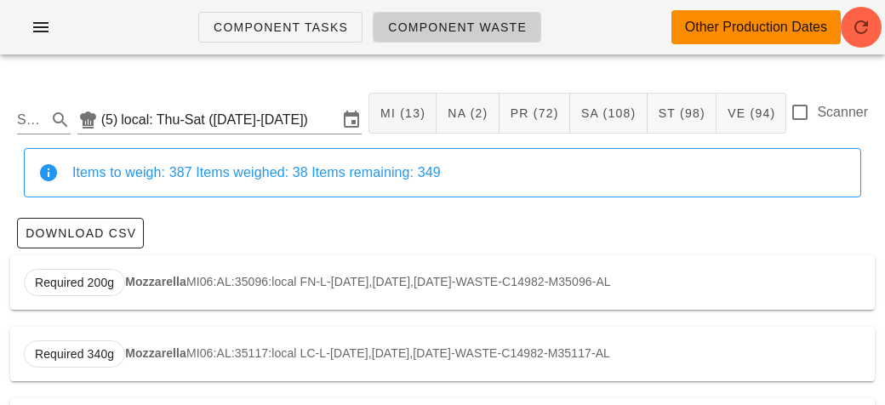
click at [848, 374] on div "Required 340g Mozzarella MI06:AL:35117:local LC-L-[DATE],[DATE],[DATE]-WASTE-C1…" at bounding box center [442, 354] width 865 height 54
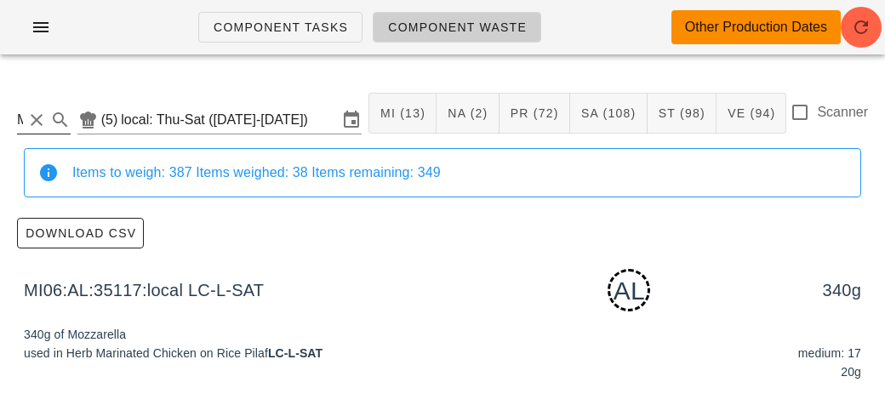
click at [43, 121] on button "Clear Search" at bounding box center [36, 120] width 20 height 20
click at [23, 121] on input "MI06:AL:35117:local" at bounding box center [20, 119] width 6 height 27
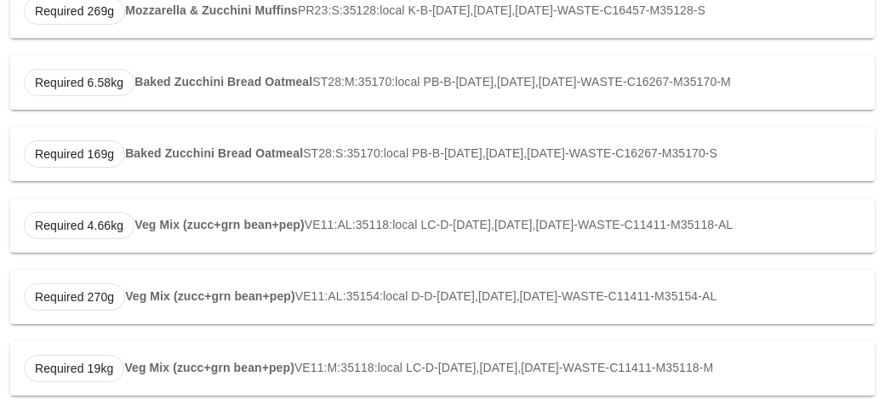
scroll to position [345, 0]
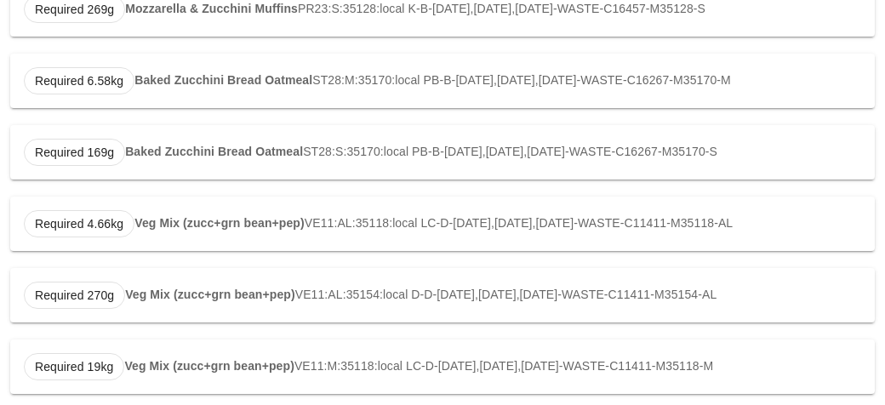
click at [397, 310] on div "Required 270g Veg Mix (zucc+grn bean+pep) VE11:AL:35154:local D-D-[DATE],[DATE]…" at bounding box center [442, 295] width 865 height 54
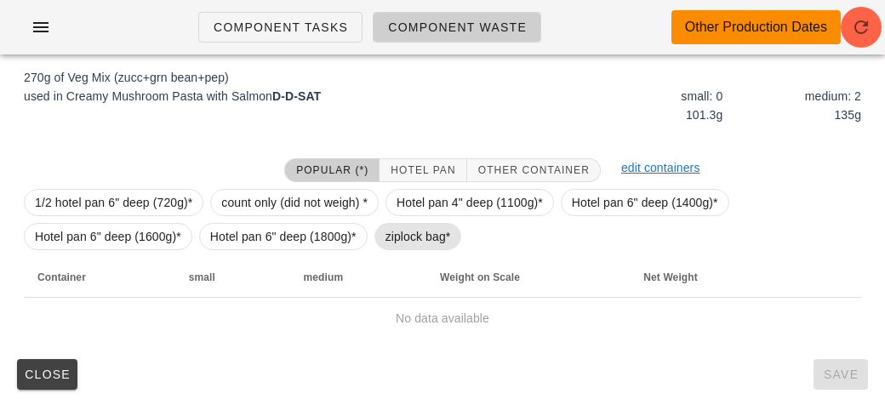
click at [406, 239] on span "ziplock bag*" at bounding box center [419, 237] width 66 height 26
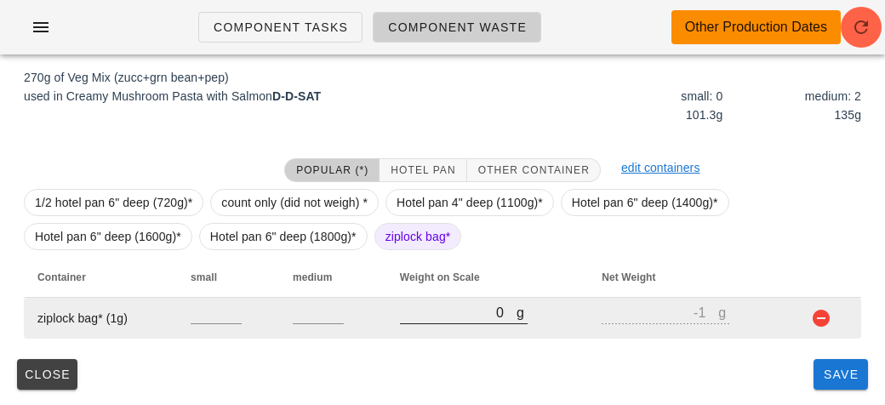
click at [448, 306] on input "0" at bounding box center [458, 312] width 117 height 22
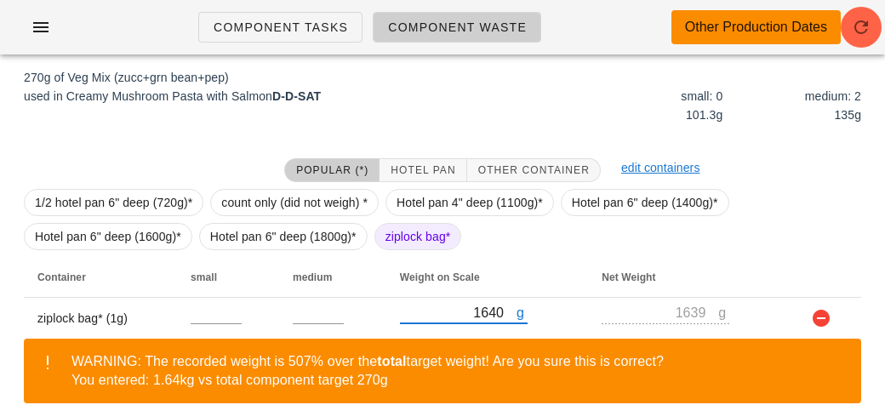
scroll to position [335, 0]
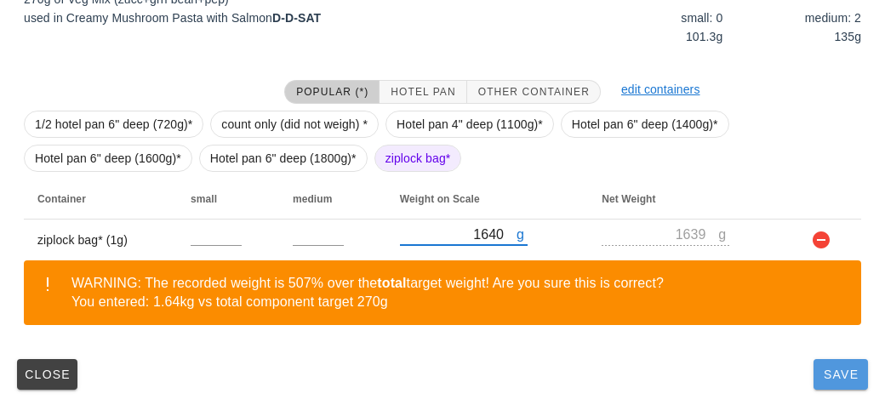
click at [854, 376] on span "Save" at bounding box center [840, 375] width 41 height 14
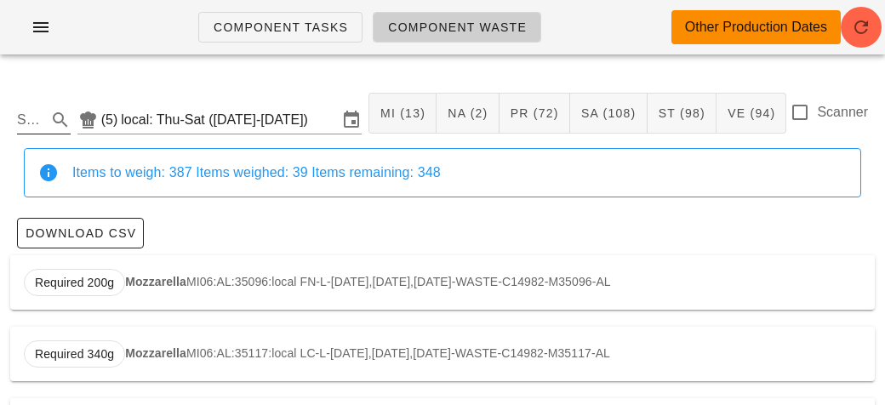
click at [46, 128] on div "Search" at bounding box center [44, 119] width 54 height 27
click at [362, 302] on div "Required 975g Veg Mix (asp+car) VE02:AL:35097:local FN-D-[DATE],[DATE],[DATE]-W…" at bounding box center [442, 282] width 865 height 54
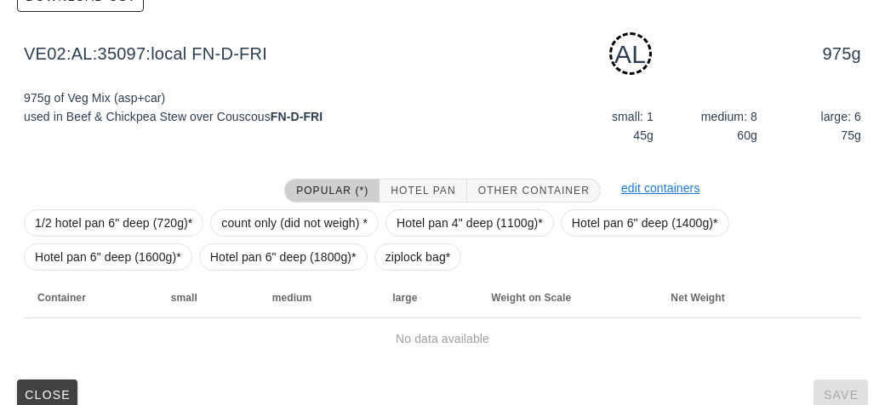
scroll to position [257, 0]
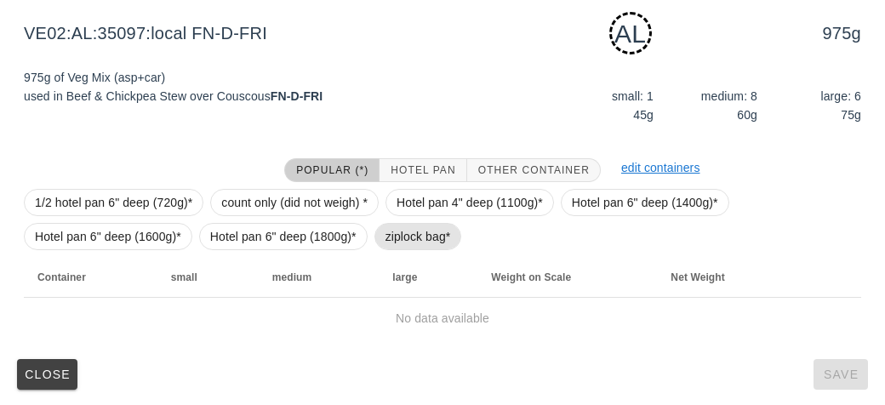
click at [448, 240] on span "ziplock bag*" at bounding box center [419, 237] width 66 height 26
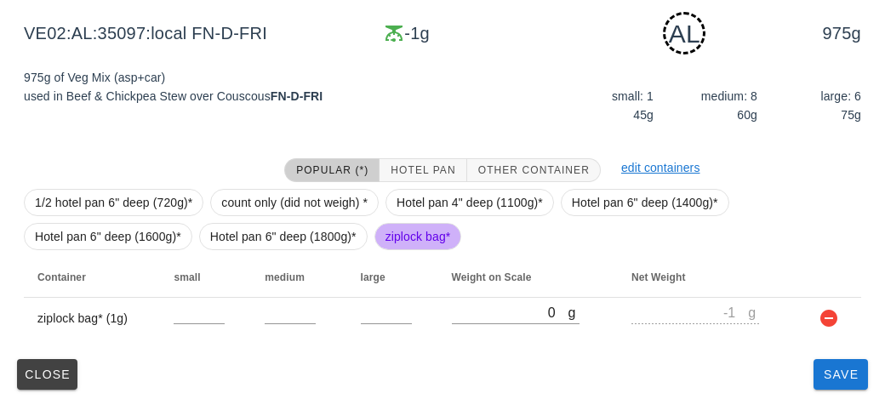
click at [448, 240] on span "ziplock bag*" at bounding box center [419, 237] width 66 height 26
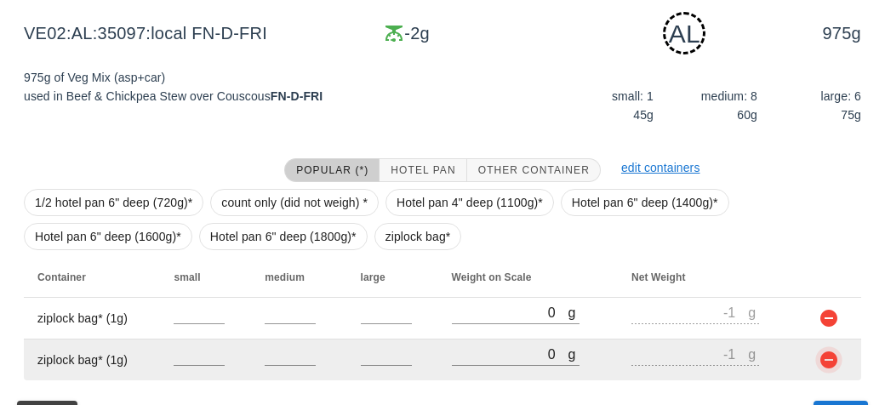
click at [830, 364] on button "button" at bounding box center [829, 360] width 20 height 20
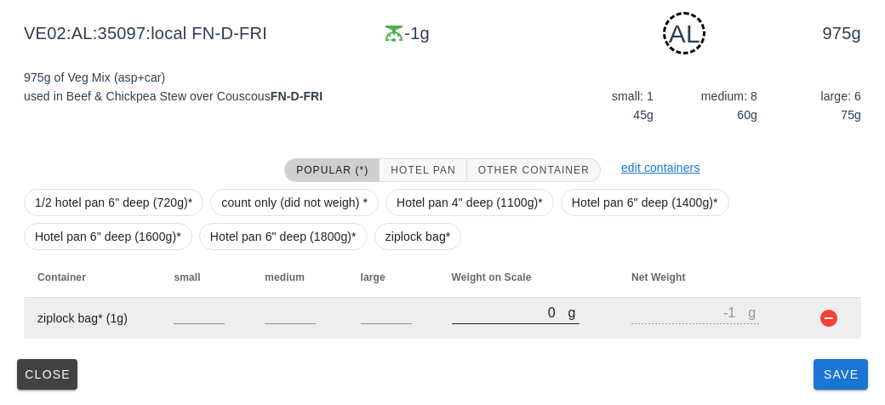
click at [550, 315] on input "0" at bounding box center [510, 312] width 117 height 22
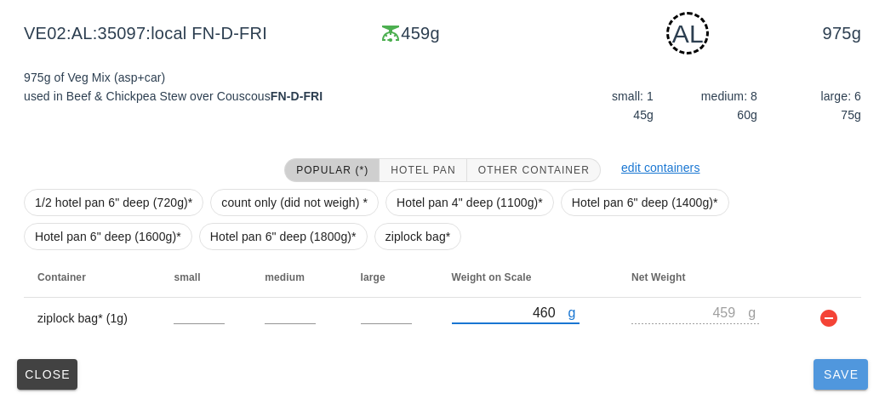
click at [849, 368] on span "Save" at bounding box center [840, 375] width 41 height 14
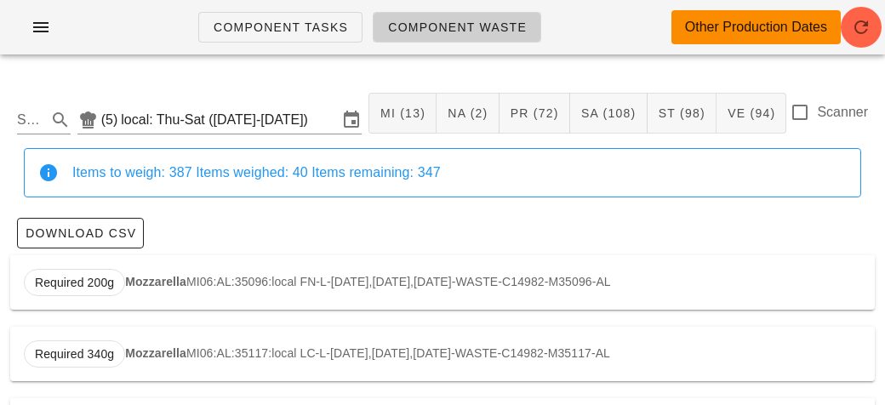
click at [15, 121] on div "Search (5) local: Thu-Sat ([DATE]-[DATE]) MI (13) NA (2) PR (72) SA (108) ST (9…" at bounding box center [442, 113] width 865 height 70
click at [24, 119] on input "Search" at bounding box center [30, 119] width 26 height 27
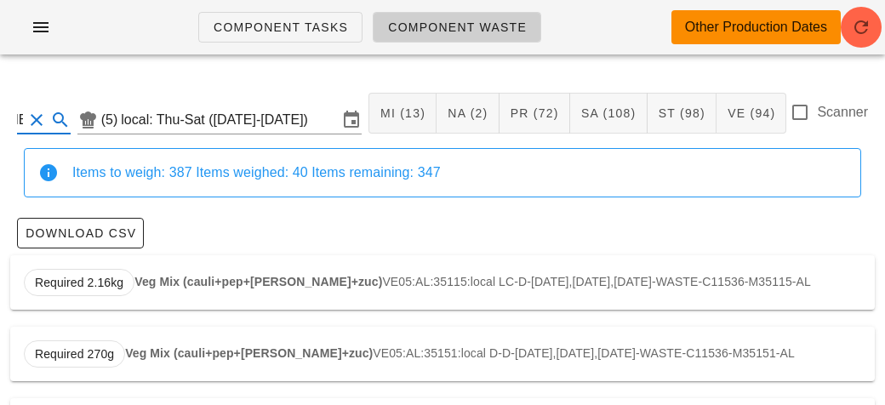
scroll to position [0, 17]
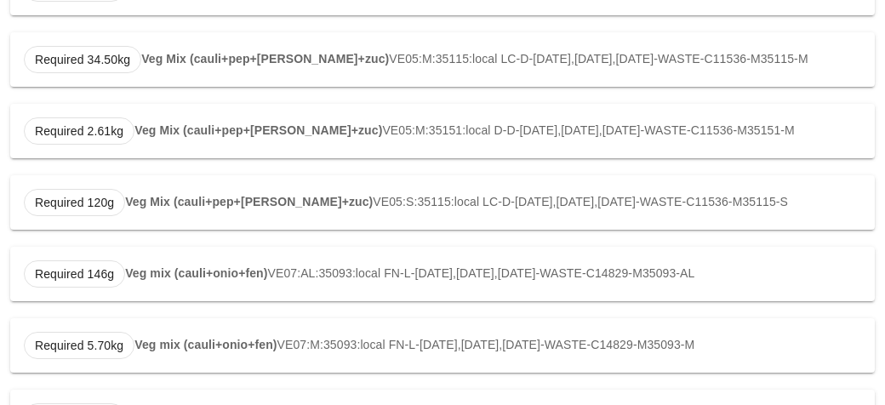
click at [364, 283] on div "Required 146g Veg mix (cauli+onio+fen) VE07:AL:35093:local FN-L-[DATE],[DATE],[…" at bounding box center [442, 274] width 865 height 54
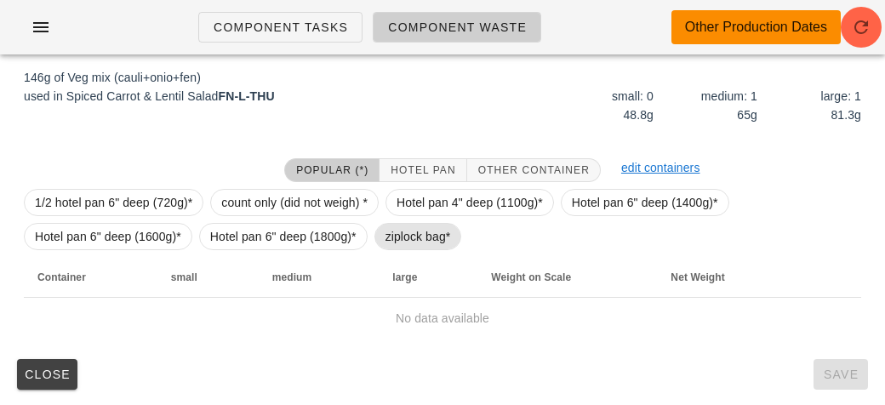
click at [414, 230] on span "ziplock bag*" at bounding box center [419, 237] width 66 height 26
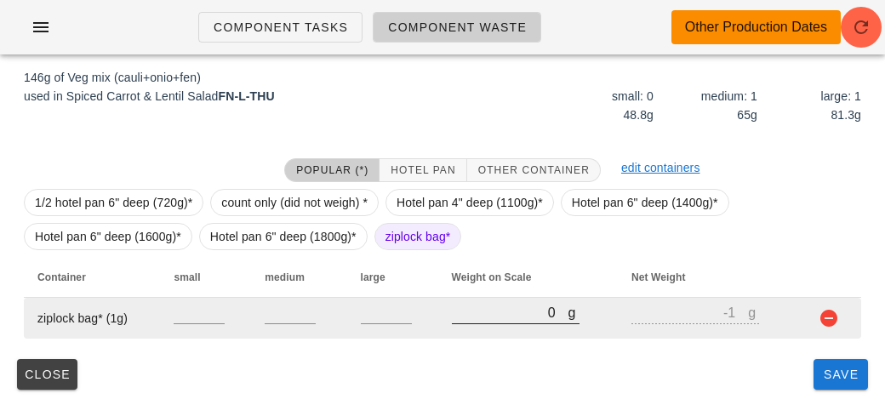
click at [495, 312] on input "0" at bounding box center [510, 312] width 117 height 22
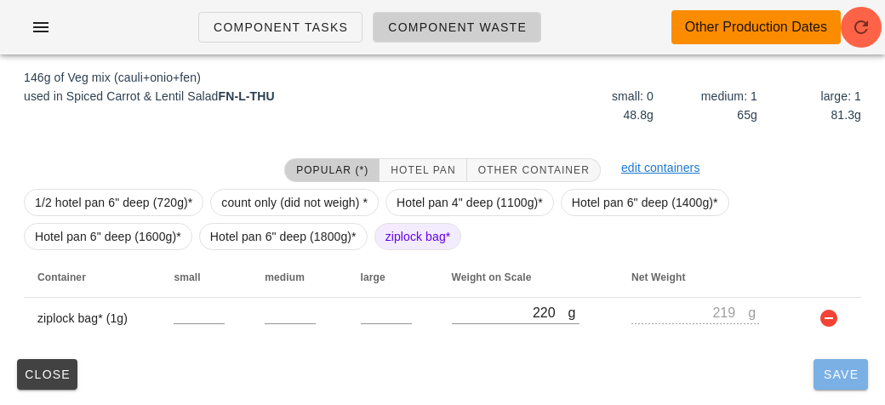
click at [843, 369] on span "Save" at bounding box center [840, 375] width 41 height 14
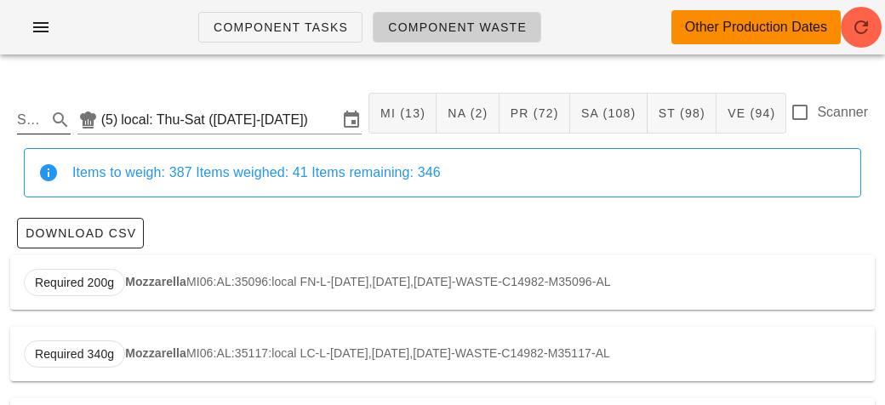
click at [18, 117] on input "Search" at bounding box center [30, 119] width 26 height 27
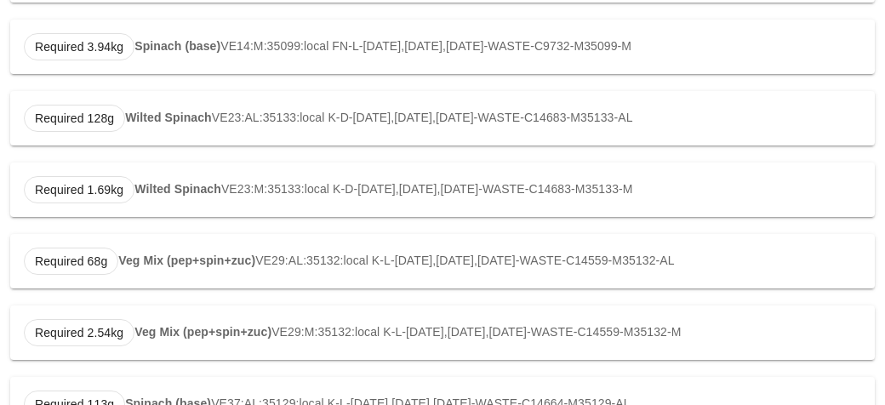
scroll to position [2074, 0]
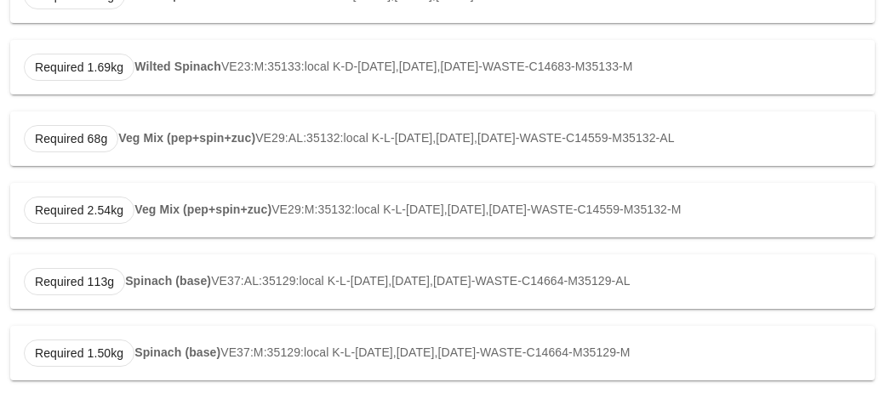
click at [367, 260] on div "Required 113g Spinach (base) VE37:AL:35129:local K-L-[DATE],[DATE],[DATE]-WASTE…" at bounding box center [442, 281] width 865 height 54
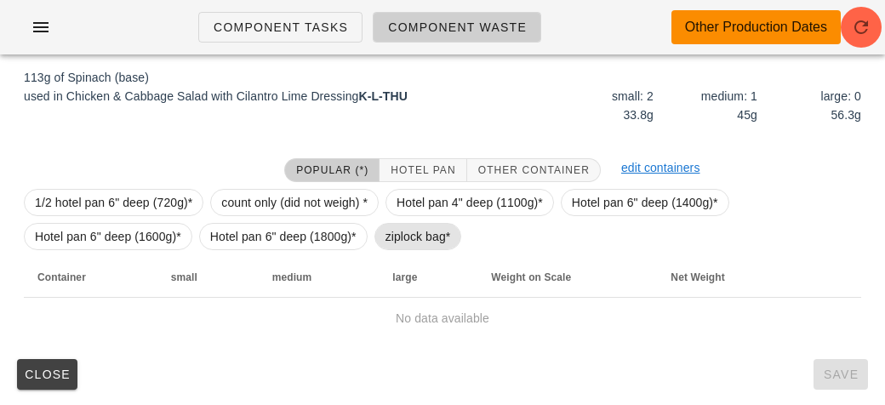
click at [412, 234] on span "ziplock bag*" at bounding box center [419, 237] width 66 height 26
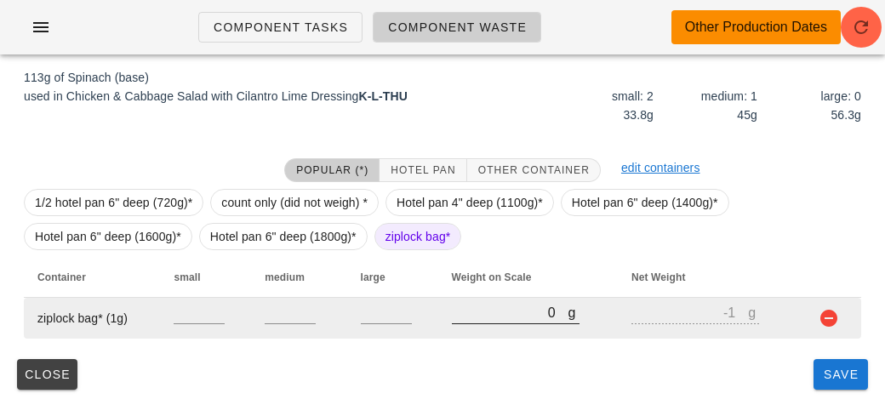
click at [518, 324] on div "g 0" at bounding box center [516, 319] width 128 height 37
click at [523, 309] on input "0" at bounding box center [510, 312] width 117 height 22
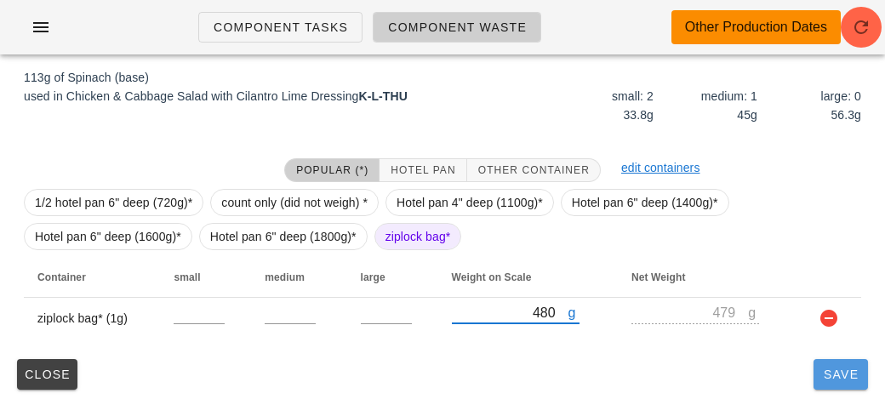
click at [836, 381] on button "Save" at bounding box center [841, 374] width 54 height 31
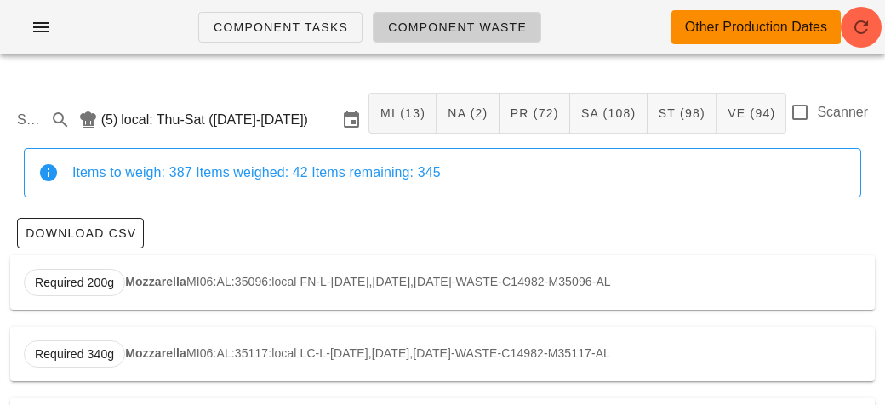
click at [28, 114] on input "Search" at bounding box center [30, 119] width 26 height 27
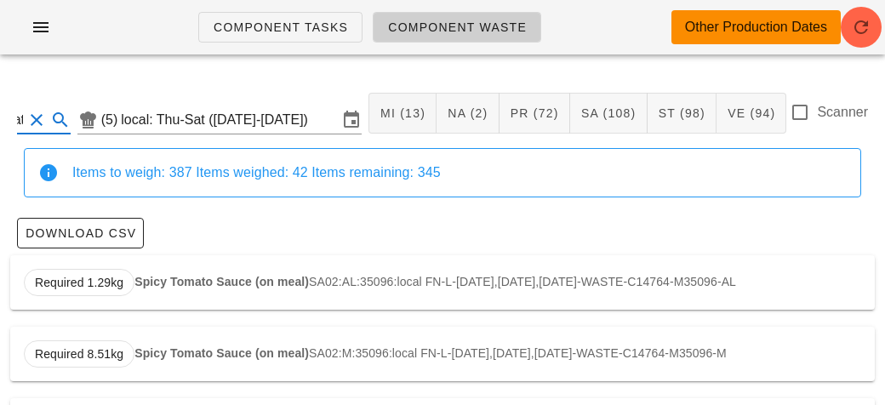
scroll to position [0, 33]
click at [352, 273] on div "Required 1.29kg Spicy Tomato Sauce (on meal) SA02:AL:35096:local FN-L-[DATE],[D…" at bounding box center [442, 282] width 865 height 54
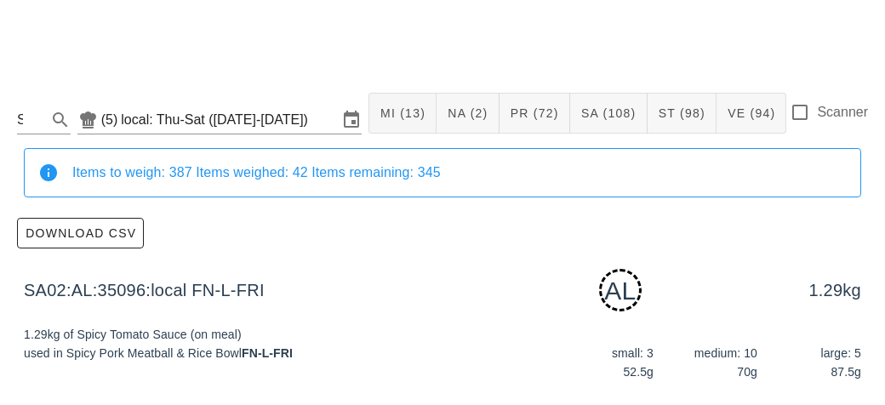
scroll to position [257, 0]
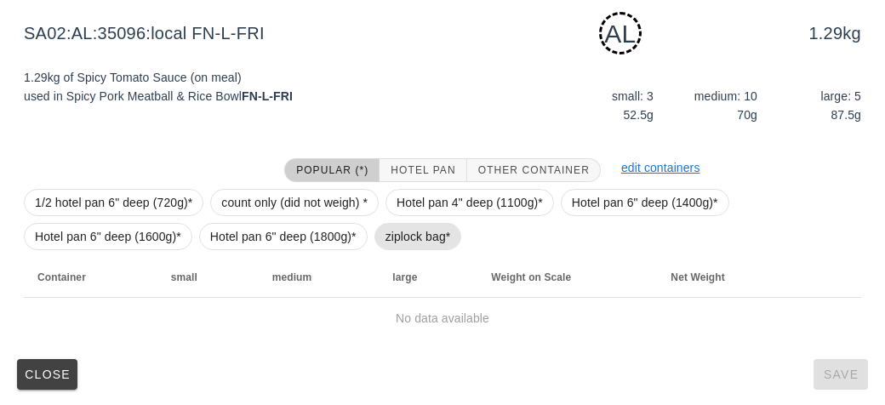
click at [430, 238] on span "ziplock bag*" at bounding box center [419, 237] width 66 height 26
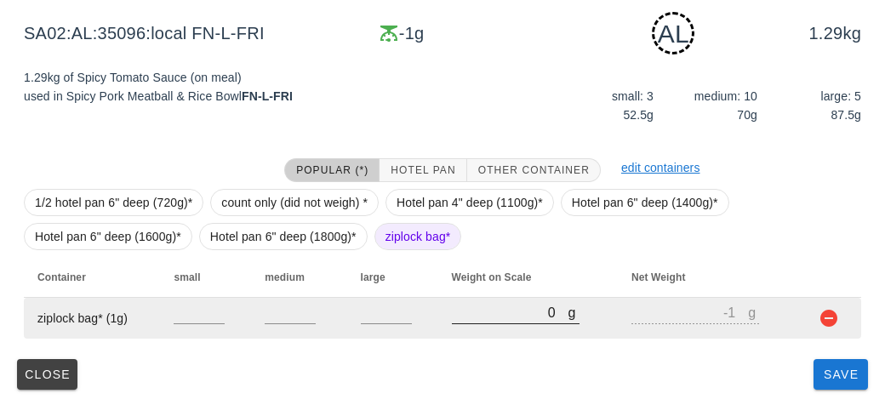
click at [544, 301] on input "0" at bounding box center [510, 312] width 117 height 22
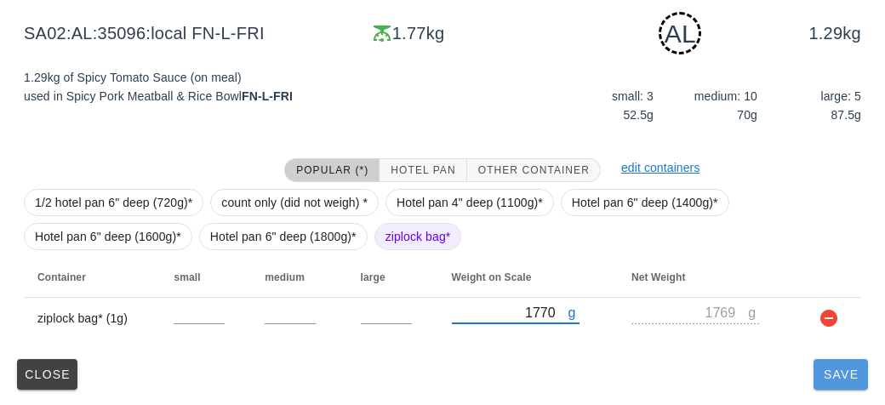
click at [858, 372] on span "Save" at bounding box center [840, 375] width 41 height 14
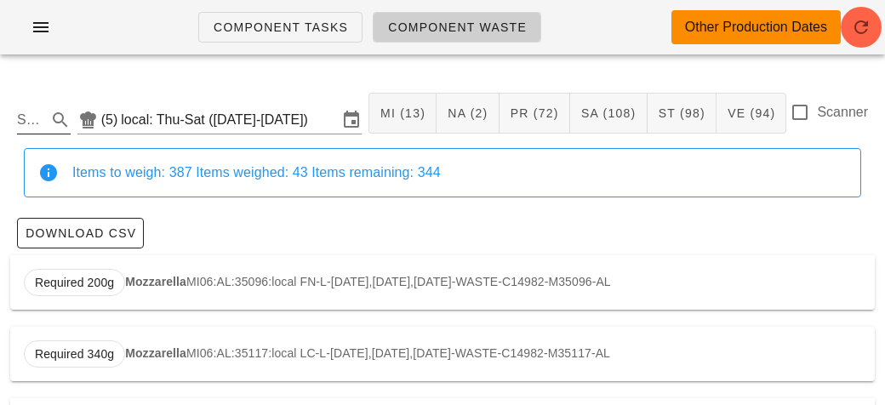
click at [30, 111] on input "Search" at bounding box center [30, 119] width 26 height 27
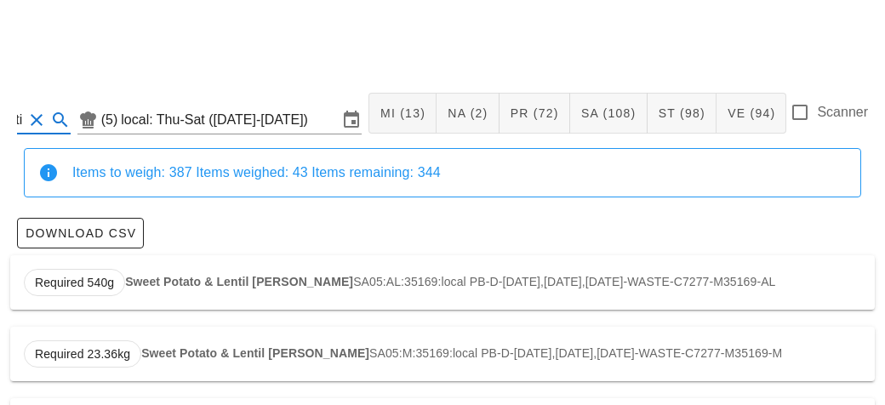
scroll to position [431, 0]
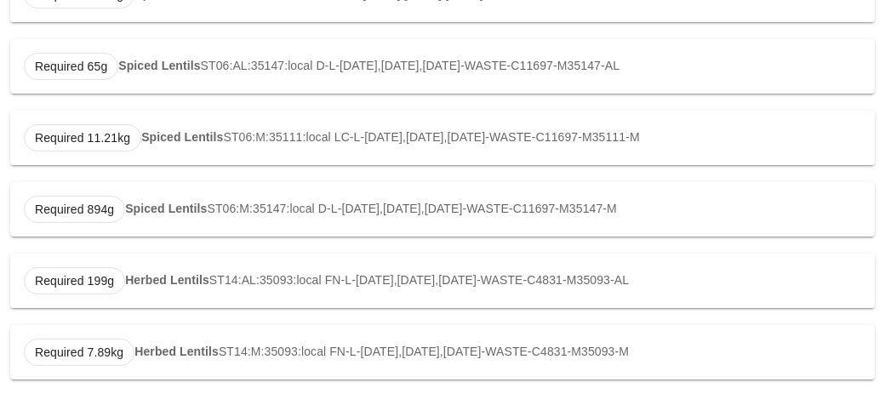
click at [291, 300] on div "Required 199g Herbed Lentils ST14:AL:35093:local FN-L-[DATE],[DATE],[DATE]-WAST…" at bounding box center [442, 281] width 865 height 54
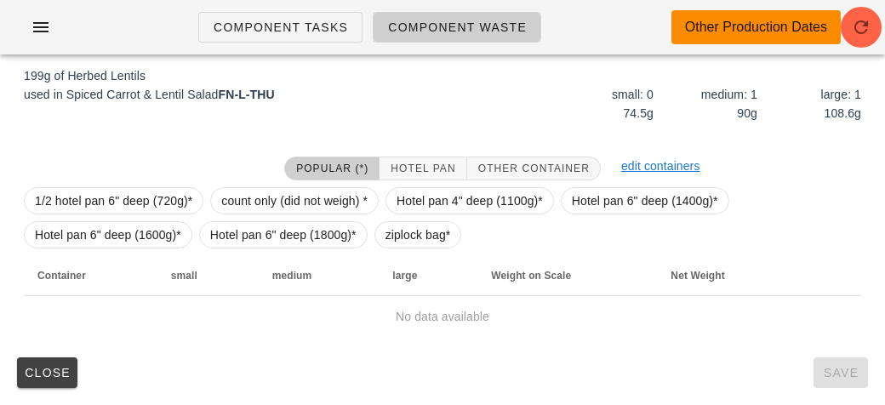
scroll to position [257, 0]
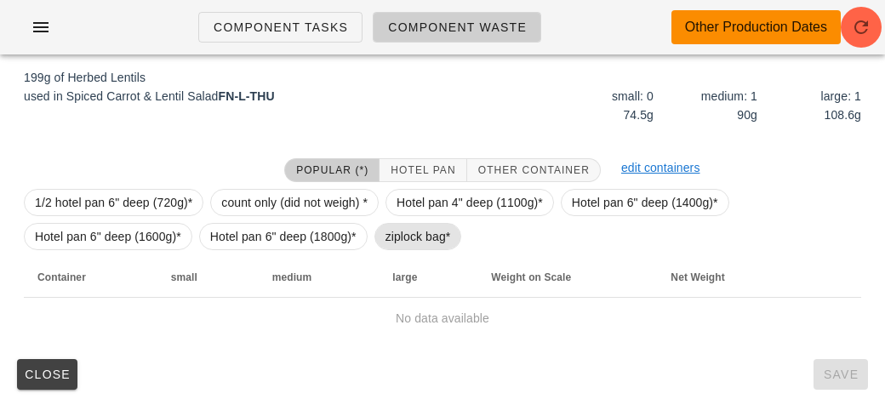
click at [423, 238] on span "ziplock bag*" at bounding box center [419, 237] width 66 height 26
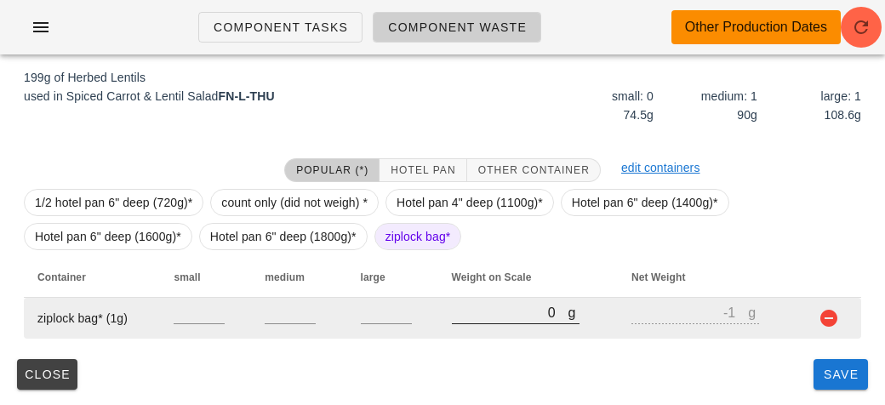
click at [477, 301] on input "0" at bounding box center [510, 312] width 117 height 22
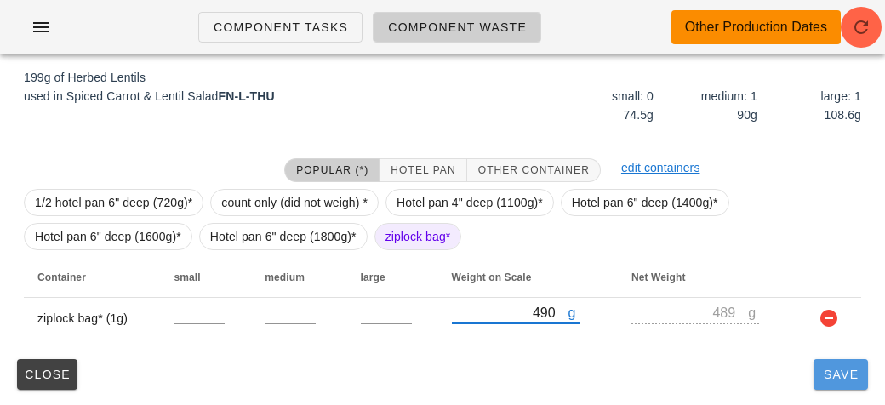
click at [839, 372] on span "Save" at bounding box center [840, 375] width 41 height 14
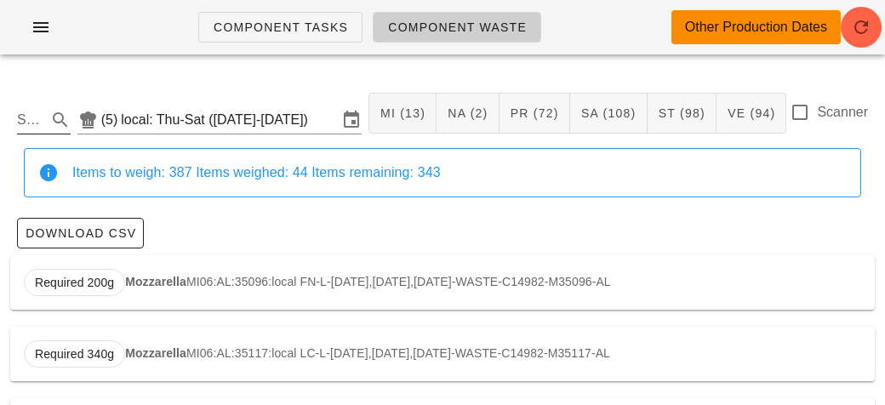
click at [32, 123] on input "Search" at bounding box center [30, 119] width 26 height 27
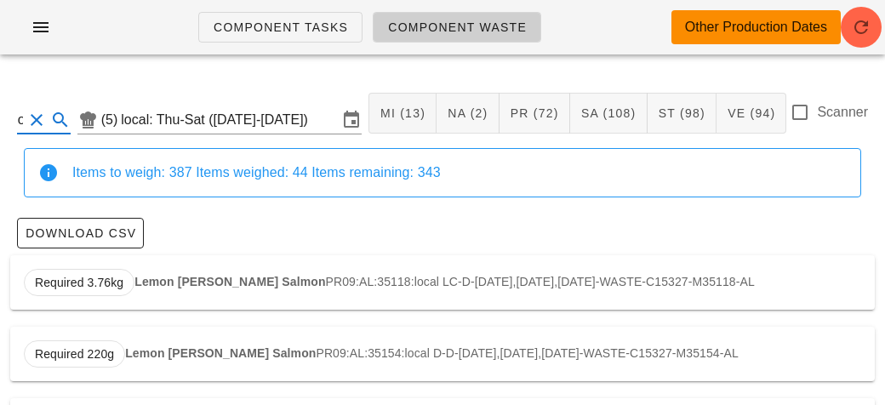
scroll to position [0, 36]
click at [357, 277] on div "Required 3.76kg Lemon [PERSON_NAME] Salmon PR09:AL:35118:local LC-D-[DATE],[DAT…" at bounding box center [442, 282] width 865 height 54
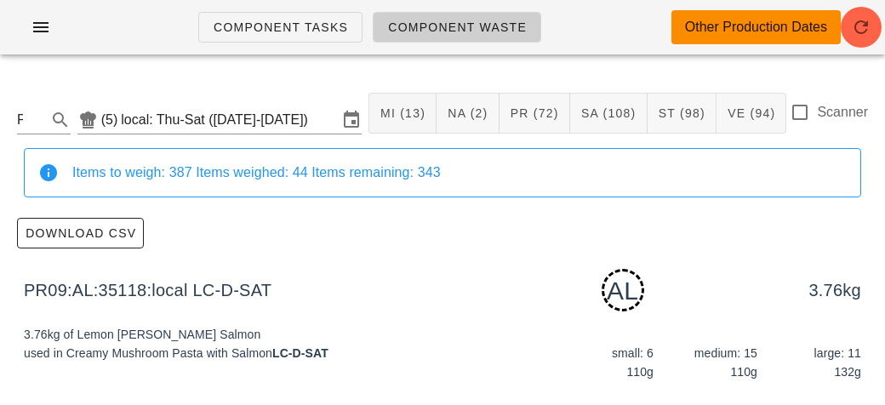
scroll to position [257, 0]
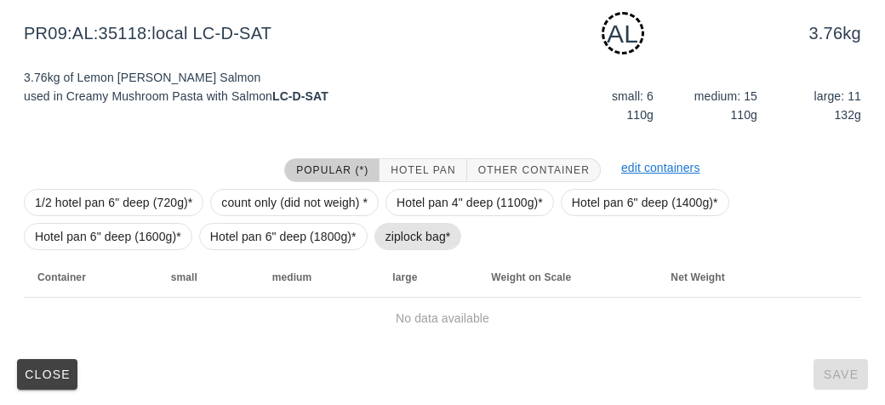
click at [425, 237] on span "ziplock bag*" at bounding box center [419, 237] width 66 height 26
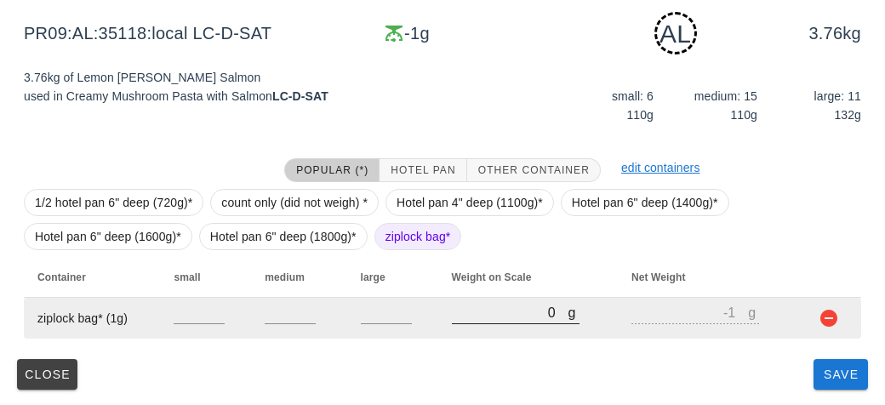
click at [499, 310] on input "0" at bounding box center [510, 312] width 117 height 22
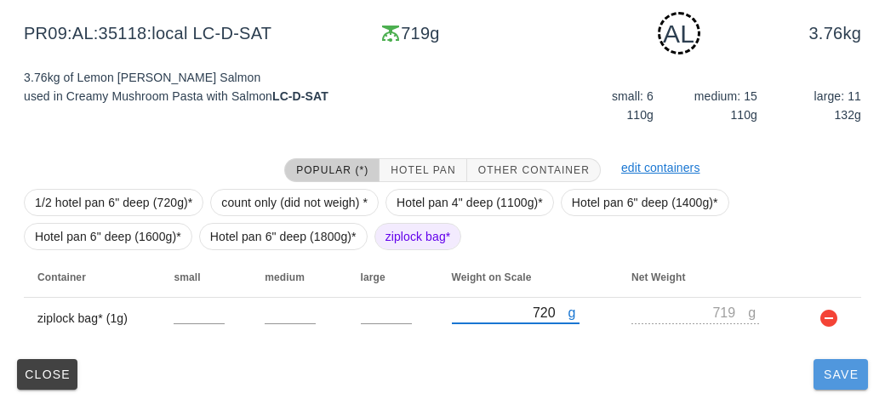
click at [843, 369] on span "Save" at bounding box center [840, 375] width 41 height 14
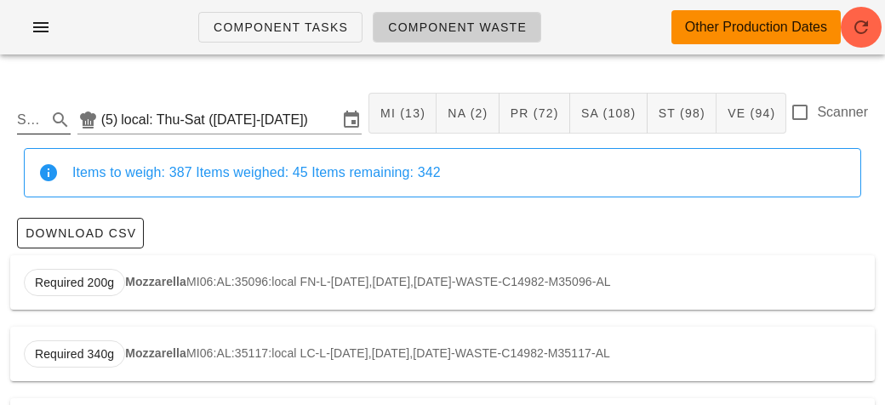
click at [26, 118] on input "Search" at bounding box center [30, 119] width 26 height 27
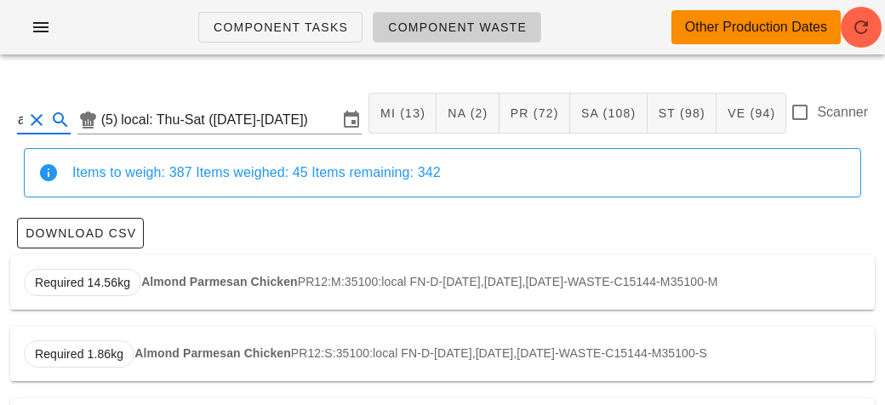
scroll to position [0, 11]
click at [270, 294] on div "Required 14.56kg Almond Parmesan Chicken PR12:M:35100:local FN-D-[DATE],[DATE],…" at bounding box center [442, 282] width 865 height 54
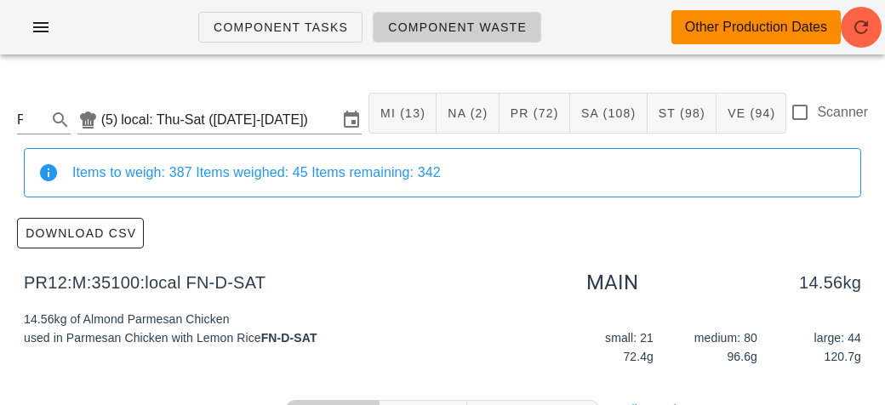
scroll to position [242, 0]
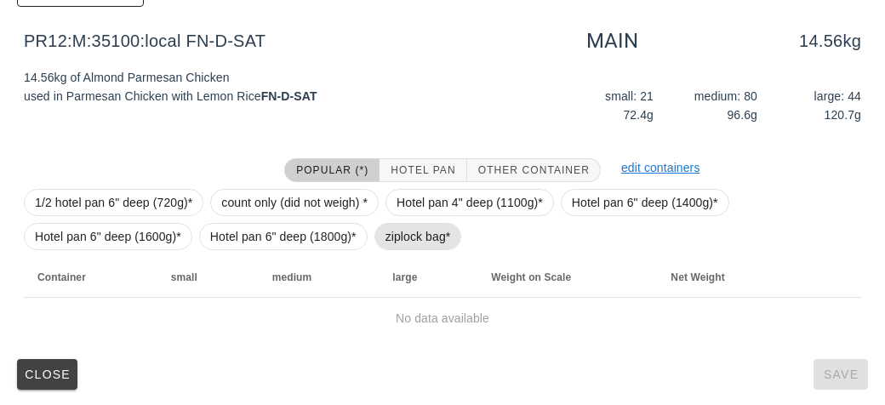
click at [414, 243] on span "ziplock bag*" at bounding box center [419, 237] width 66 height 26
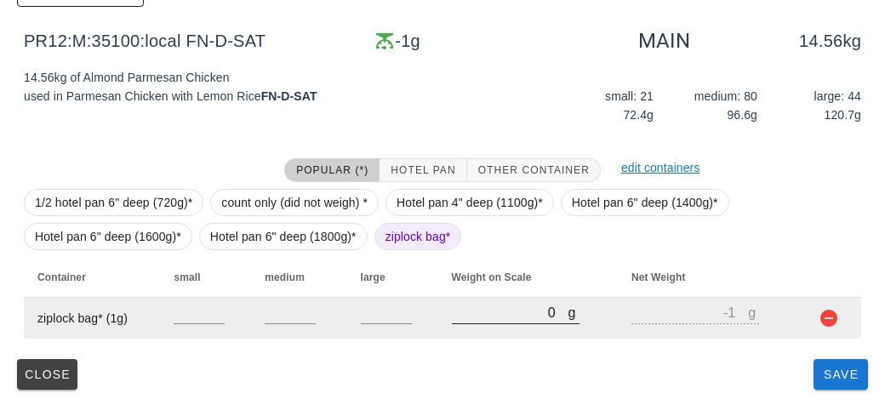
click at [500, 306] on input "0" at bounding box center [510, 312] width 117 height 22
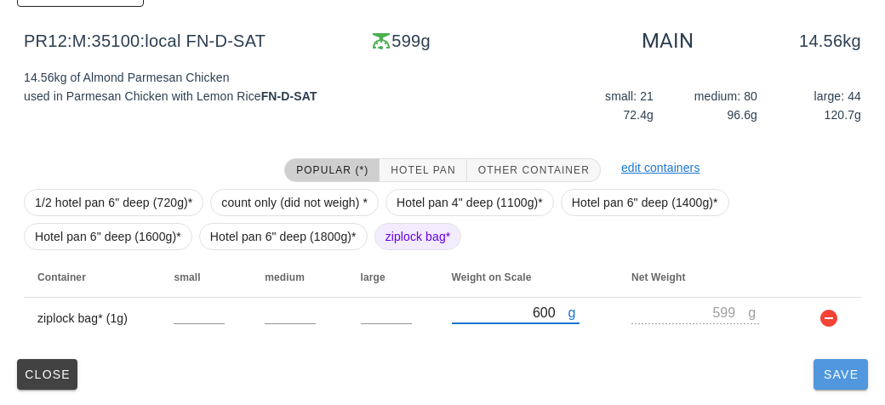
click at [818, 364] on button "Save" at bounding box center [841, 374] width 54 height 31
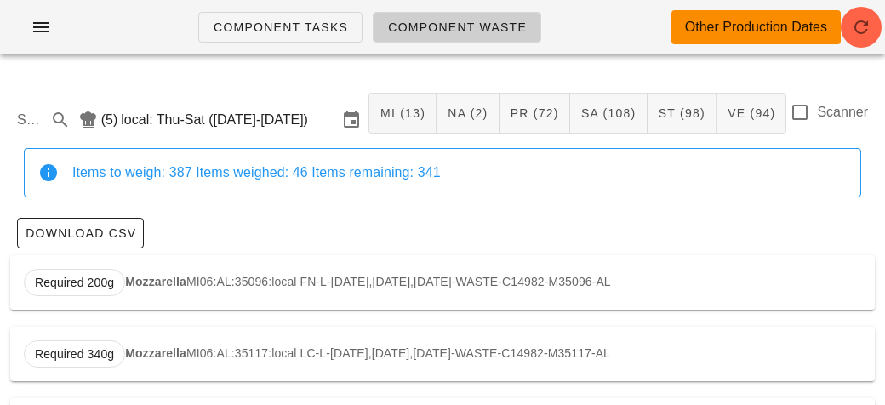
click at [37, 130] on input "Search" at bounding box center [30, 119] width 26 height 27
click at [34, 121] on button "Clear Search" at bounding box center [36, 120] width 20 height 20
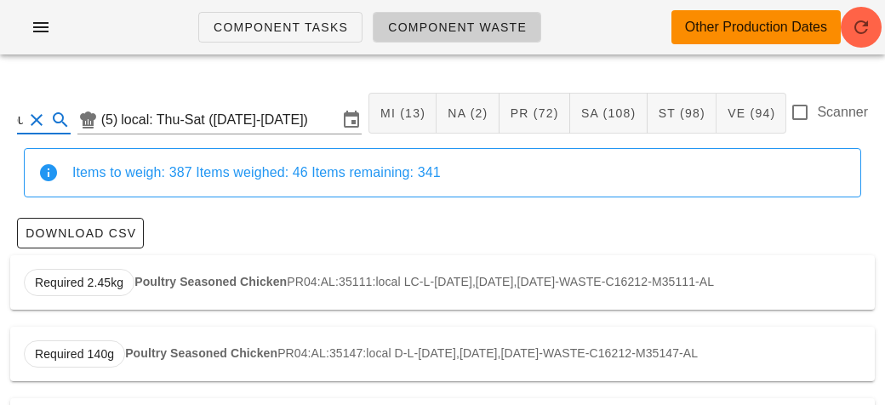
scroll to position [0, 18]
click at [312, 293] on div "Required 2.45kg Poultry Seasoned Chicken PR04:AL:35111:local LC-L-[DATE],[DATE]…" at bounding box center [442, 282] width 865 height 54
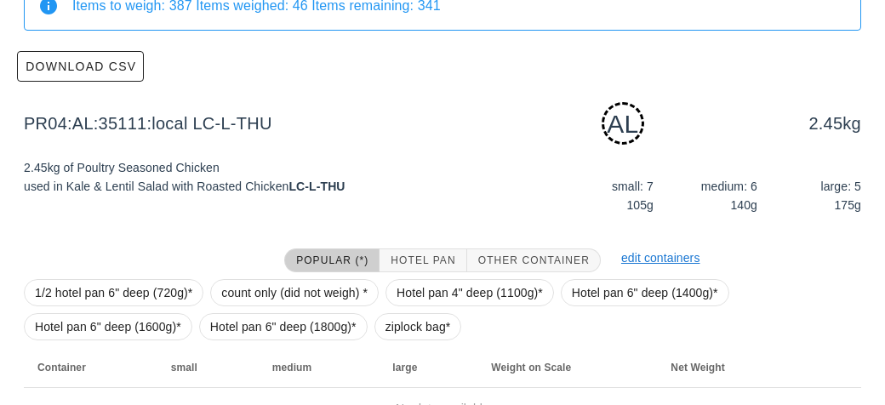
scroll to position [257, 0]
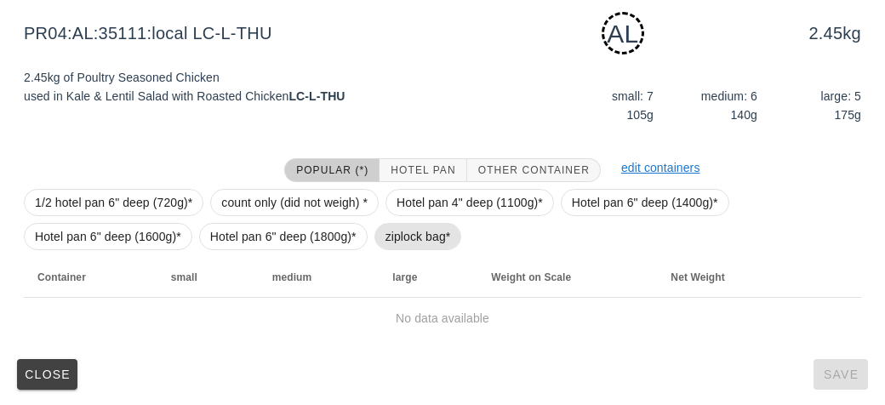
click at [420, 224] on span "ziplock bag*" at bounding box center [419, 237] width 66 height 26
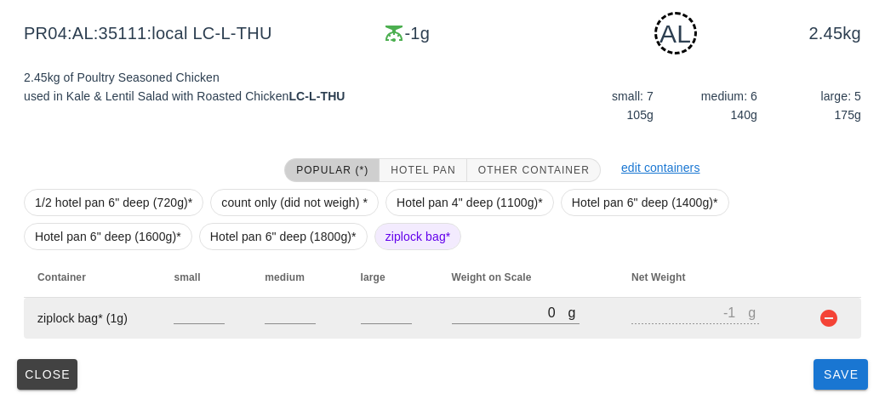
click at [505, 299] on td "g 0" at bounding box center [528, 318] width 180 height 41
click at [515, 310] on input "0" at bounding box center [510, 312] width 117 height 22
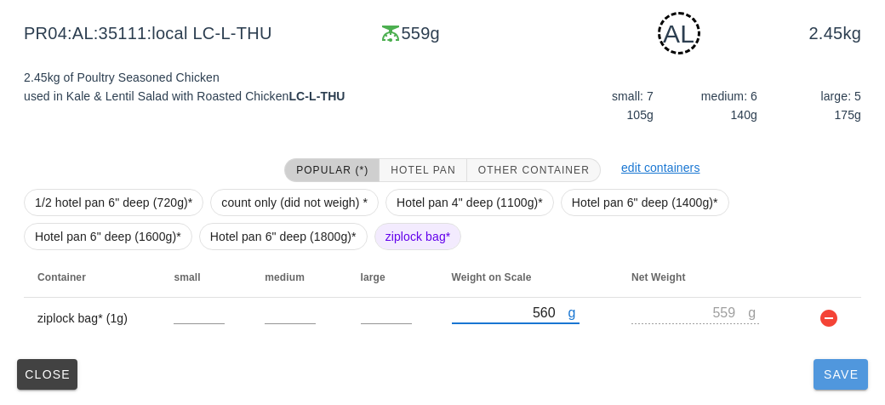
click at [861, 368] on button "Save" at bounding box center [841, 374] width 54 height 31
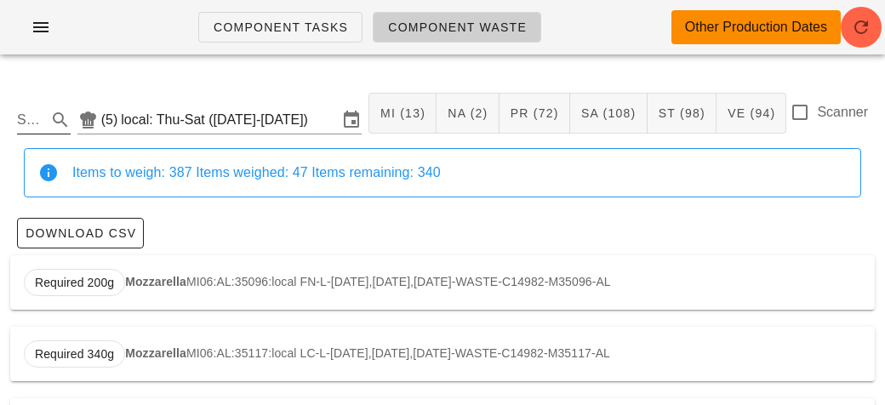
click at [34, 116] on input "Search" at bounding box center [30, 119] width 26 height 27
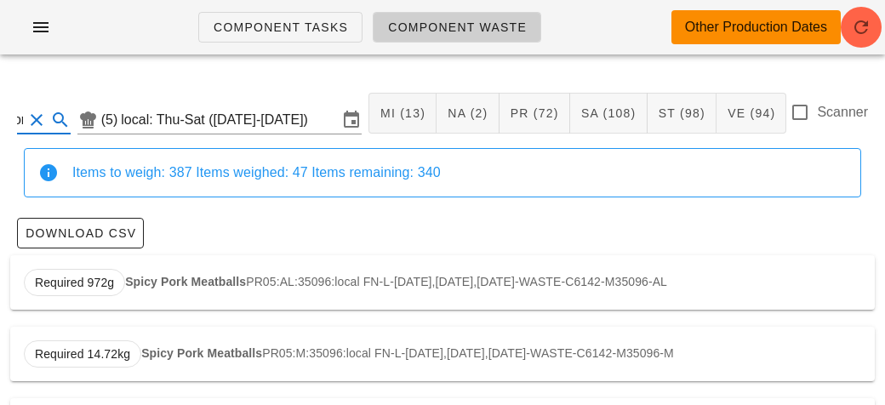
scroll to position [0, 19]
click at [300, 276] on div "Required 972g Spicy Pork Meatballs PR05:AL:35096:local FN-L-[DATE],[DATE],[DATE…" at bounding box center [442, 282] width 865 height 54
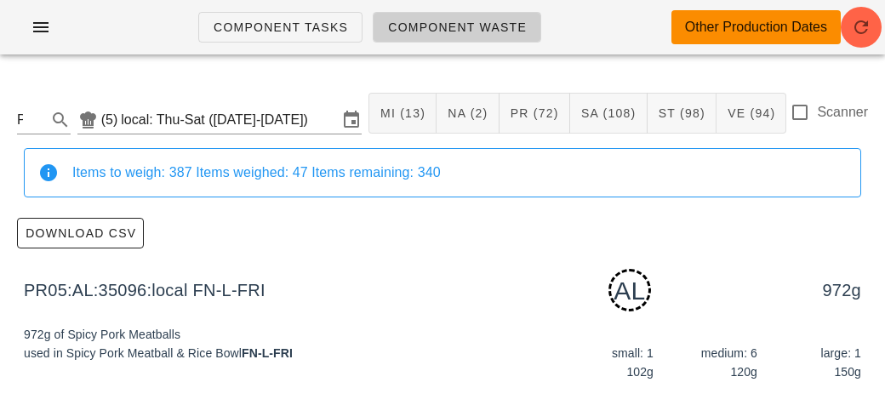
scroll to position [257, 0]
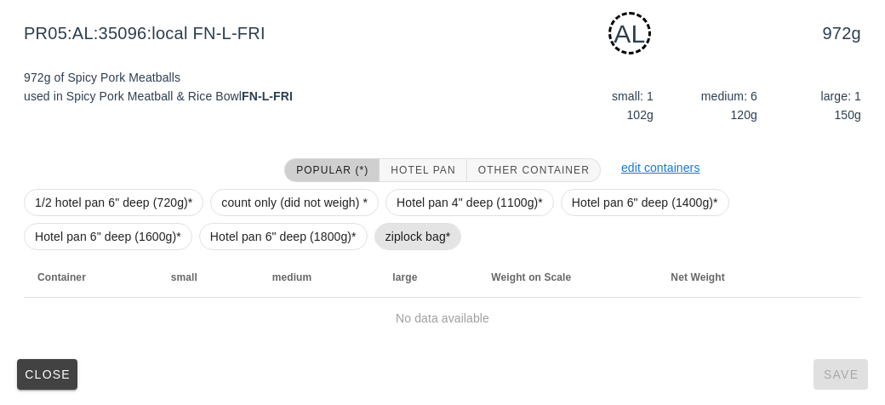
click at [443, 244] on span "ziplock bag*" at bounding box center [419, 237] width 66 height 26
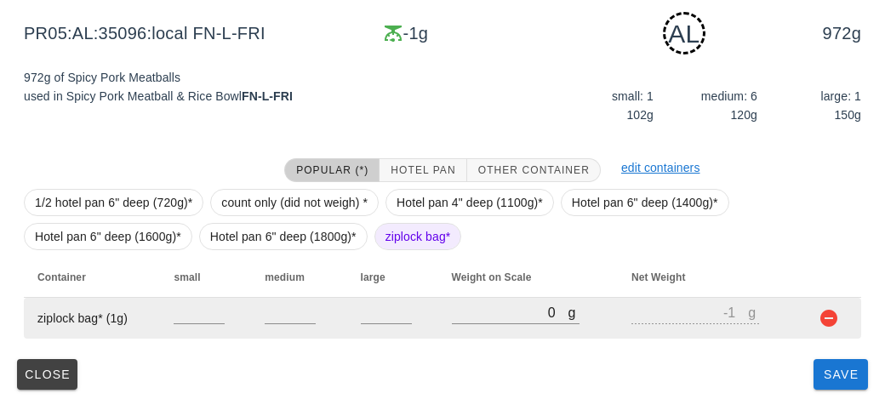
click at [535, 300] on td "g 0" at bounding box center [528, 318] width 180 height 41
click at [538, 314] on input "0" at bounding box center [510, 312] width 117 height 22
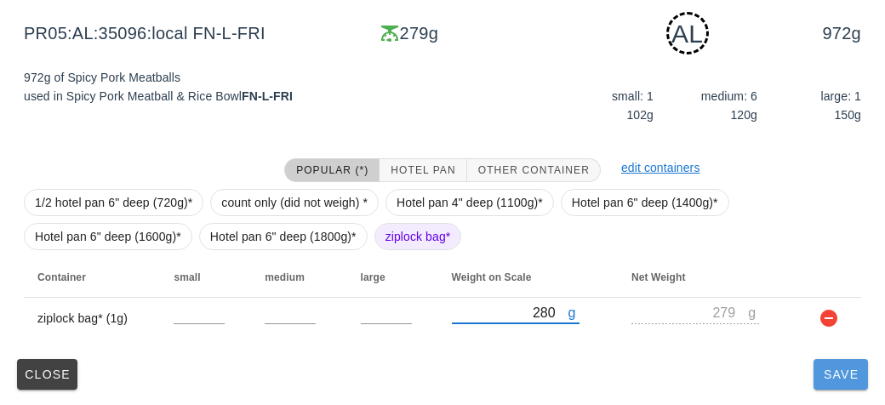
click at [862, 382] on button "Save" at bounding box center [841, 374] width 54 height 31
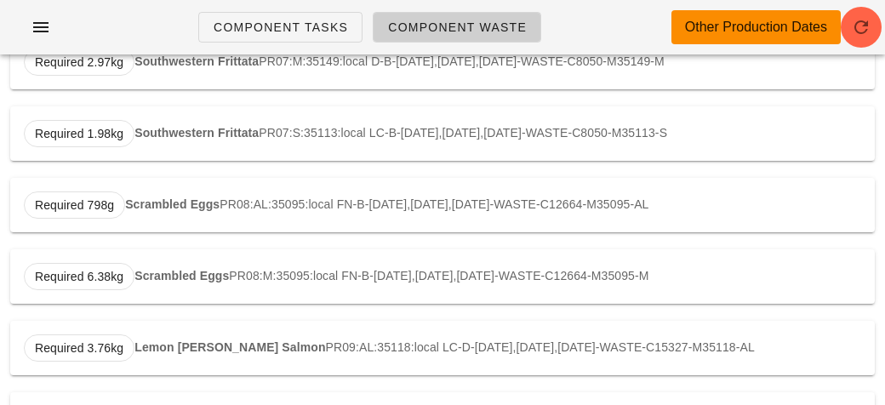
click at [277, 186] on div "Required 798g Scrambled Eggs PR08:AL:35095:local FN-B-[DATE],[DATE],[DATE]-WAST…" at bounding box center [442, 205] width 865 height 54
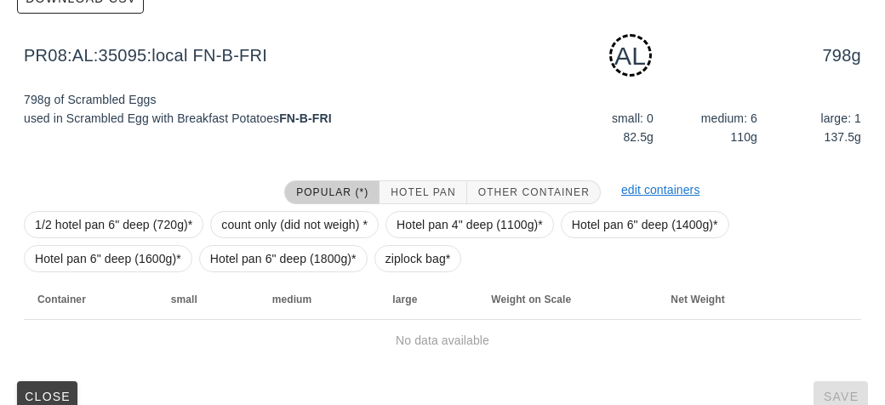
scroll to position [257, 0]
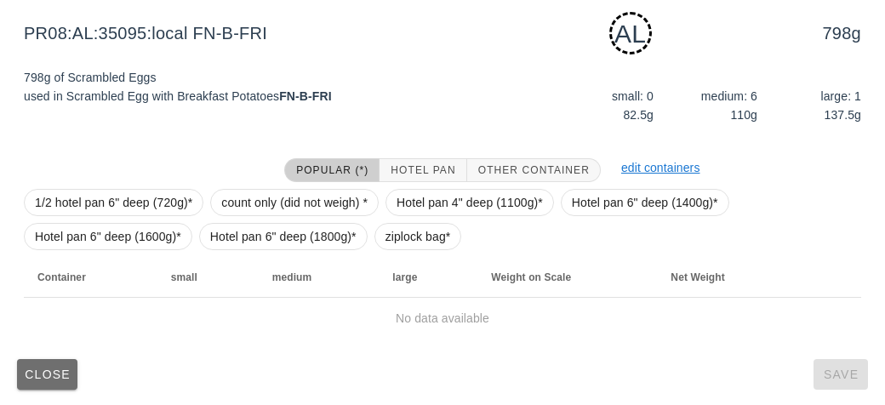
click at [50, 368] on span "Close" at bounding box center [47, 375] width 47 height 14
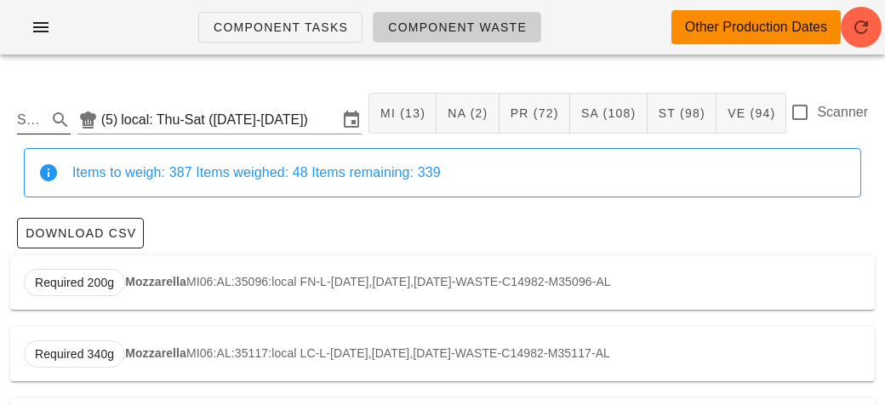
click at [38, 114] on input "Search" at bounding box center [30, 119] width 26 height 27
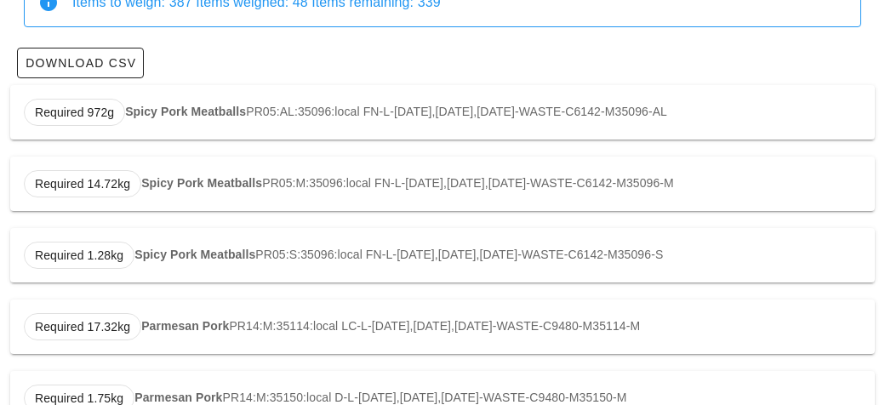
scroll to position [174, 0]
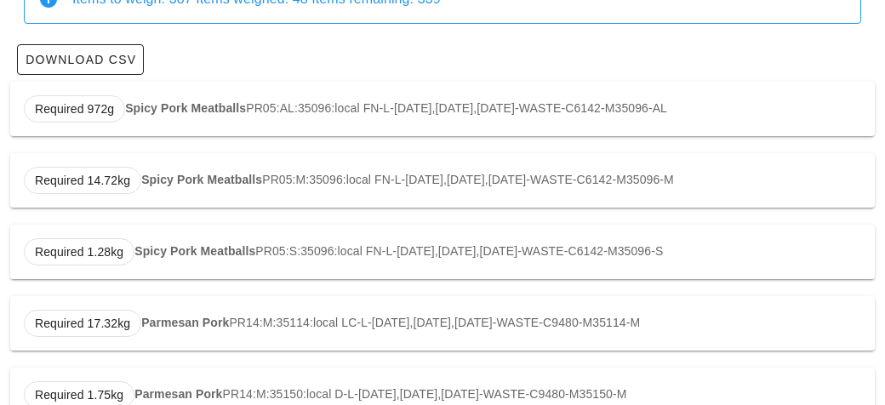
click at [292, 335] on div "Required 17.32kg Parmesan Pork PR14:M:35114:local LC-L-[DATE],[DATE],[DATE]-WAS…" at bounding box center [442, 323] width 865 height 54
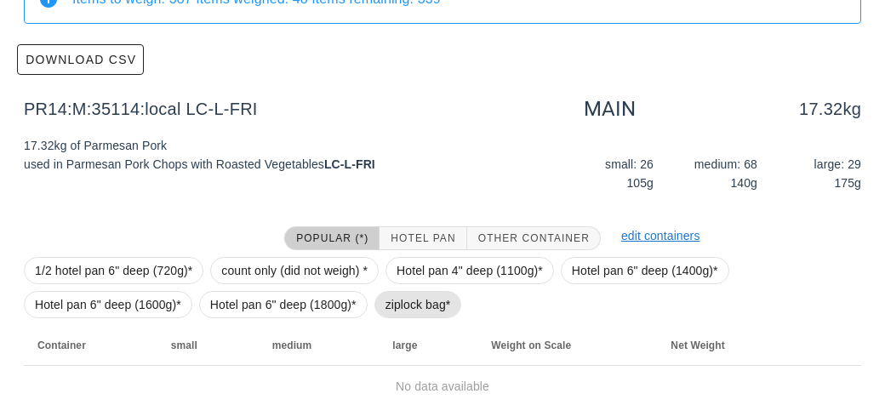
click at [437, 302] on span "ziplock bag*" at bounding box center [419, 305] width 66 height 26
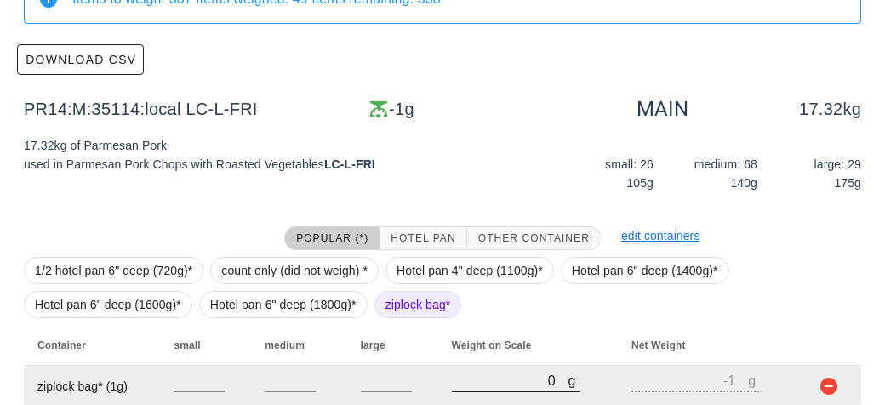
click at [517, 369] on input "0" at bounding box center [510, 380] width 117 height 22
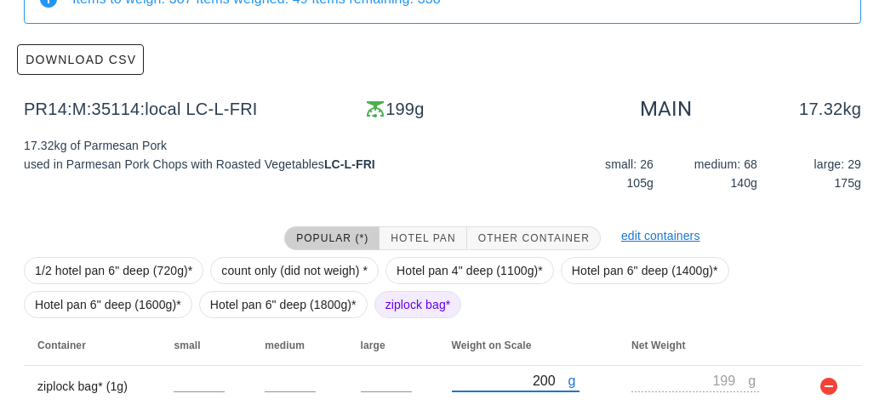
scroll to position [242, 0]
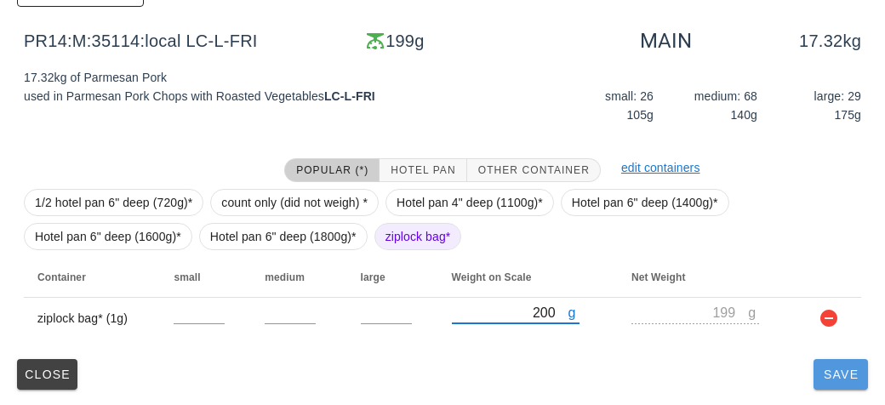
click at [842, 373] on span "Save" at bounding box center [840, 375] width 41 height 14
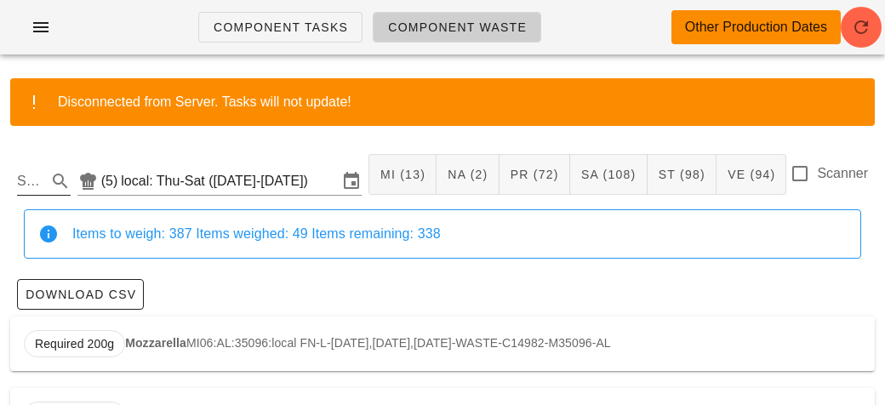
click at [31, 187] on input "Search" at bounding box center [30, 181] width 26 height 27
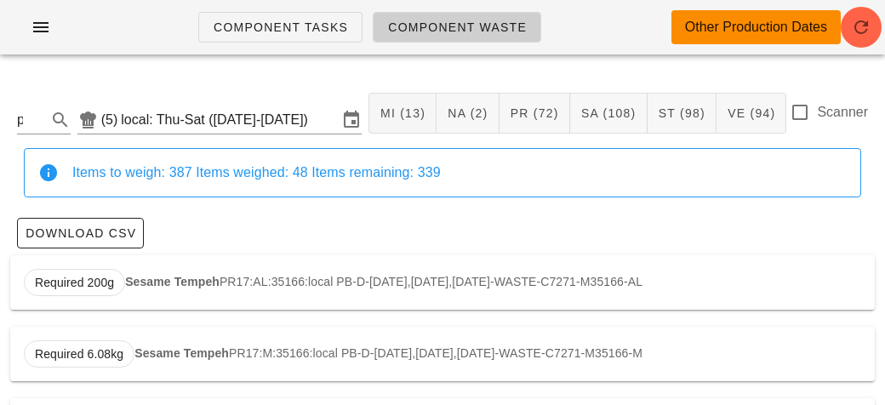
click at [499, 299] on div "Required 200g Sesame Tempeh PR17:AL:35166:local PB-D-[DATE],[DATE],[DATE]-WASTE…" at bounding box center [442, 282] width 865 height 54
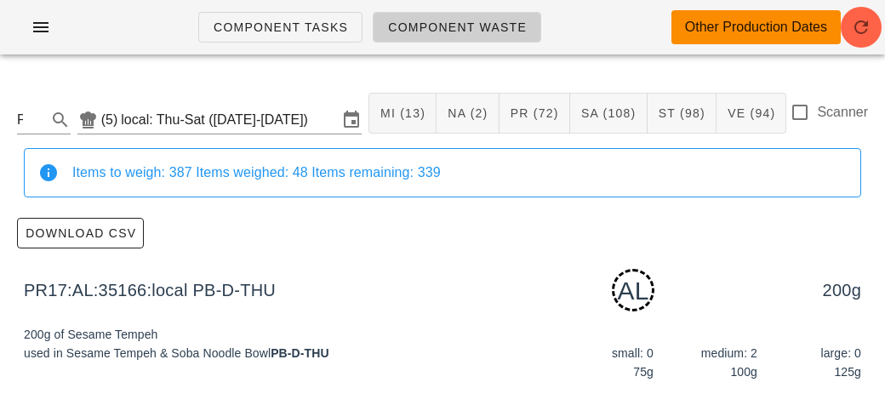
click at [499, 299] on div "PR17:AL:35166:local PB-D-THU AL 200g" at bounding box center [442, 290] width 865 height 70
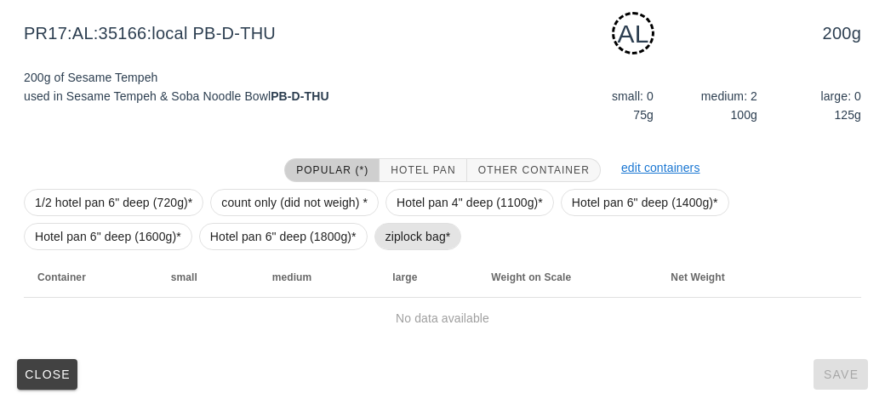
click at [421, 238] on span "ziplock bag*" at bounding box center [419, 237] width 66 height 26
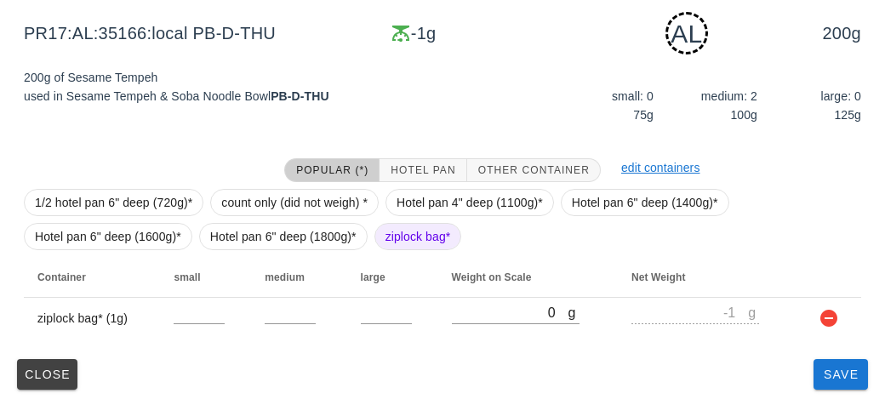
click at [421, 238] on span "ziplock bag*" at bounding box center [419, 237] width 66 height 26
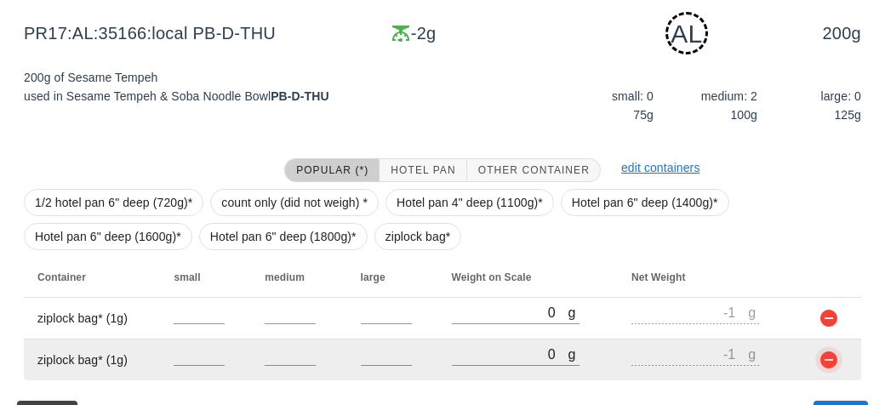
click at [828, 365] on button "button" at bounding box center [829, 360] width 20 height 20
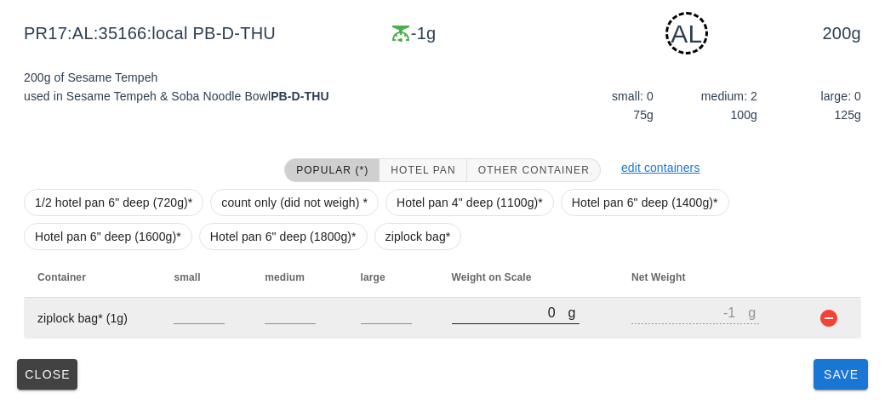
click at [541, 302] on input "0" at bounding box center [510, 312] width 117 height 22
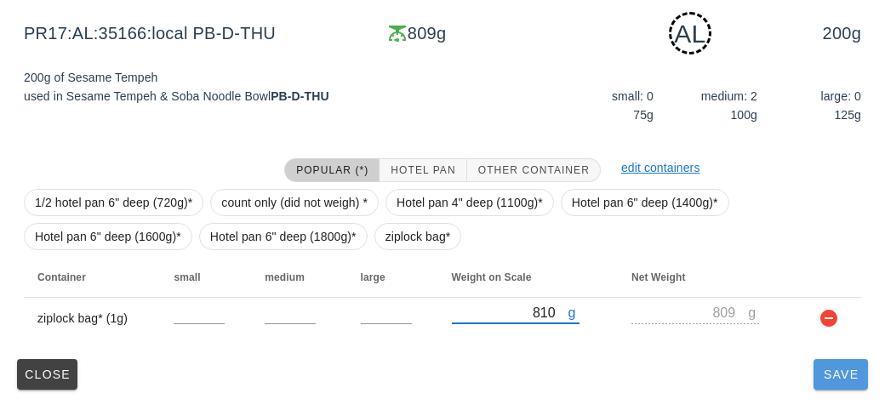
click at [842, 376] on span "Save" at bounding box center [840, 375] width 41 height 14
